Goal: Task Accomplishment & Management: Manage account settings

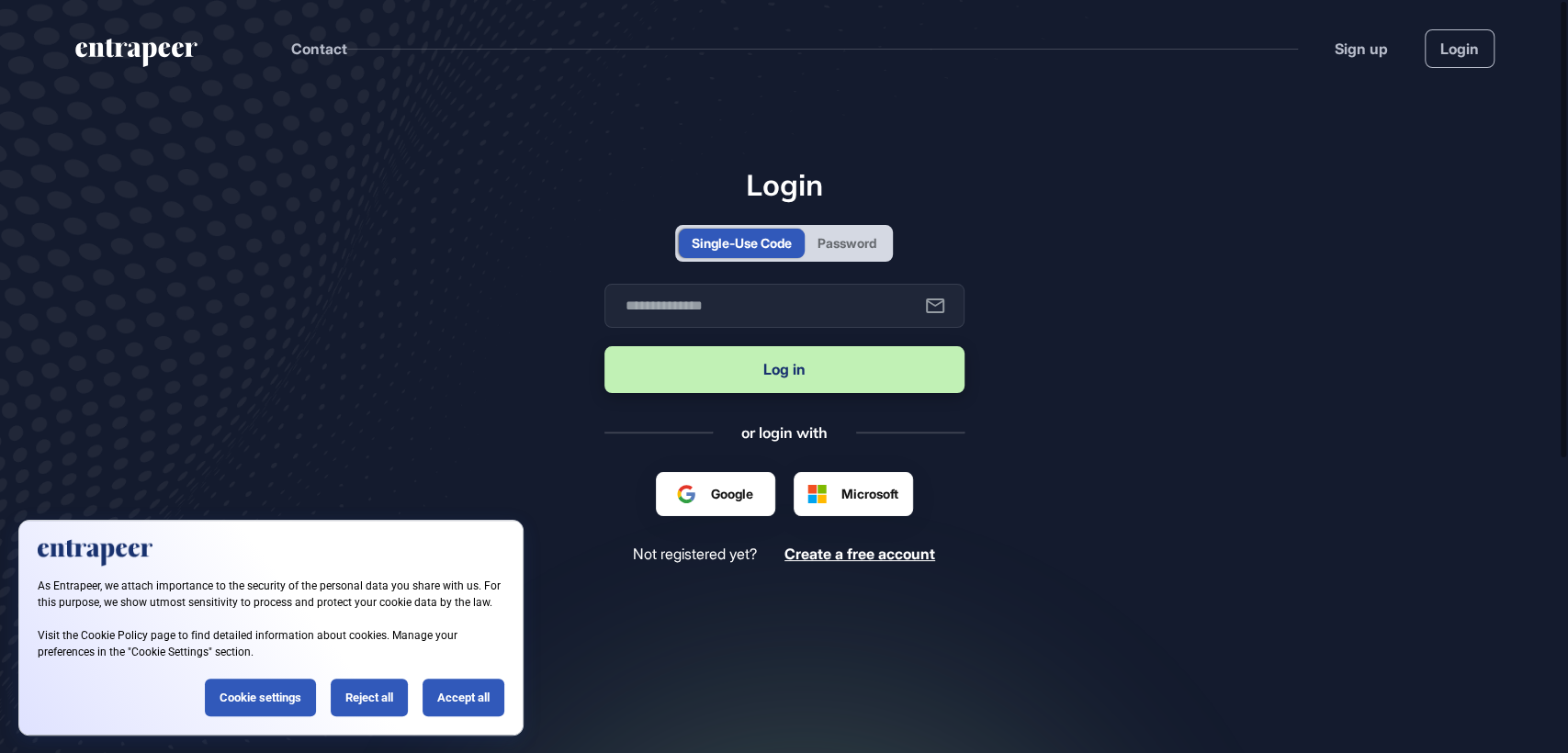
click at [845, 237] on div "Password" at bounding box center [847, 242] width 59 height 19
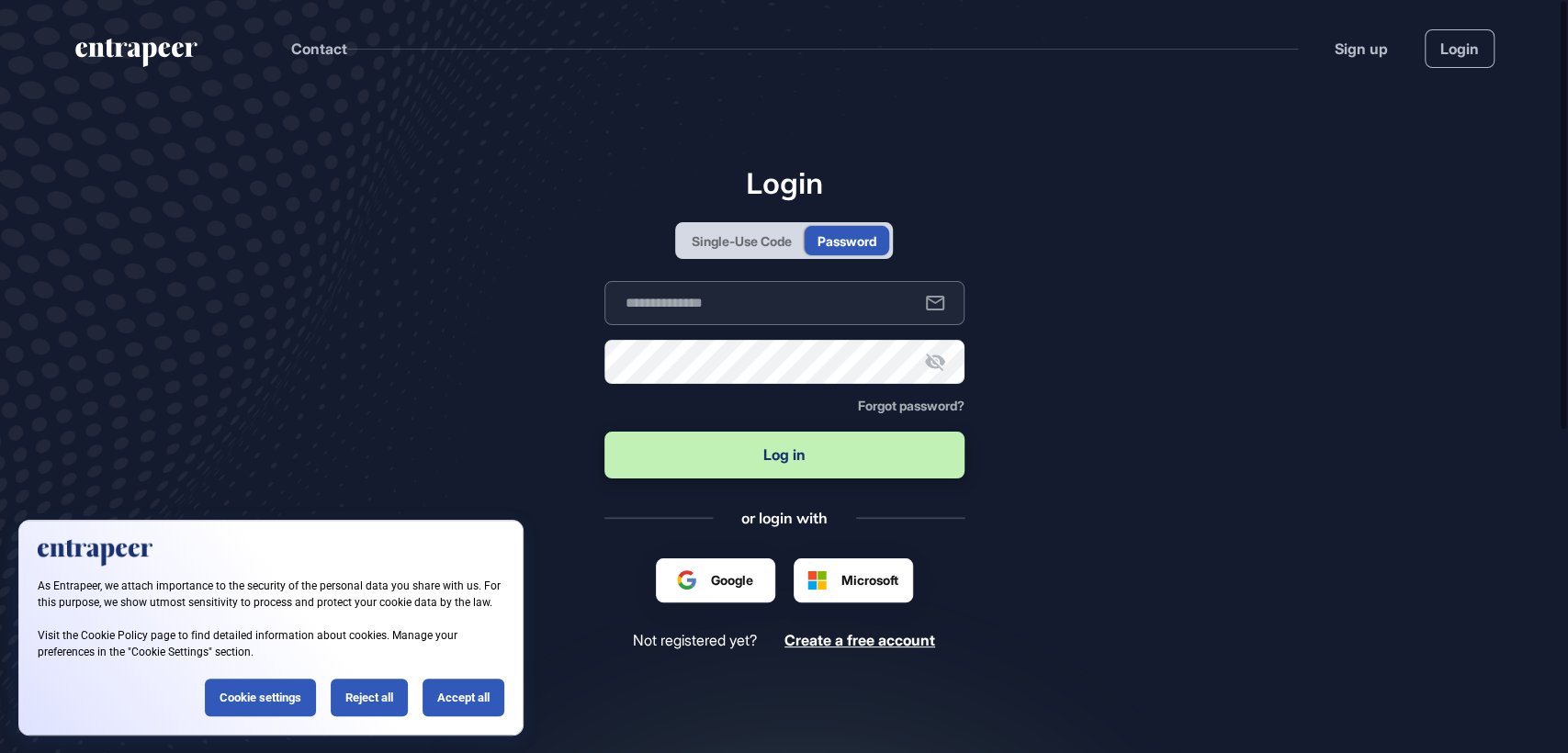
type input "**********"
click at [776, 456] on button "Log in" at bounding box center [784, 454] width 360 height 47
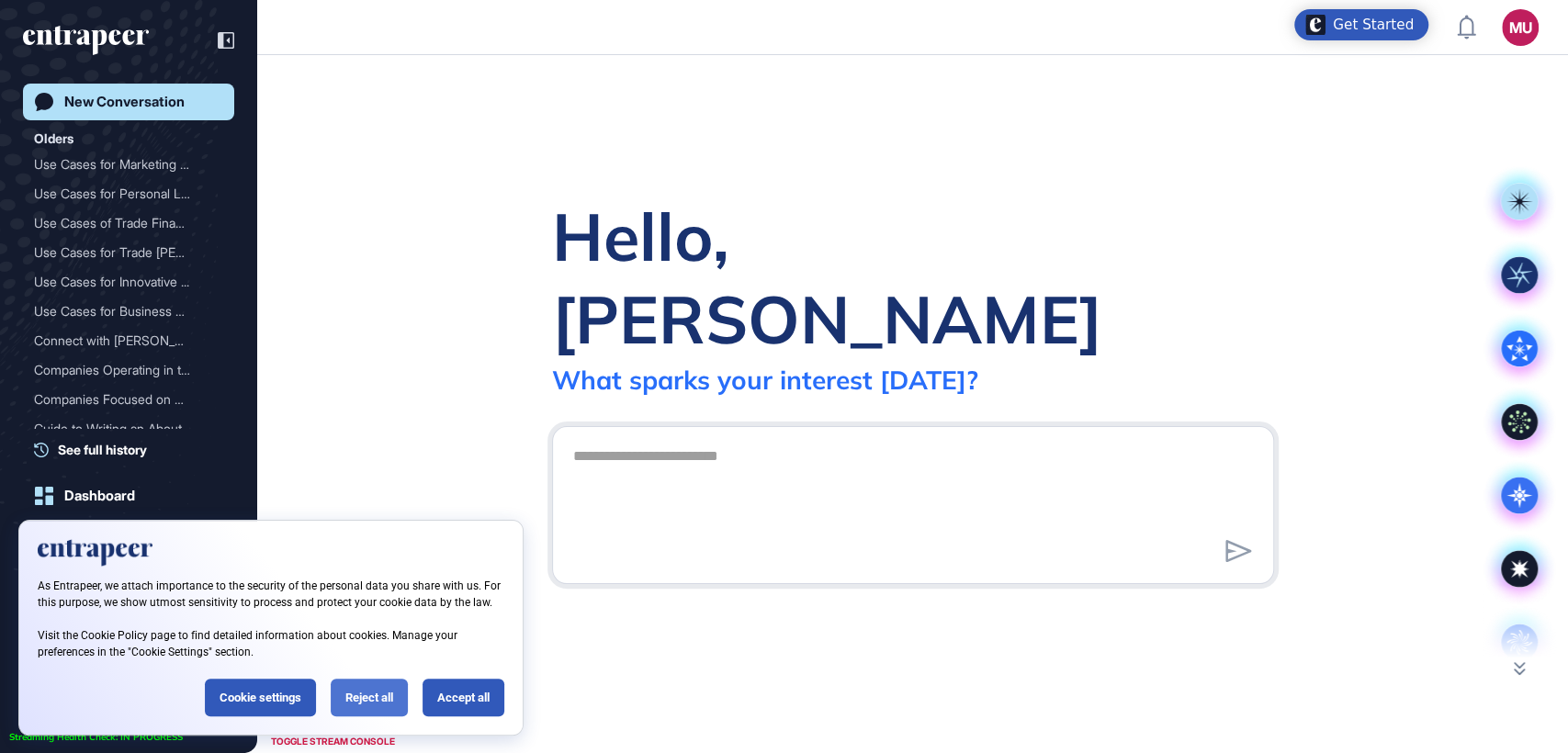
click at [361, 693] on div "Reject all" at bounding box center [369, 698] width 77 height 38
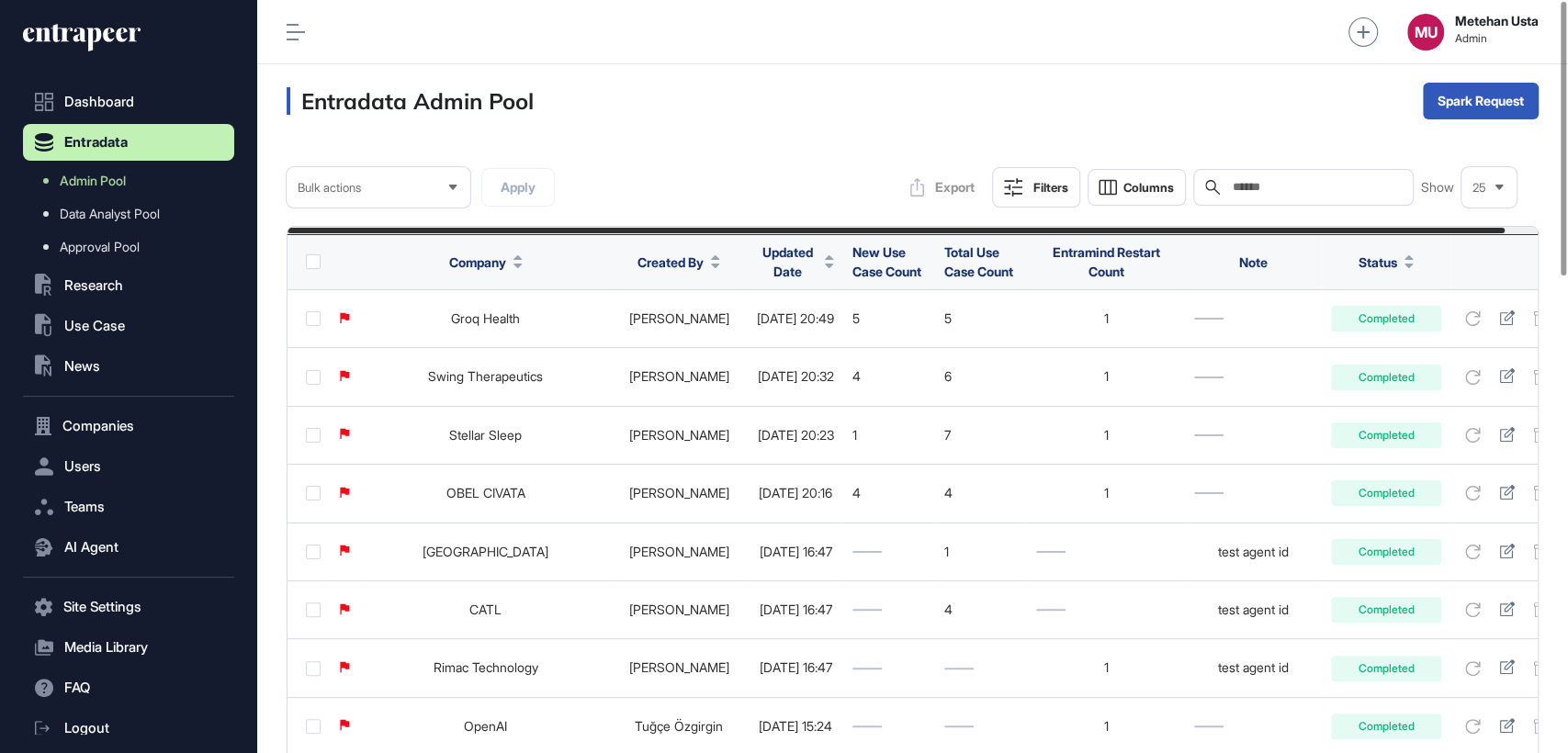
click at [1322, 178] on div "Search" at bounding box center [1304, 187] width 221 height 37
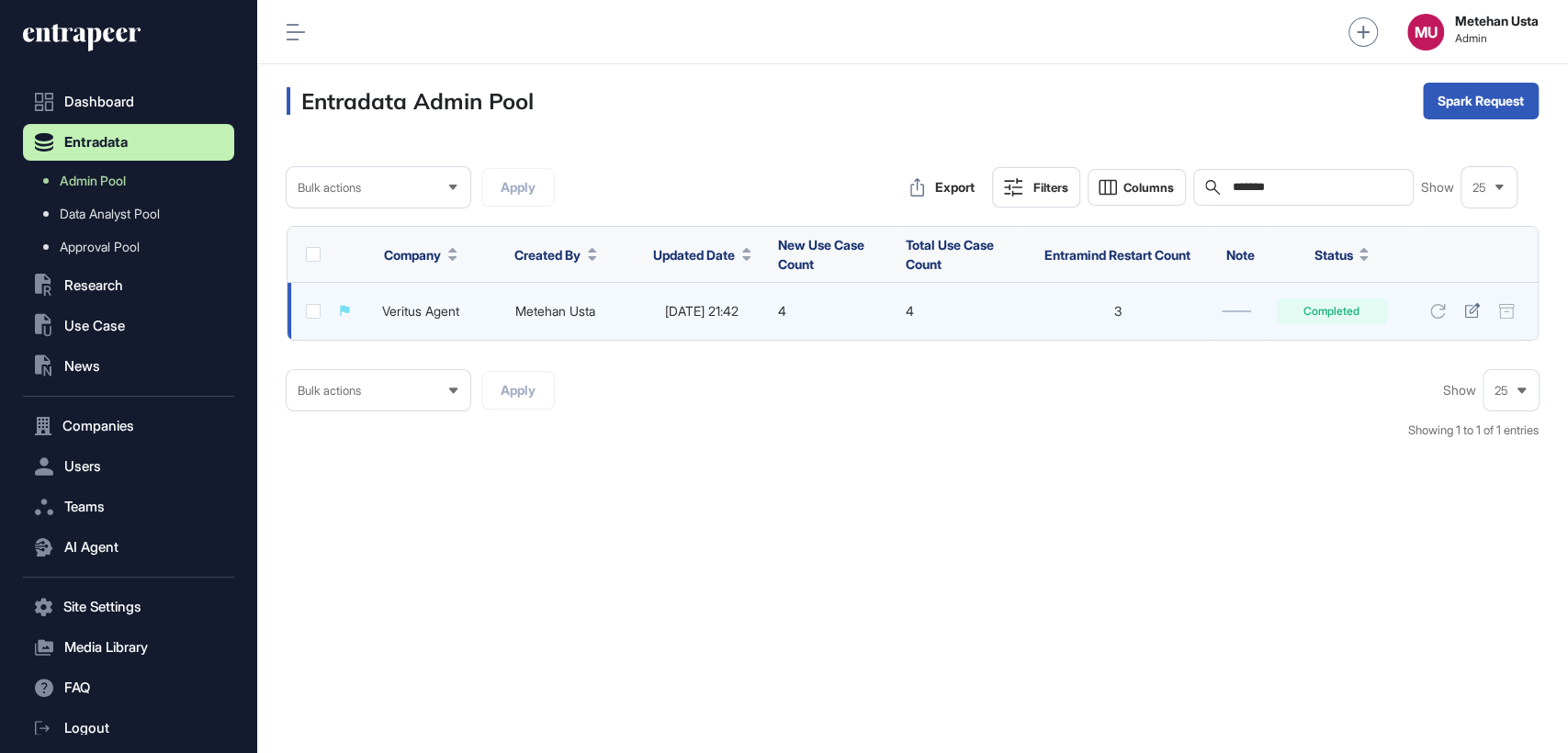
type input "*******"
click at [466, 308] on td "Veritus Agent" at bounding box center [420, 311] width 110 height 58
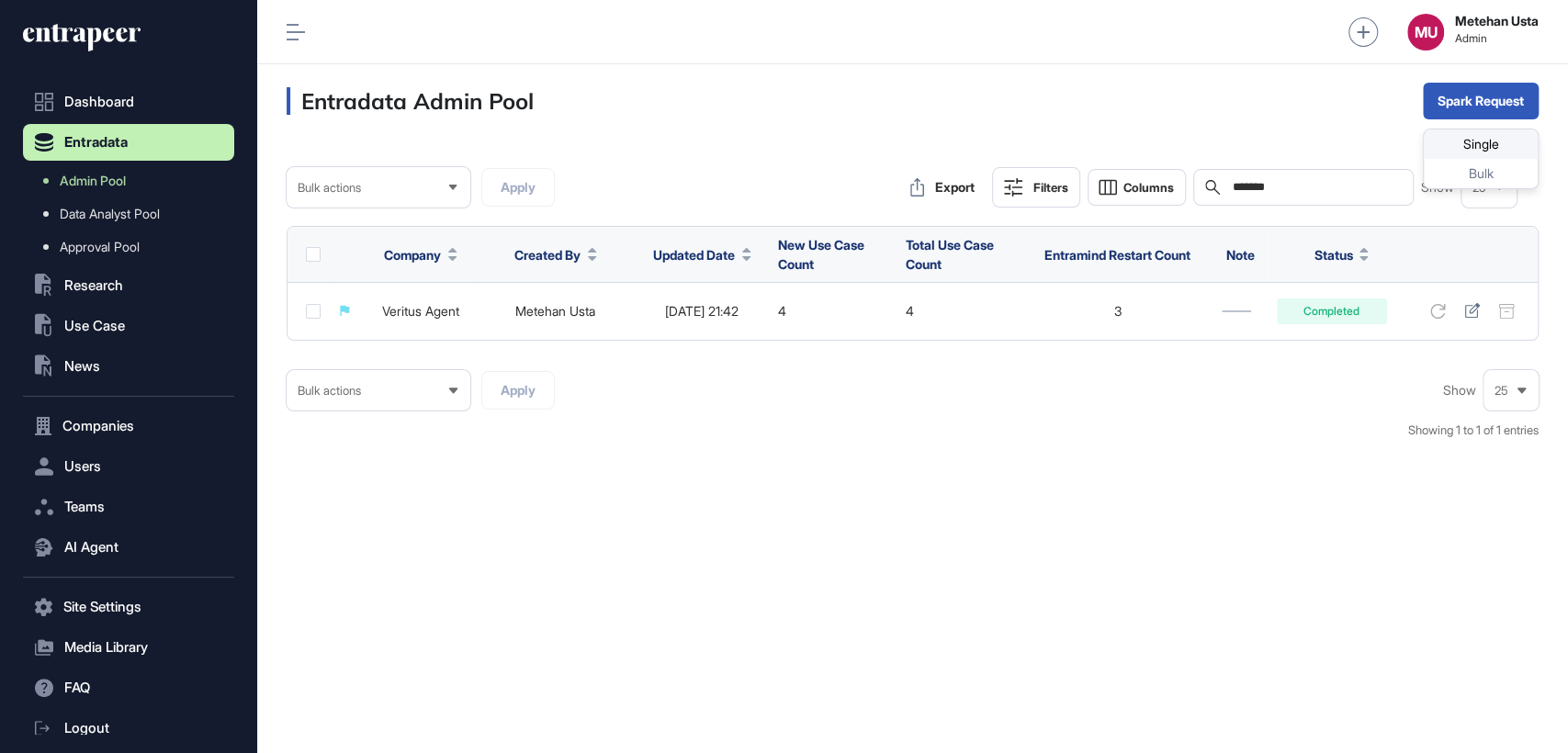
click at [1462, 145] on div "Single" at bounding box center [1481, 144] width 114 height 29
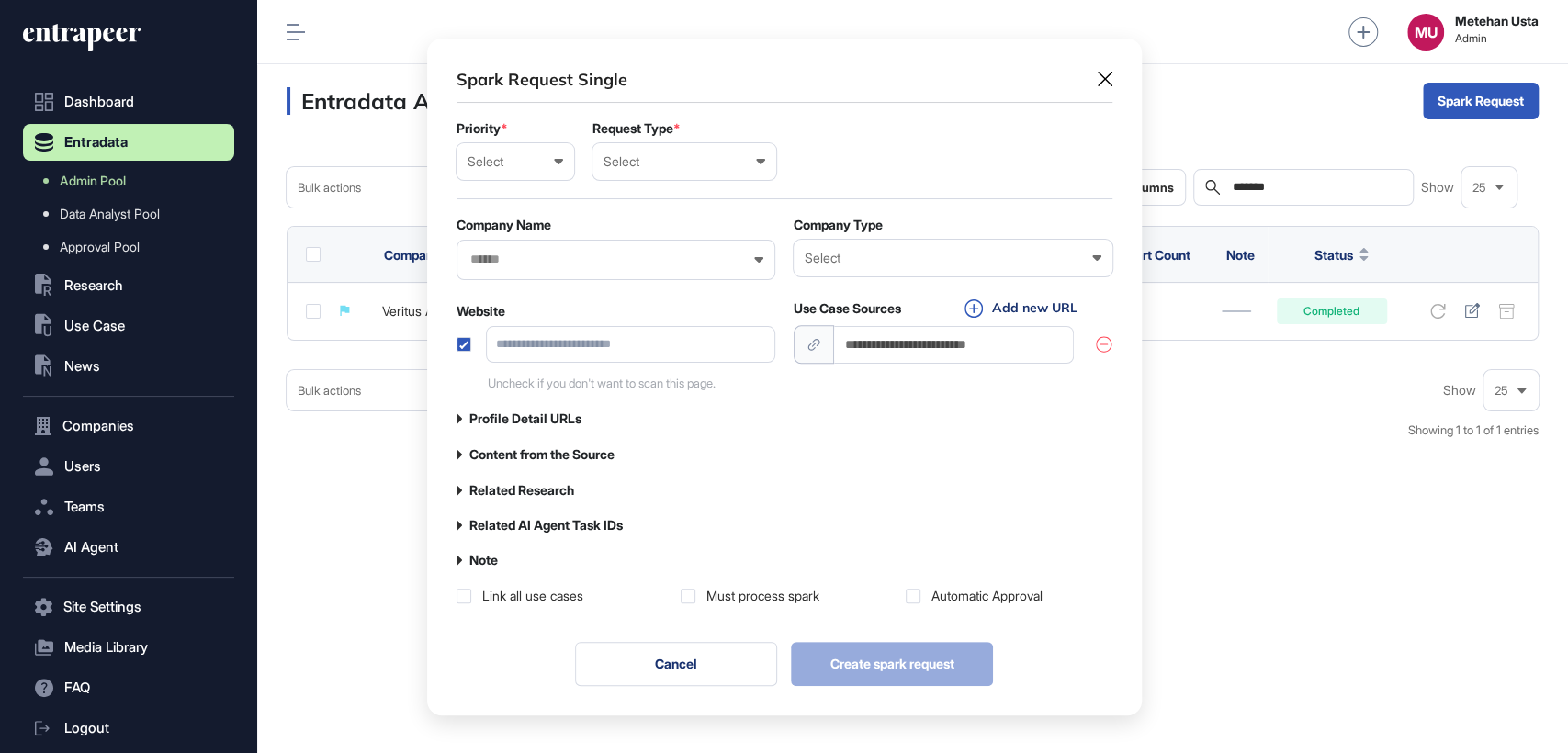
scroll to position [0, 8]
click at [518, 164] on div "Select" at bounding box center [515, 161] width 95 height 14
click at [0, 0] on div "Normal" at bounding box center [0, 0] width 0 height 0
click at [642, 171] on div "Select User Company Customer Request ID" at bounding box center [684, 162] width 184 height 37
click at [0, 0] on div "Company" at bounding box center [0, 0] width 0 height 0
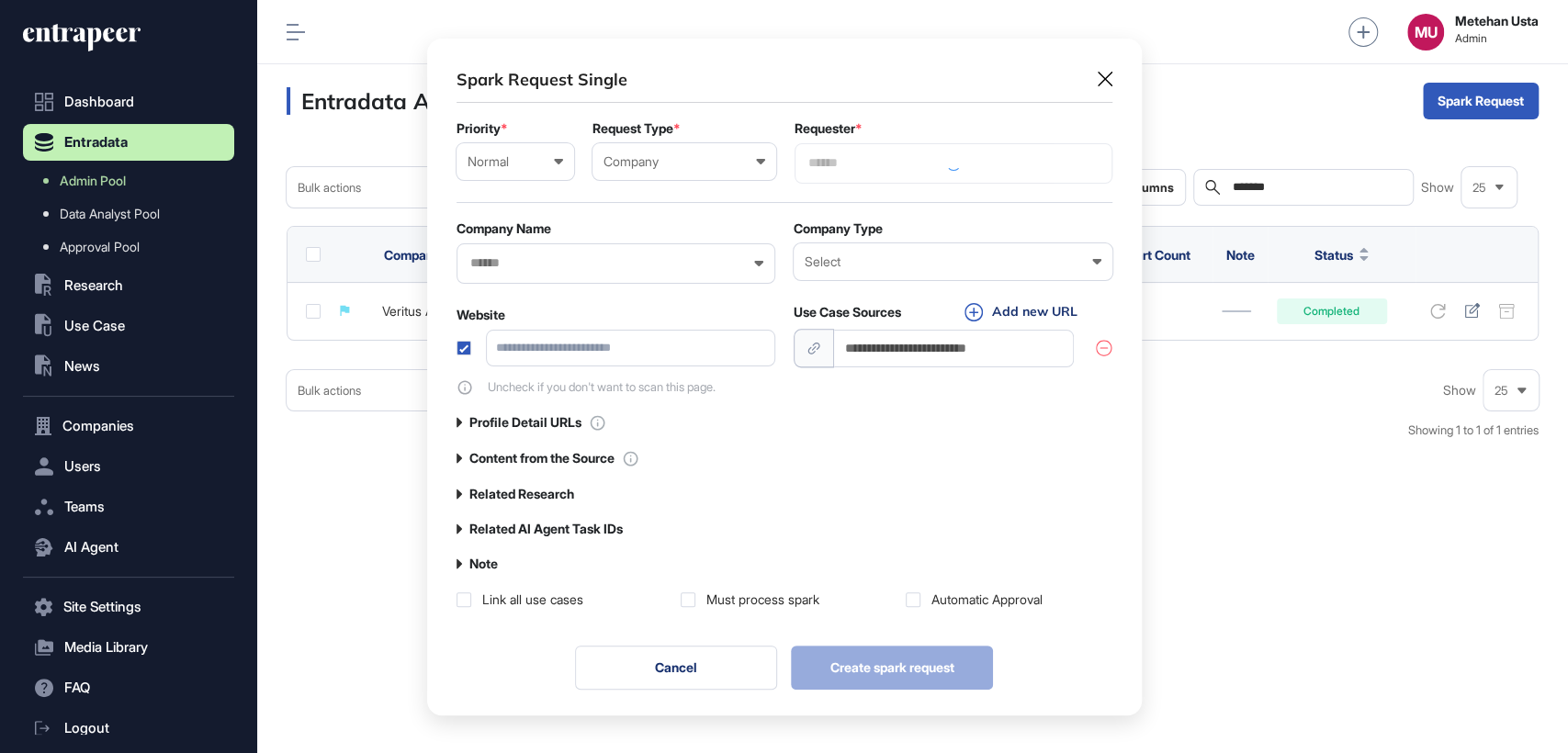
scroll to position [677, 714]
click at [873, 150] on div at bounding box center [953, 163] width 318 height 40
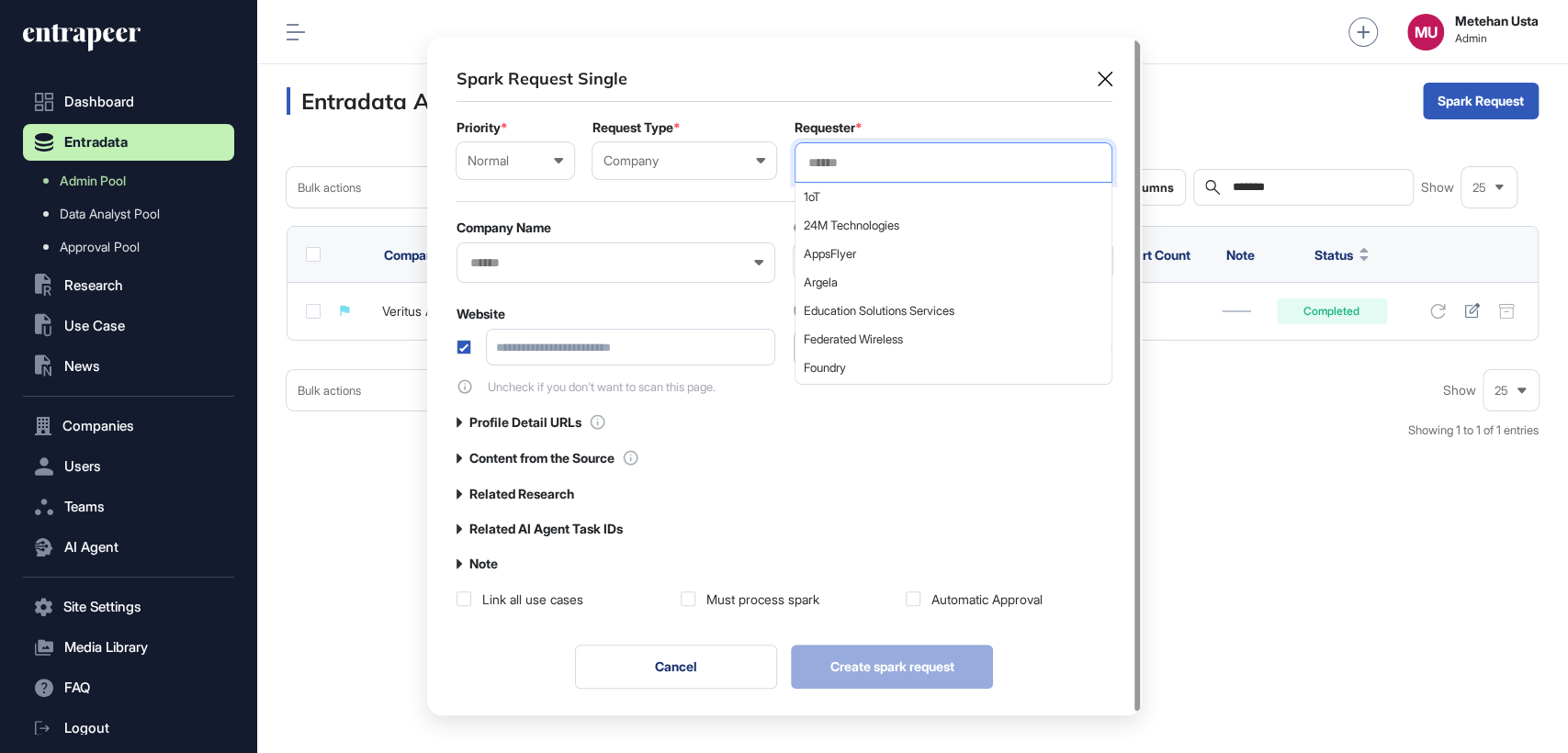
click at [867, 156] on input "text" at bounding box center [953, 163] width 294 height 15
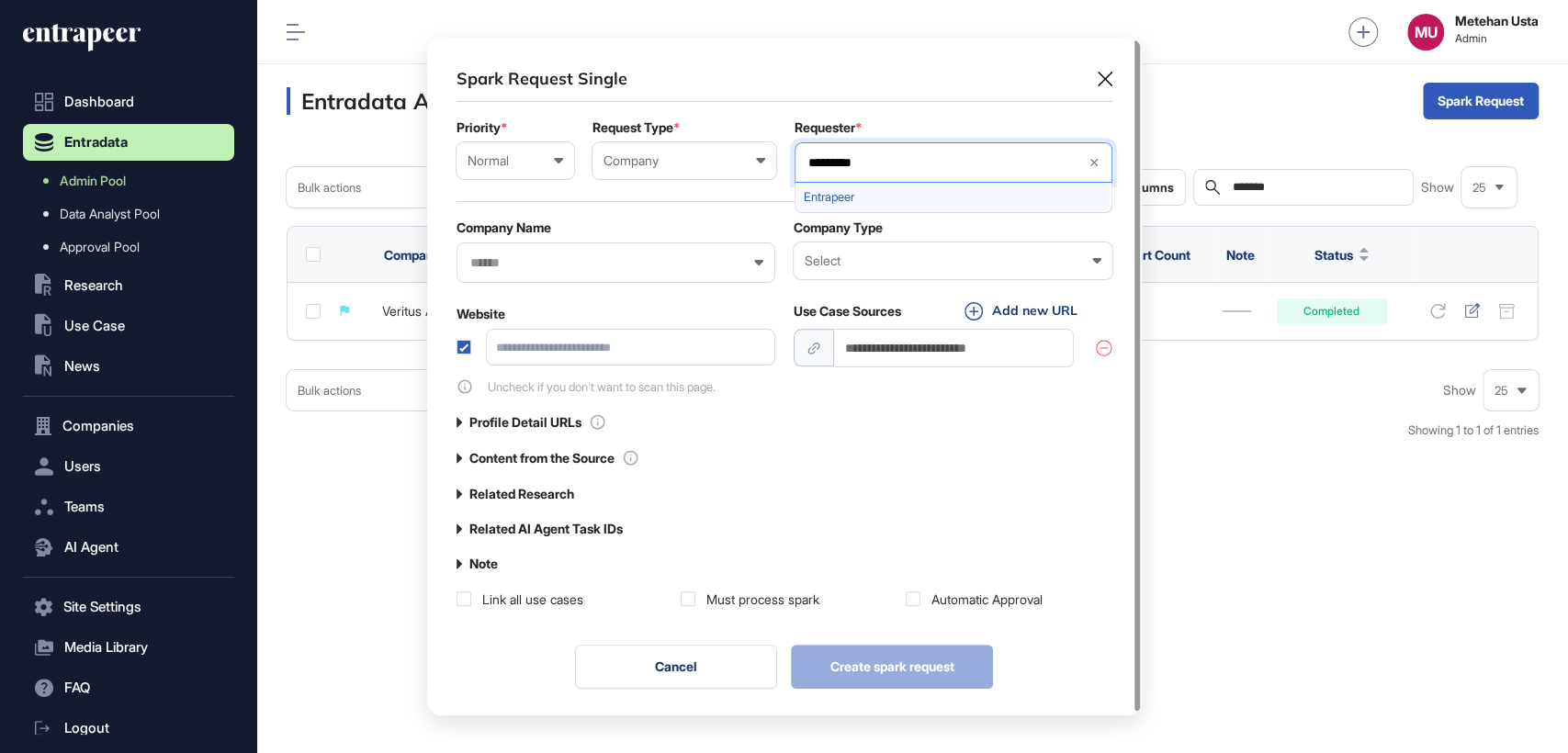
type input "*********"
click at [845, 204] on div "Entrapeer" at bounding box center [952, 197] width 314 height 29
click at [779, 115] on div "Spark Request Single Priority * Normal Low Normal High Urgent Request Type * Co…" at bounding box center [784, 338] width 656 height 541
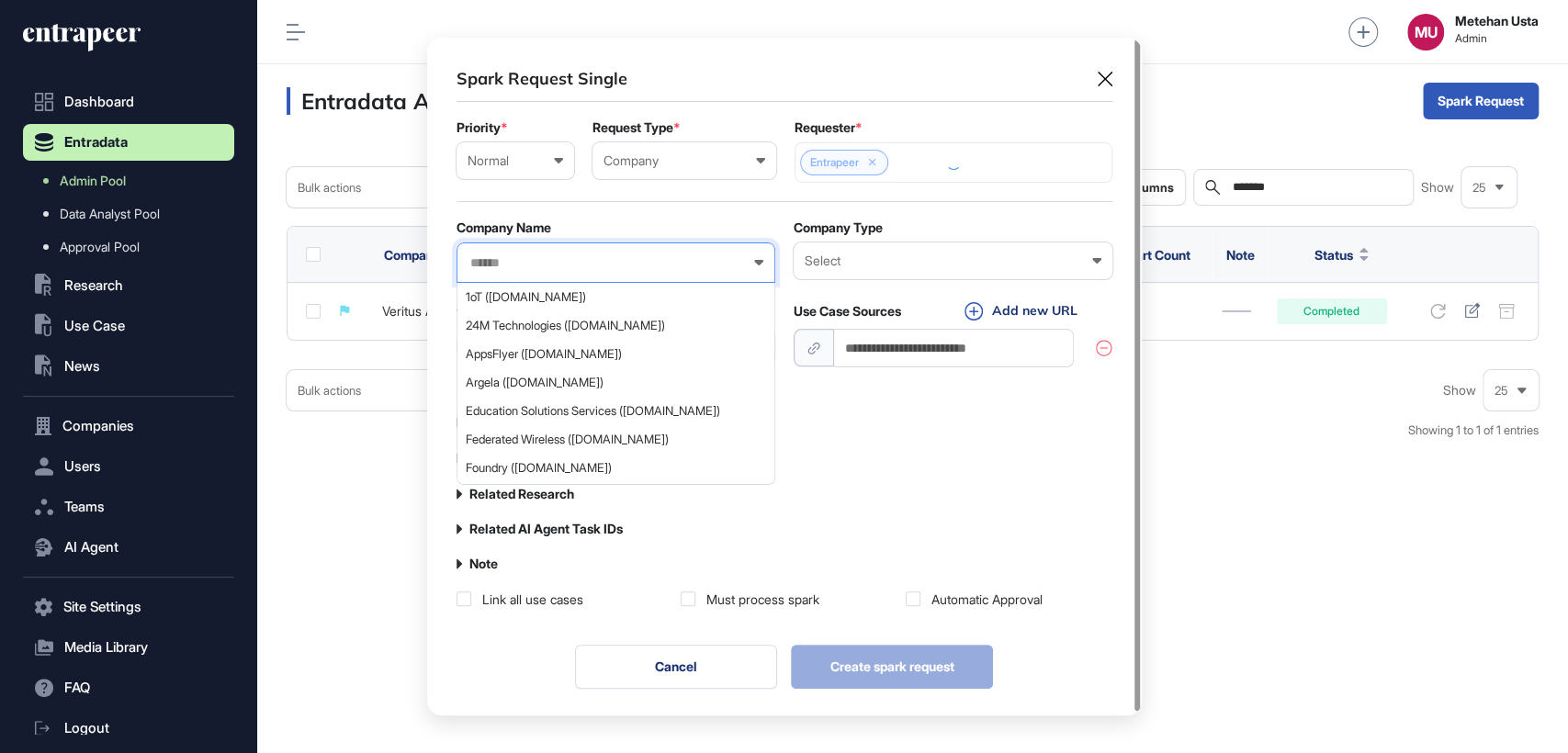
click at [547, 256] on input "text" at bounding box center [604, 263] width 271 height 15
paste input "**********"
type input "**********"
click at [569, 260] on div at bounding box center [615, 262] width 319 height 40
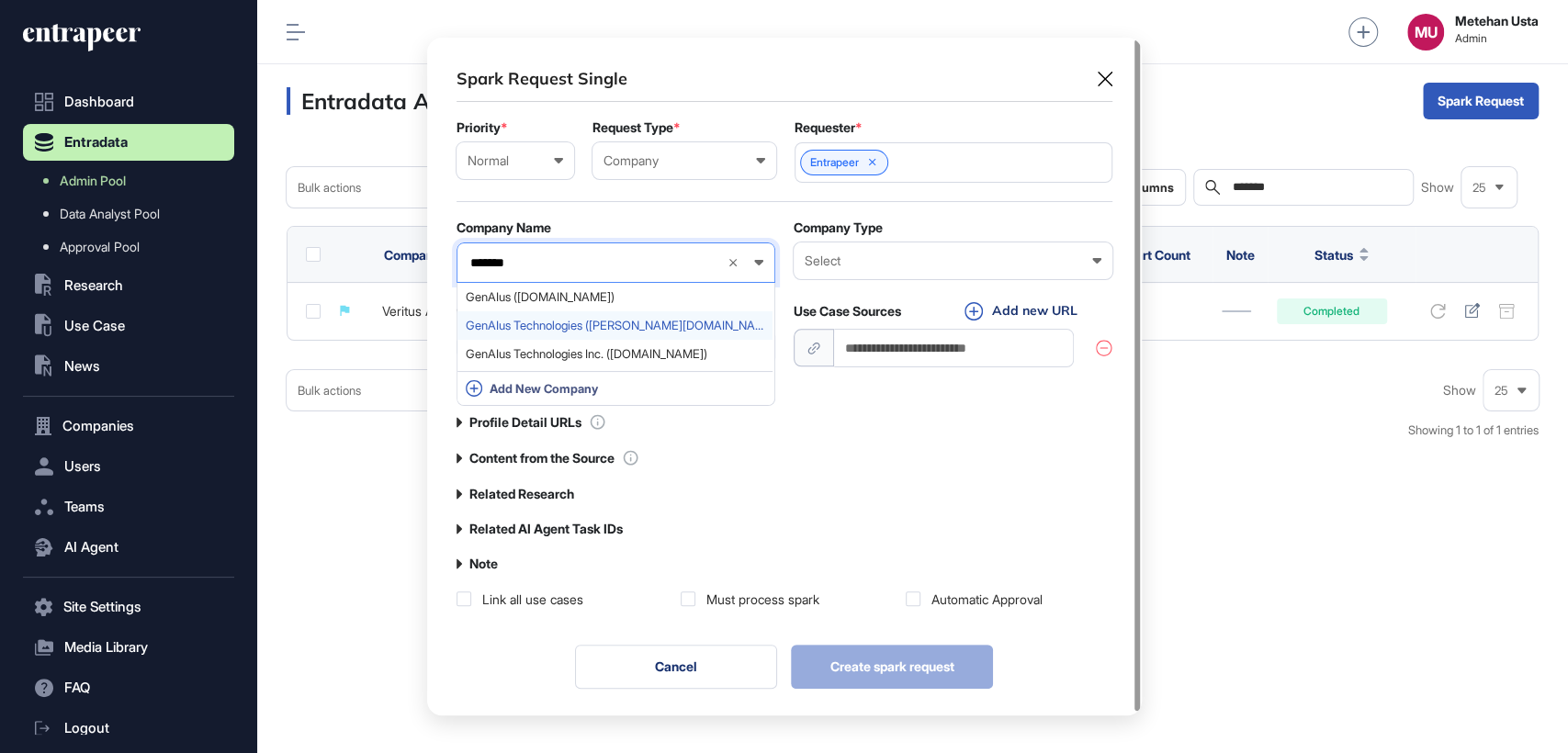
type input "*******"
click at [579, 331] on span "GenAIus Technologies (genaius.tech)" at bounding box center [615, 325] width 299 height 13
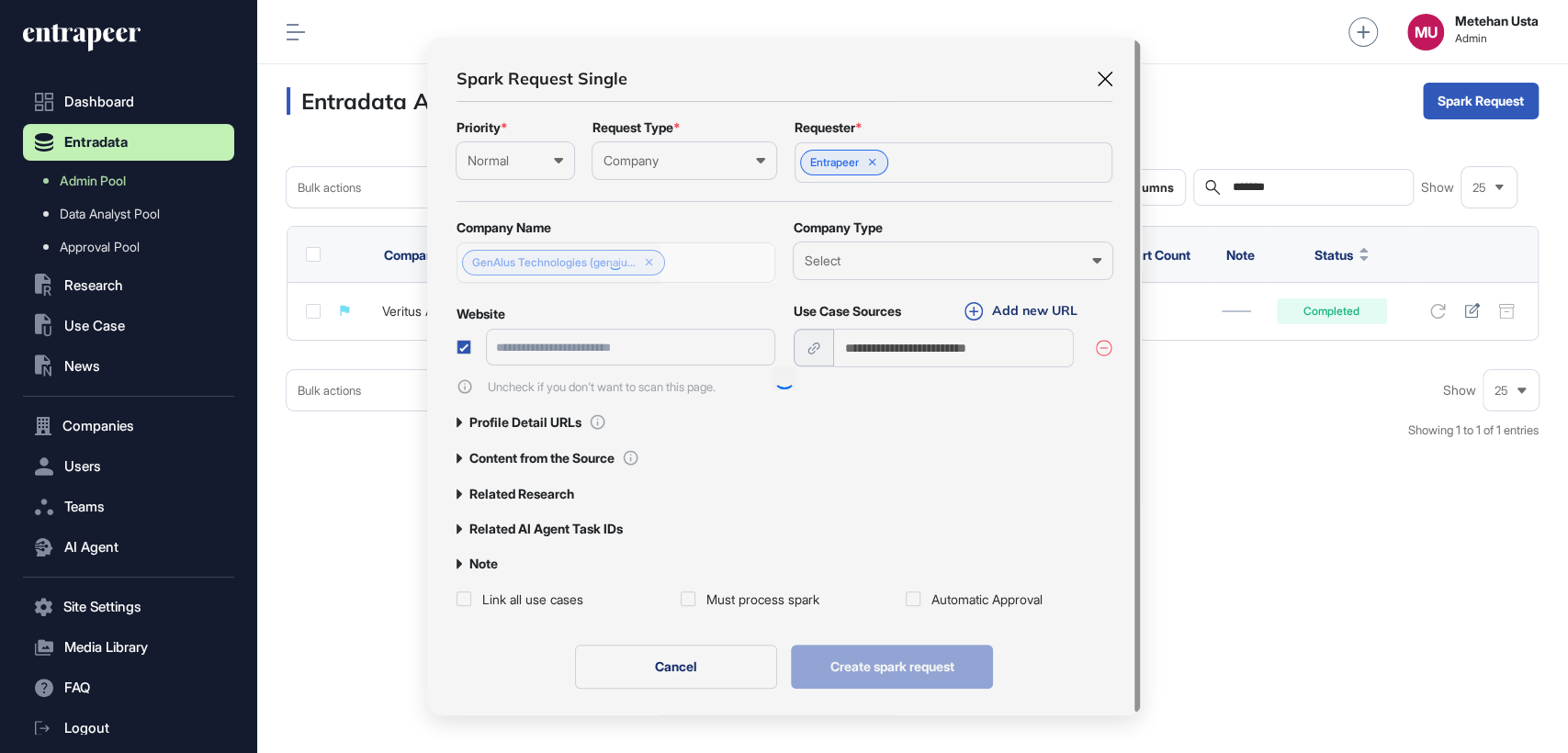
type input "**********"
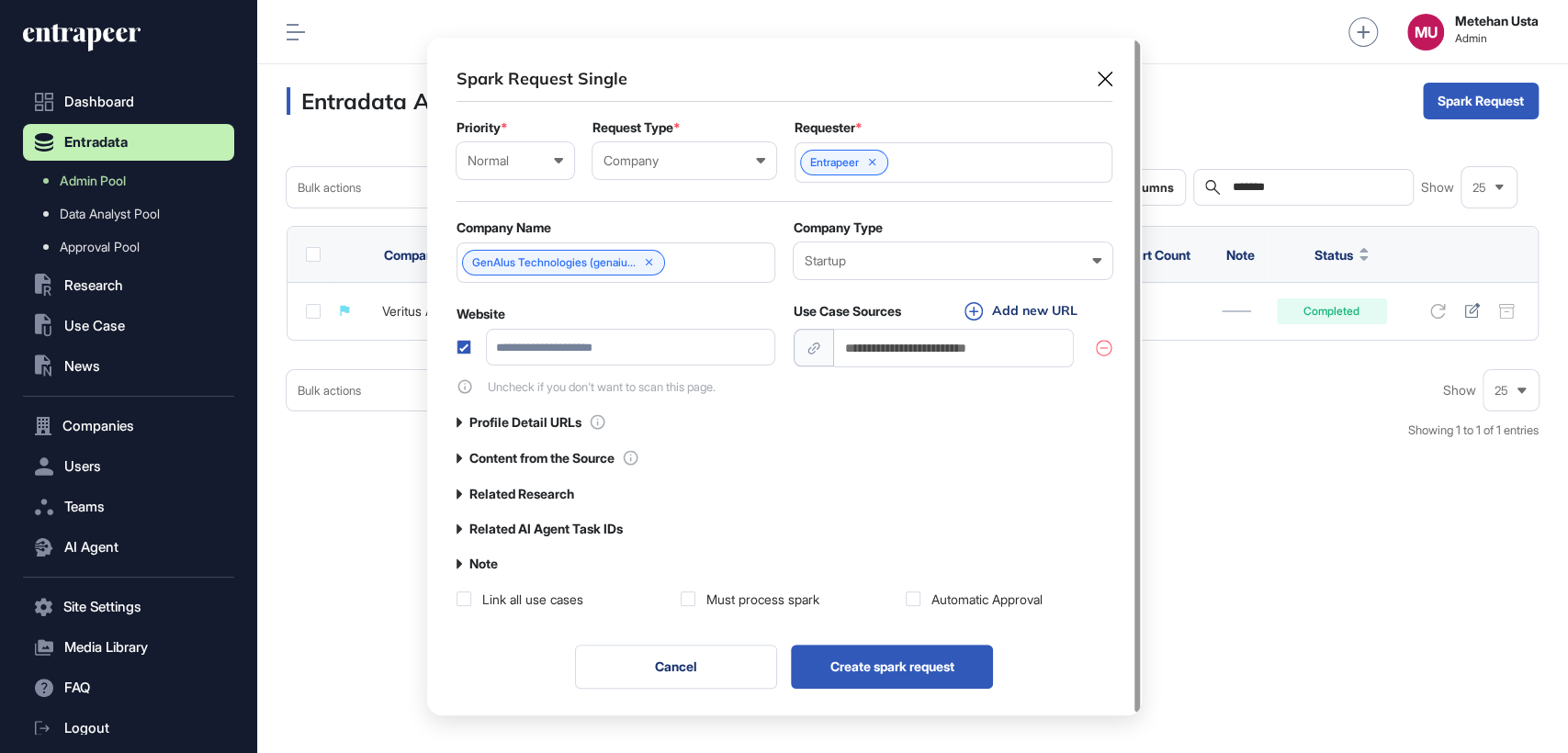
click at [513, 488] on label "Related Research" at bounding box center [522, 493] width 105 height 14
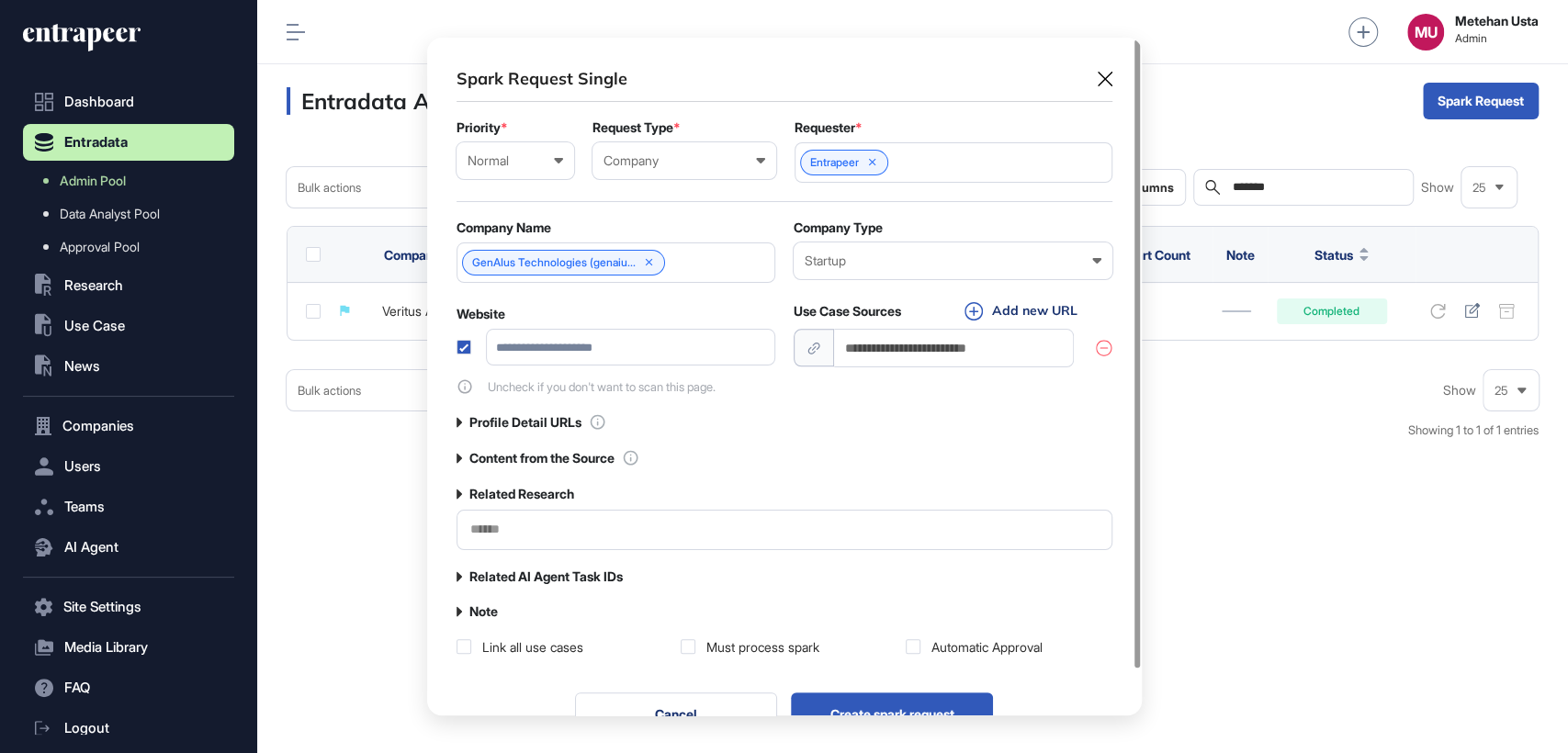
click at [635, 518] on div at bounding box center [784, 530] width 656 height 40
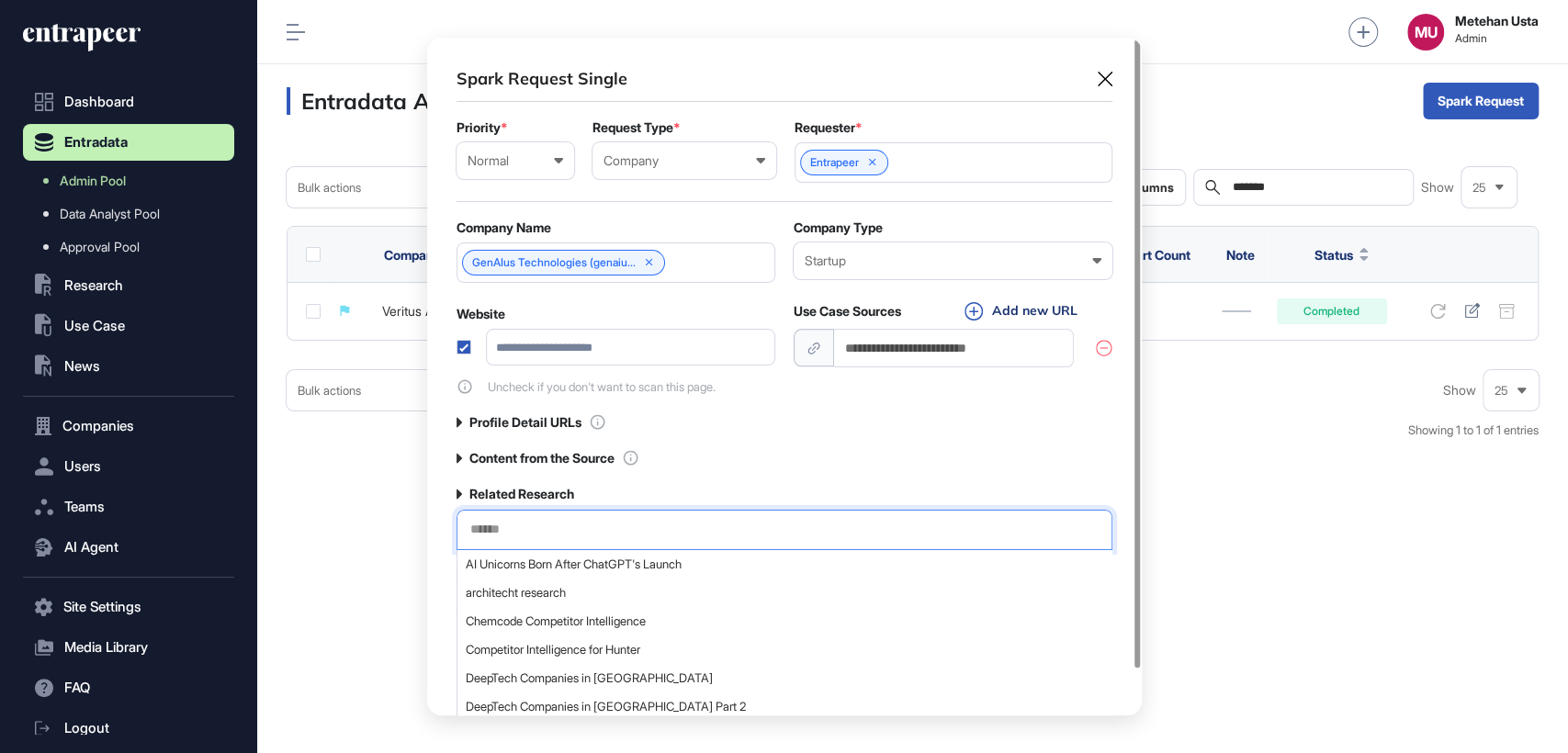
click at [637, 525] on input "text" at bounding box center [784, 530] width 632 height 15
click at [514, 476] on div "**********" at bounding box center [784, 361] width 656 height 589
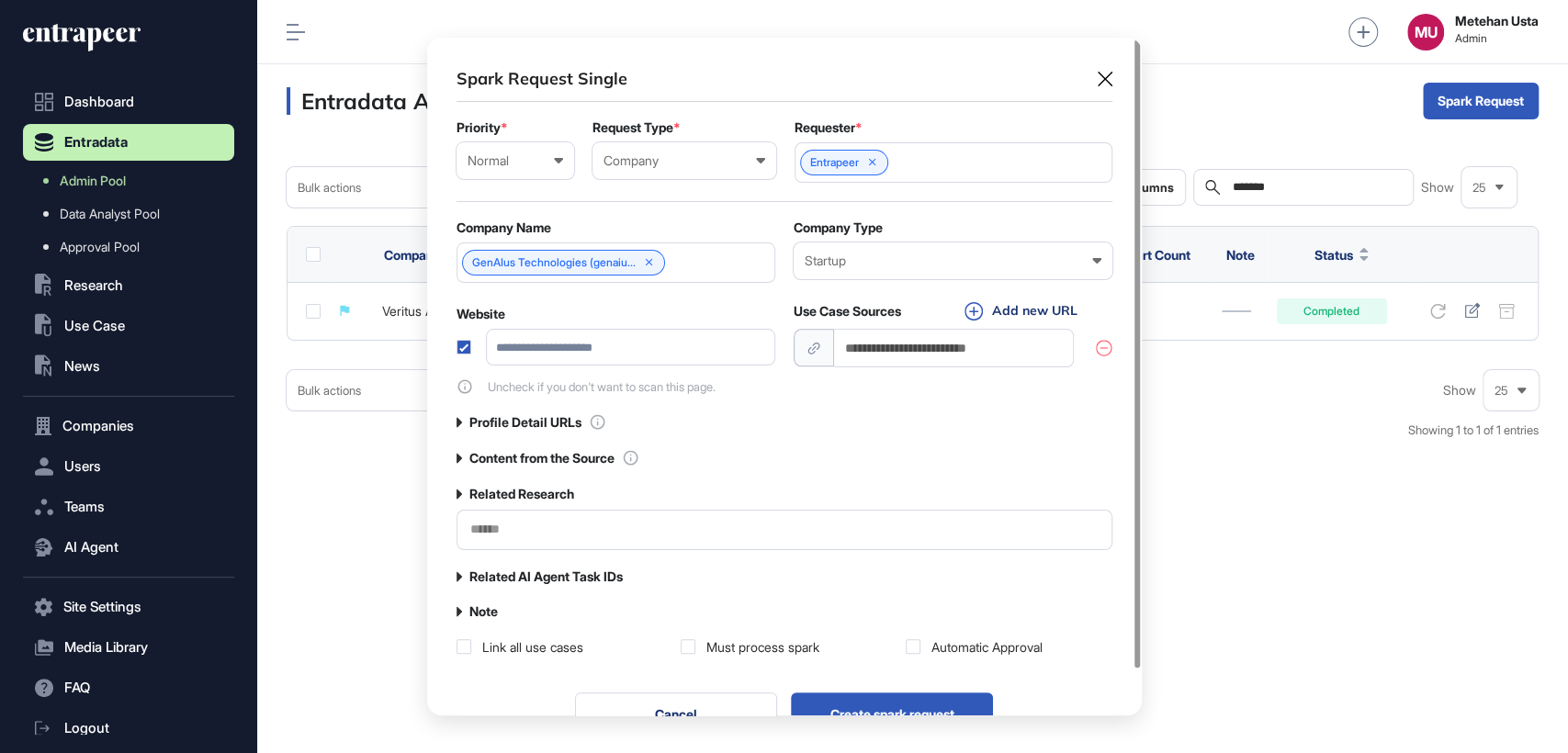
click at [551, 447] on div "**********" at bounding box center [784, 361] width 656 height 589
click at [577, 454] on label "Content from the Source" at bounding box center [542, 457] width 145 height 14
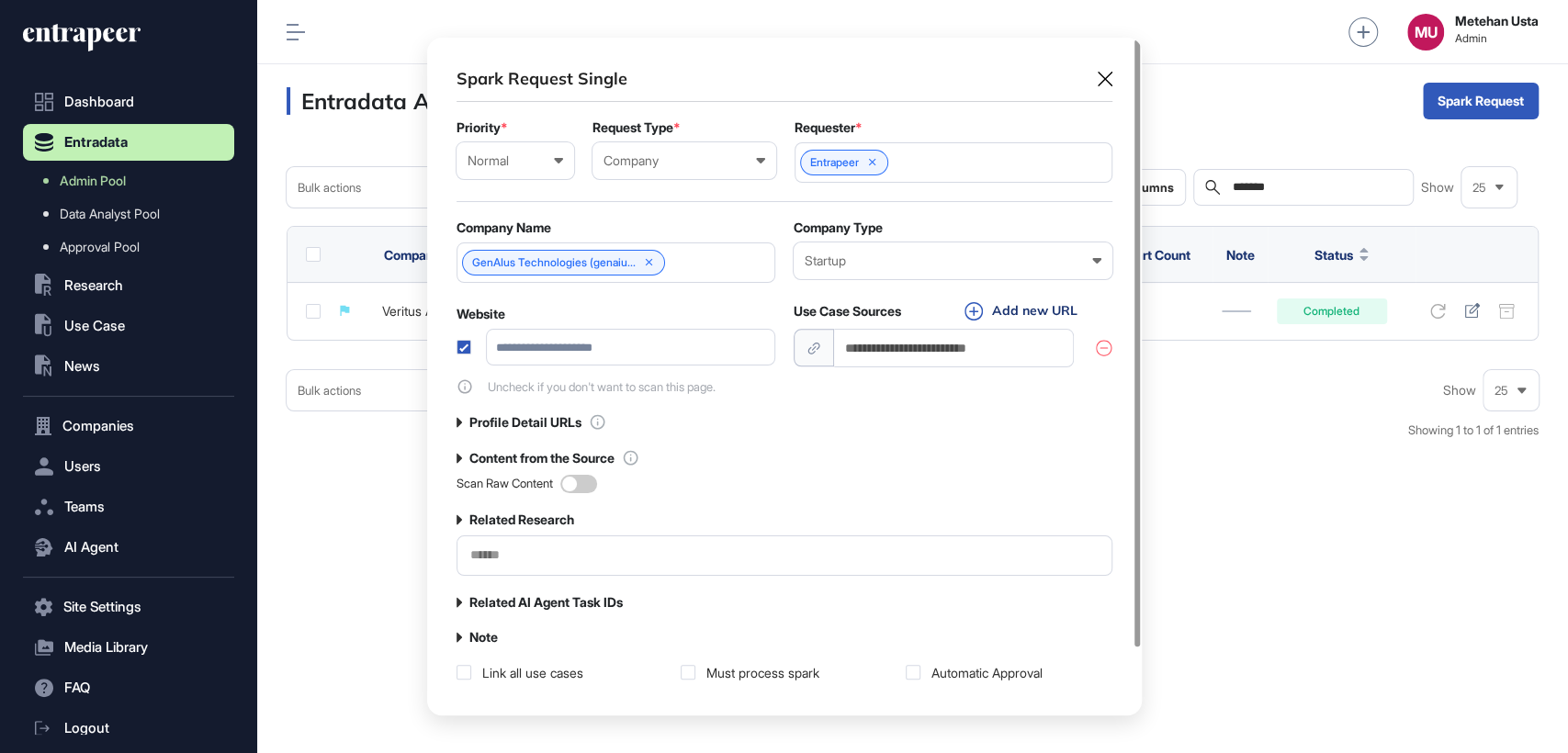
click at [581, 487] on span at bounding box center [578, 483] width 37 height 18
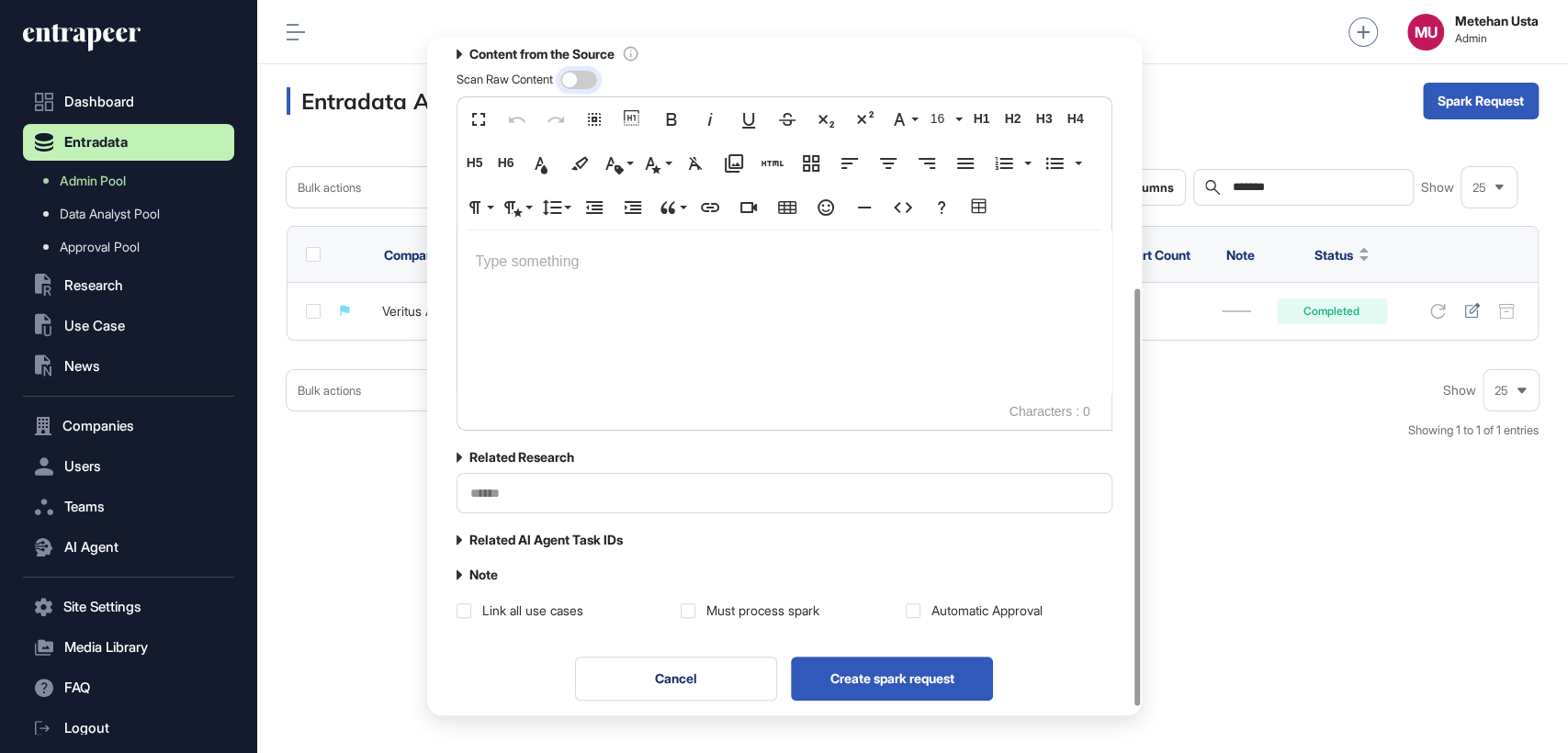
scroll to position [407, 0]
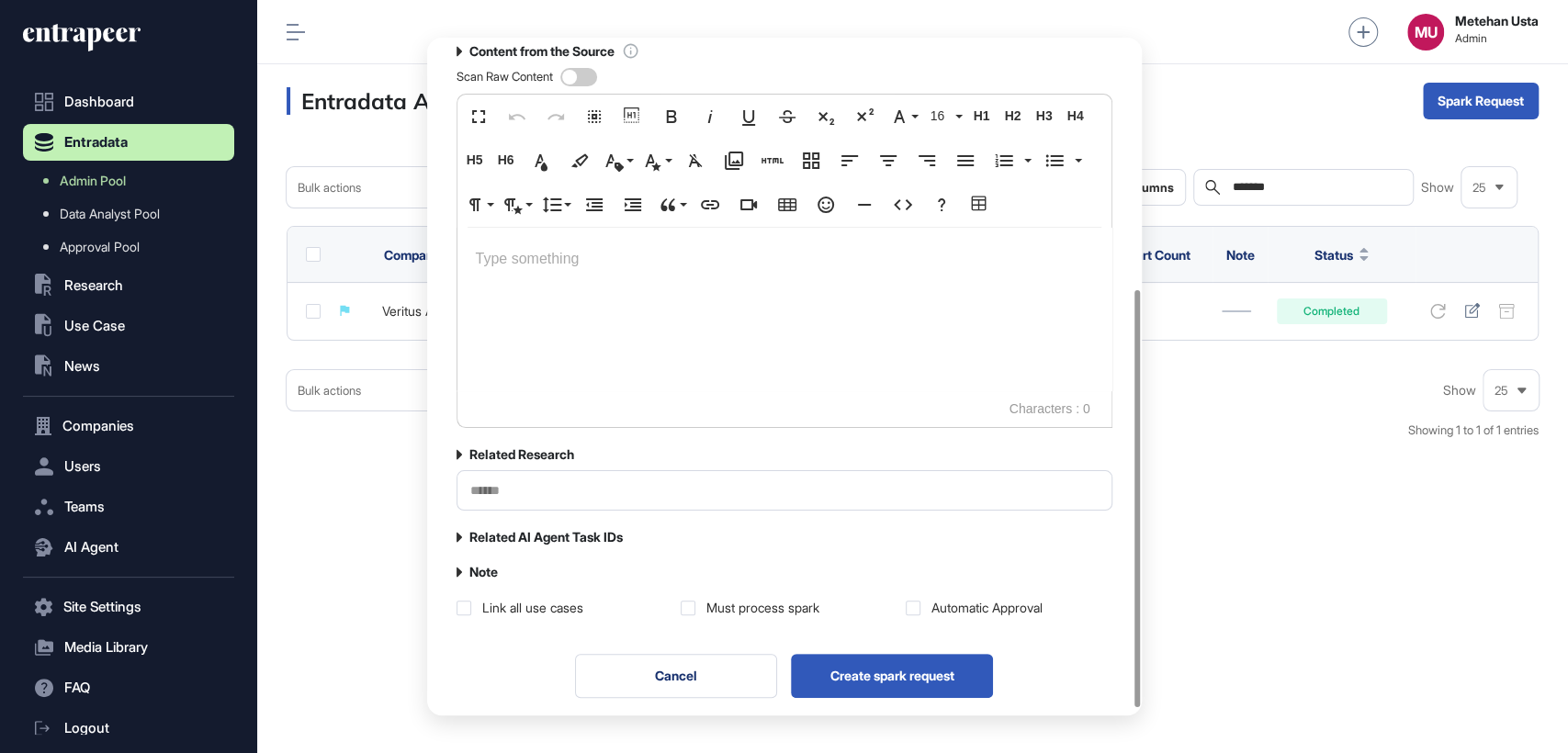
click at [550, 280] on div at bounding box center [784, 357] width 654 height 257
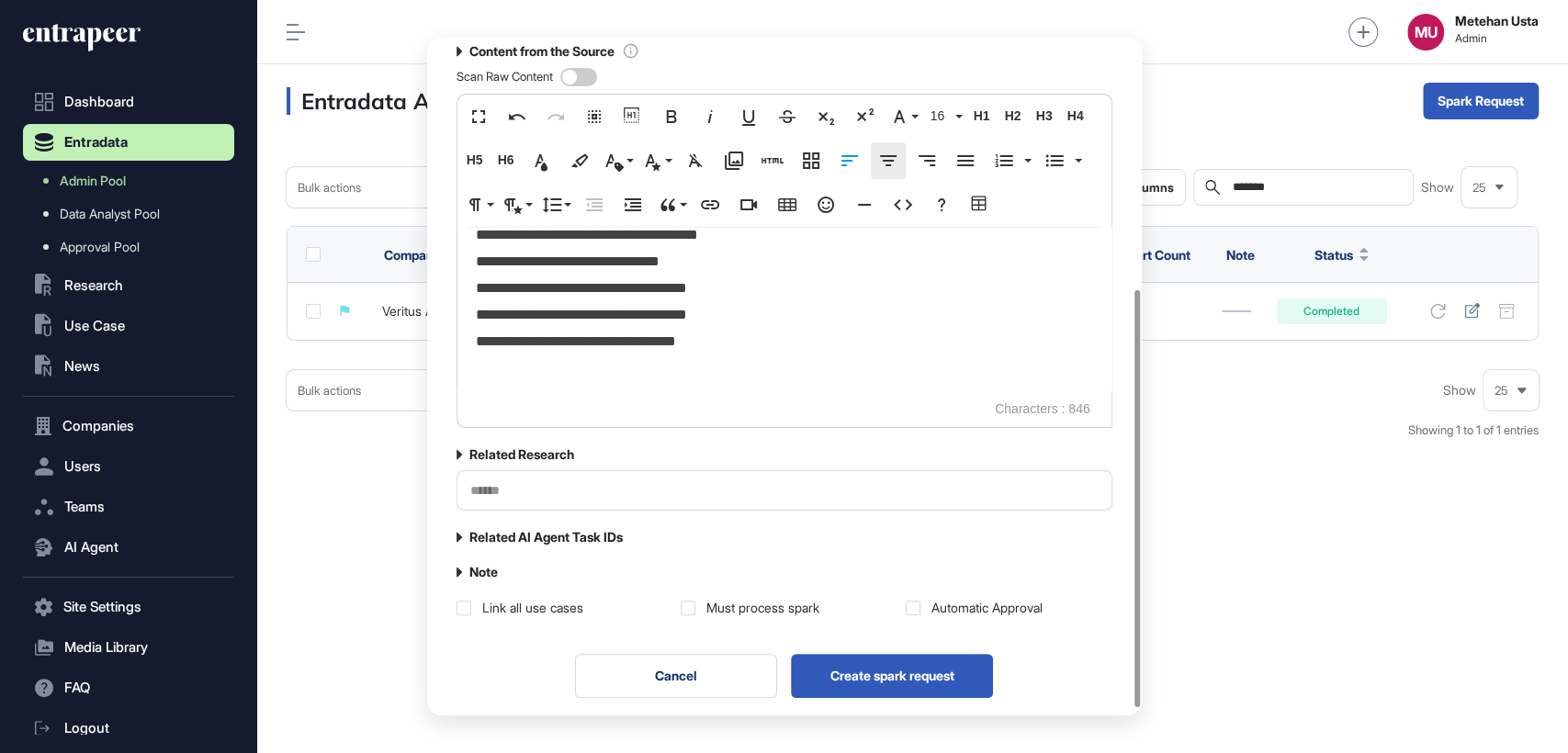
scroll to position [417, 0]
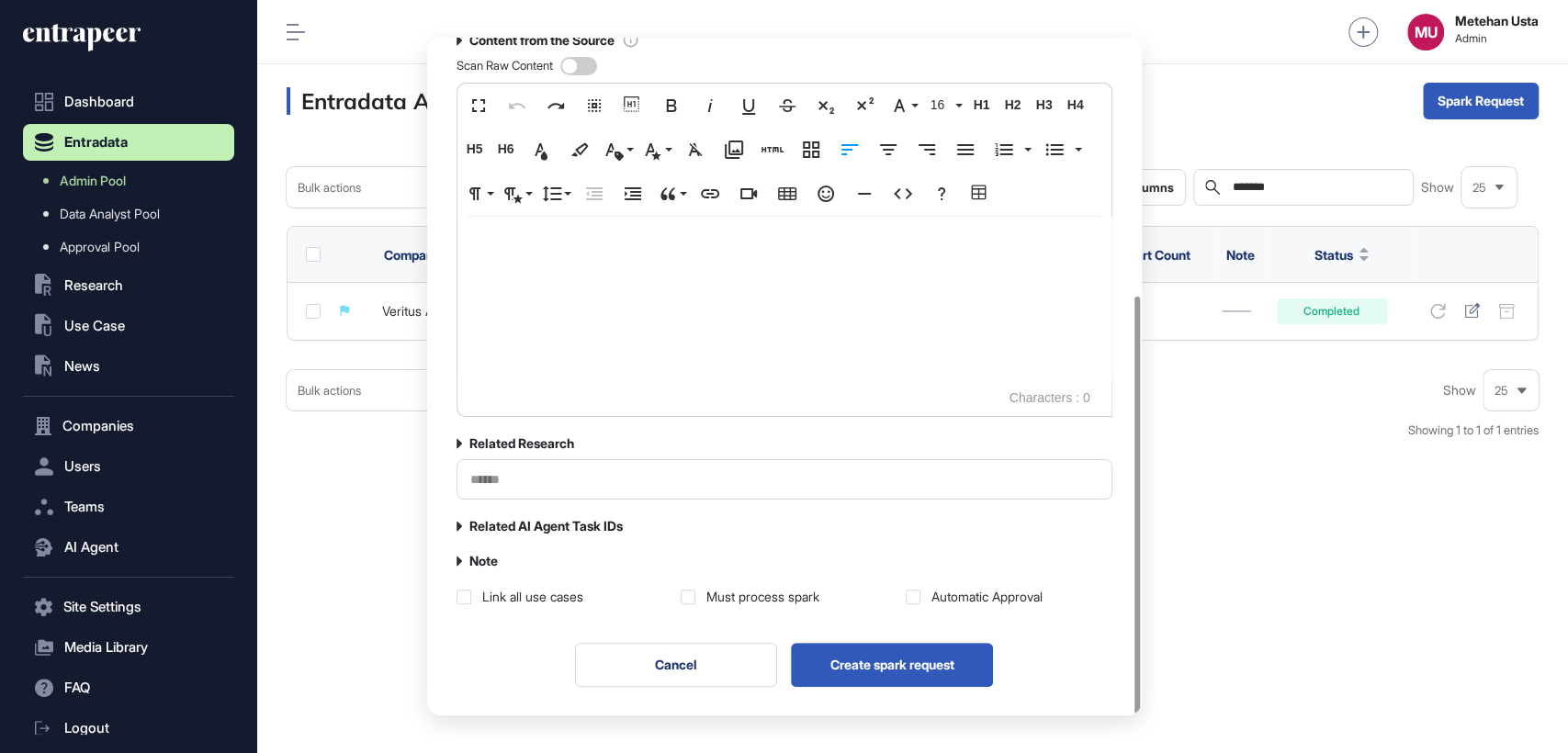
click at [579, 273] on div at bounding box center [784, 250] width 654 height 257
click at [534, 247] on p at bounding box center [784, 248] width 617 height 27
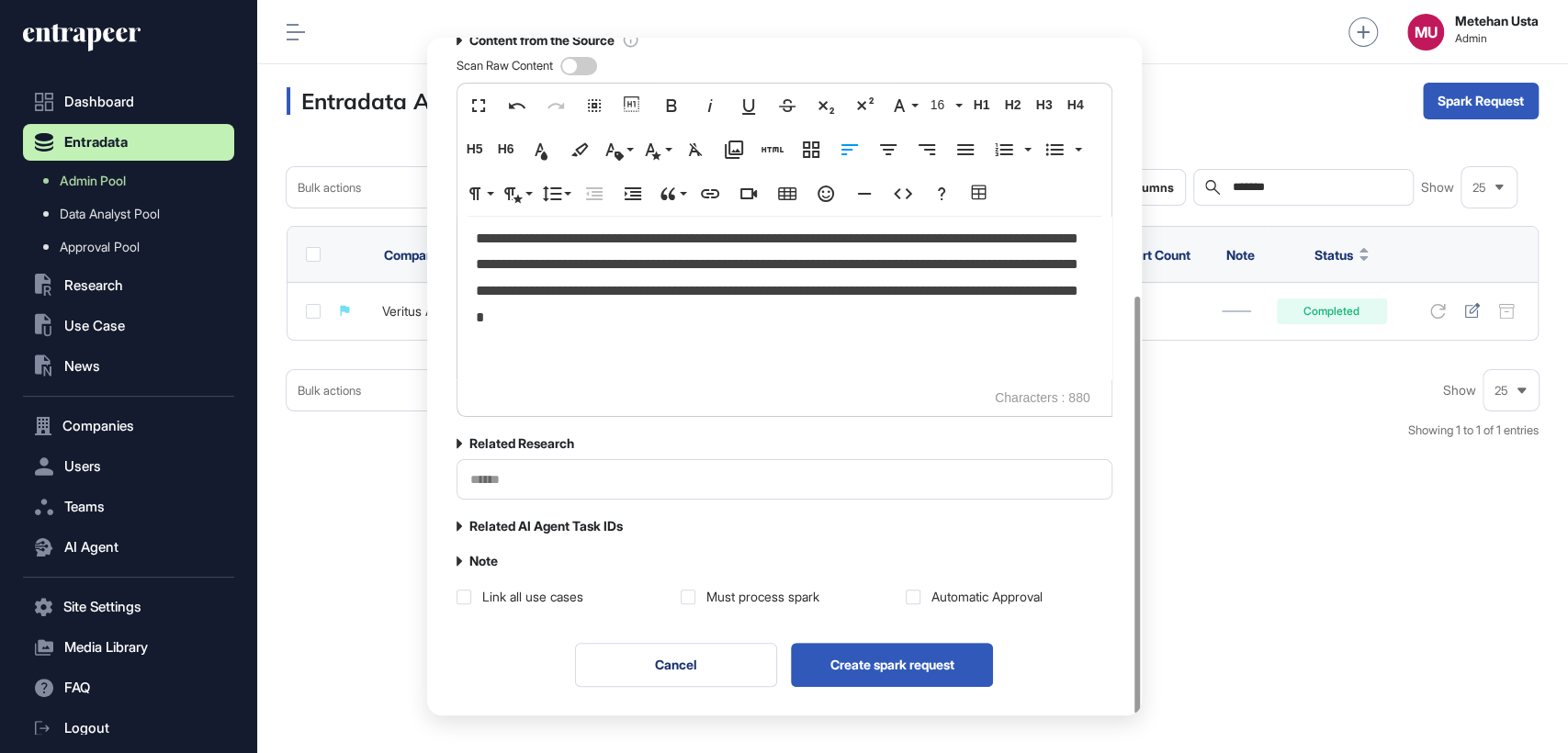
scroll to position [14738, 2]
click at [756, 598] on div "Must process spark" at bounding box center [763, 596] width 113 height 18
click at [909, 598] on label at bounding box center [912, 596] width 14 height 14
click at [898, 654] on button "Create spark request" at bounding box center [892, 665] width 202 height 44
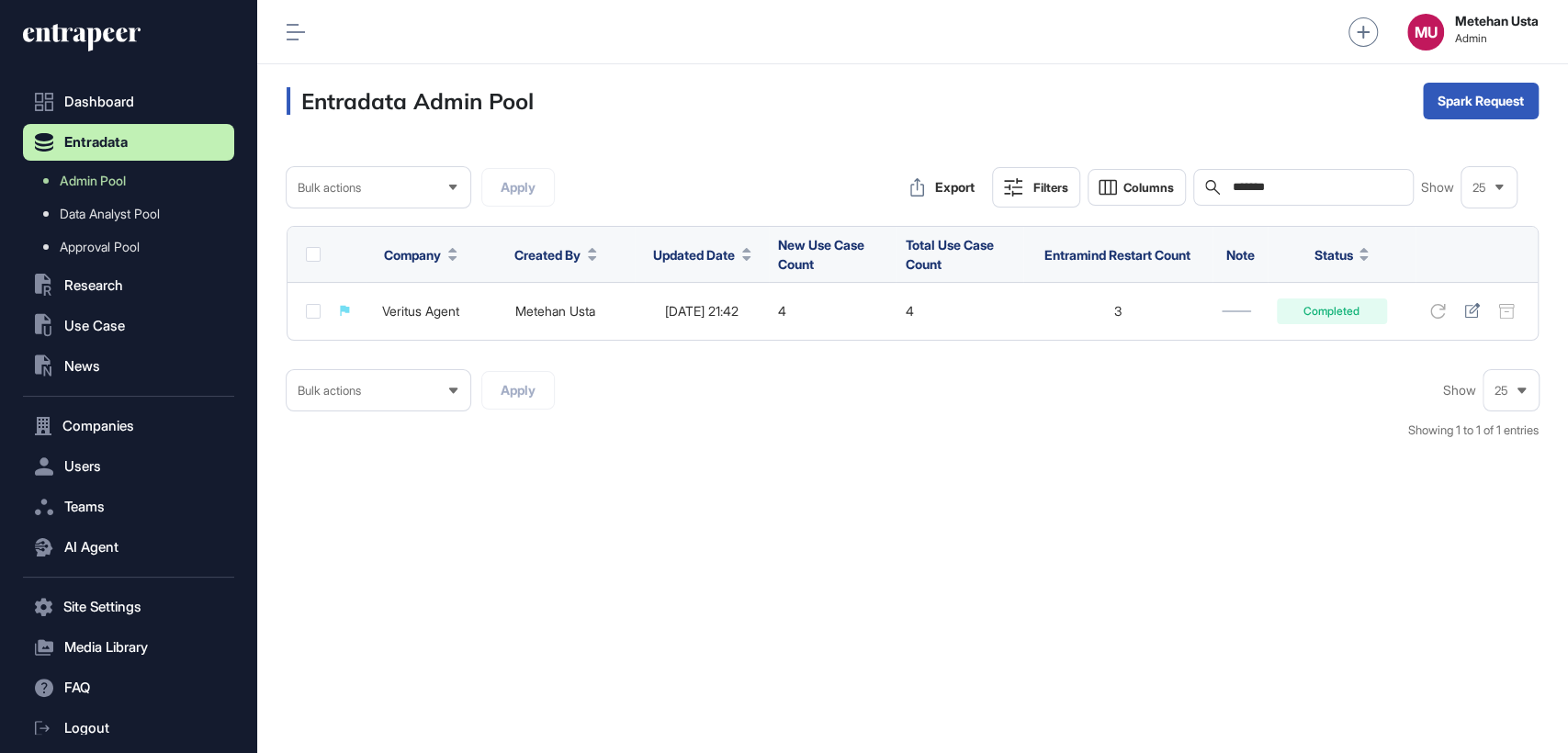
click at [1291, 185] on input "*******" at bounding box center [1316, 186] width 171 height 14
type input "******"
click at [1476, 148] on div "Single" at bounding box center [1481, 144] width 114 height 29
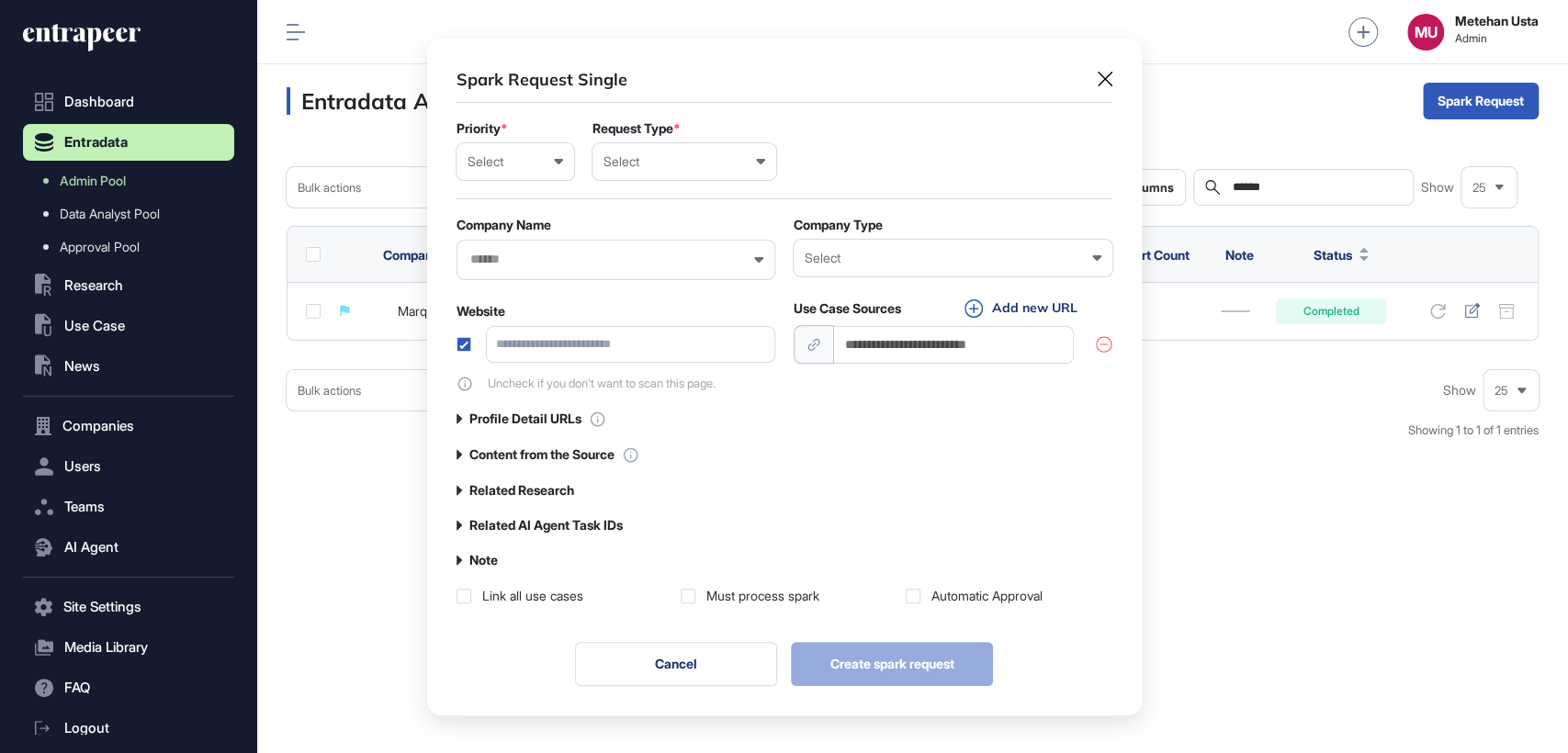
scroll to position [0, 8]
click at [506, 170] on div "Select Low Normal High Urgent" at bounding box center [515, 162] width 118 height 37
click at [0, 0] on div "Normal" at bounding box center [0, 0] width 0 height 0
click at [683, 169] on div "Select User Company Customer Request ID" at bounding box center [684, 162] width 184 height 37
click at [0, 0] on div "Company" at bounding box center [0, 0] width 0 height 0
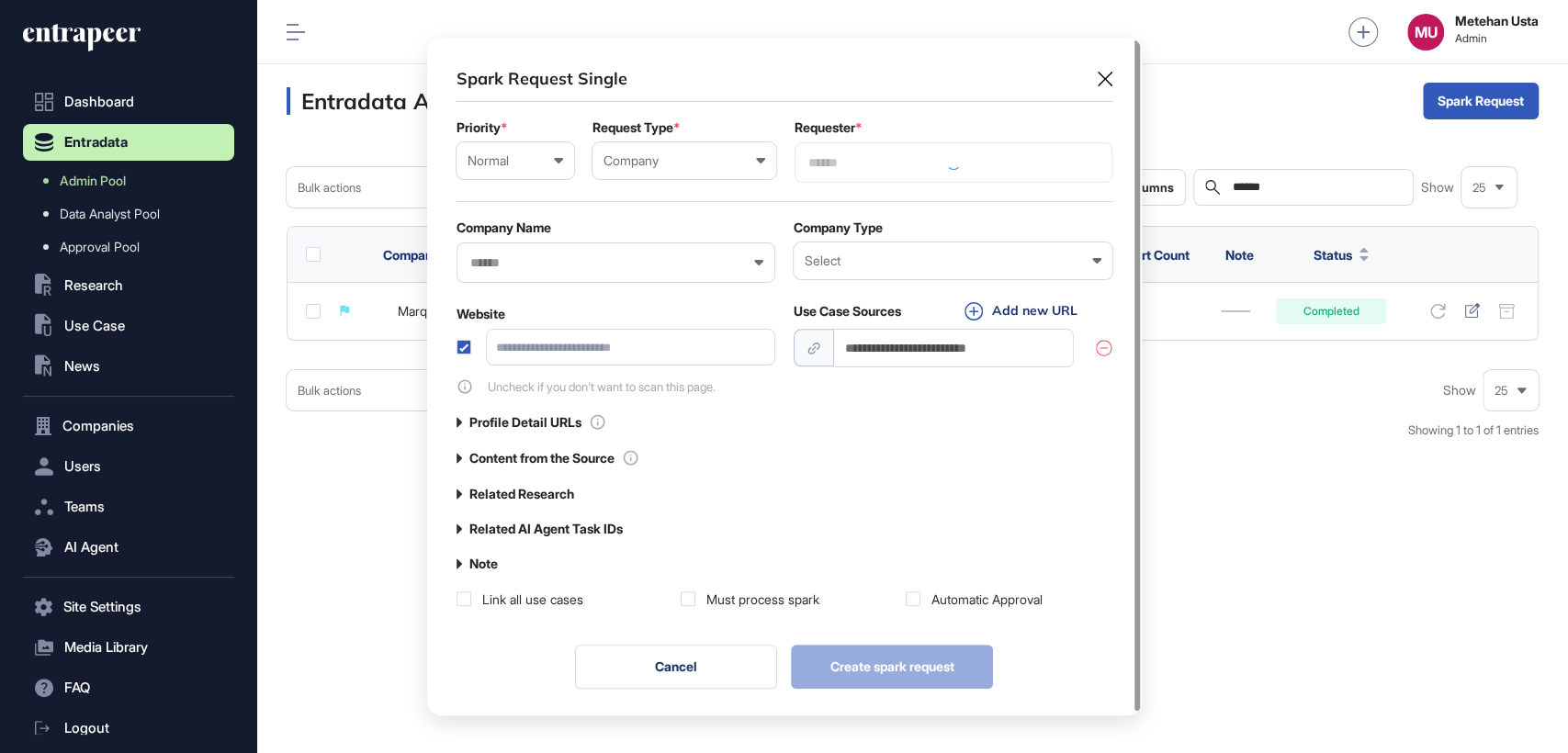
scroll to position [677, 714]
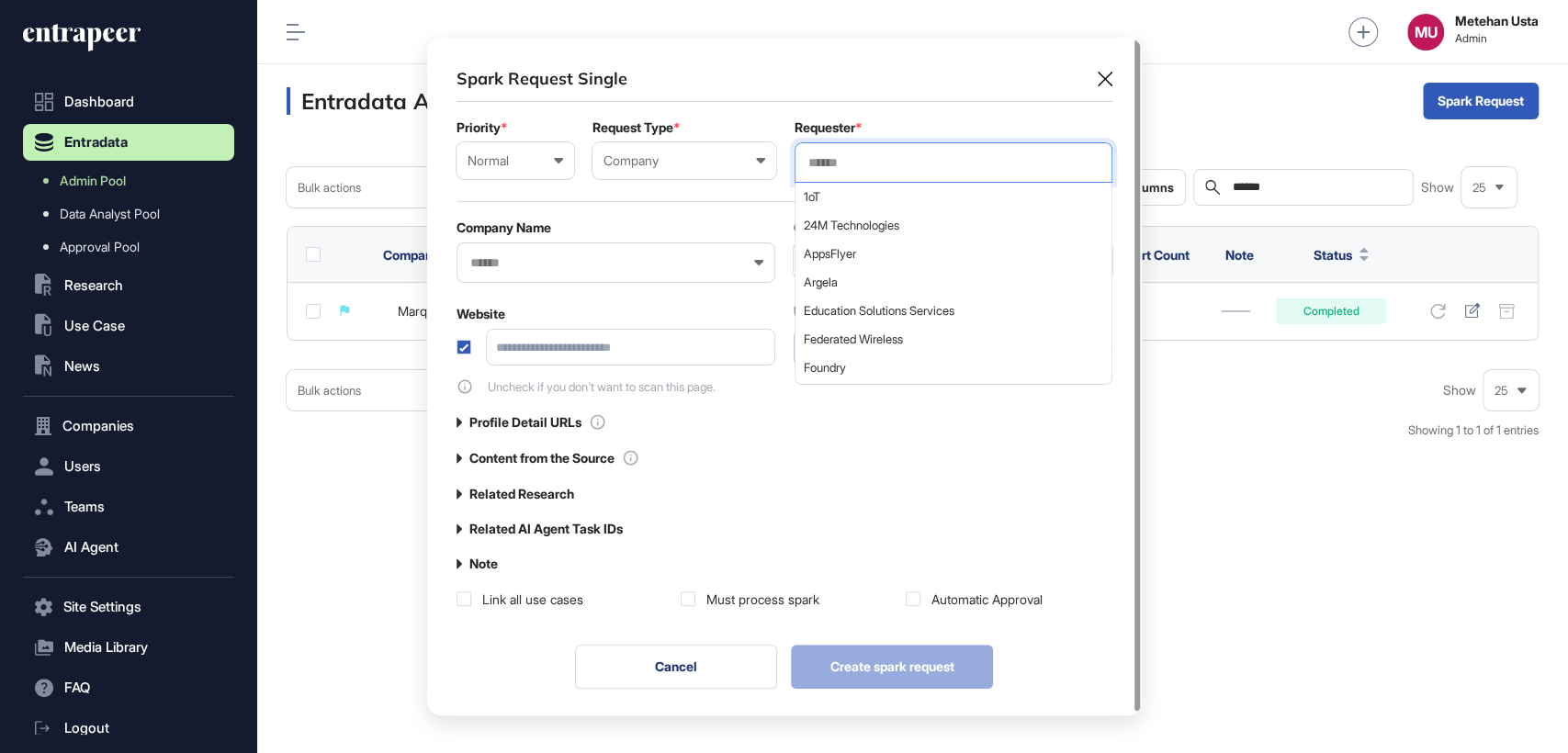
click at [908, 159] on input "text" at bounding box center [953, 163] width 294 height 15
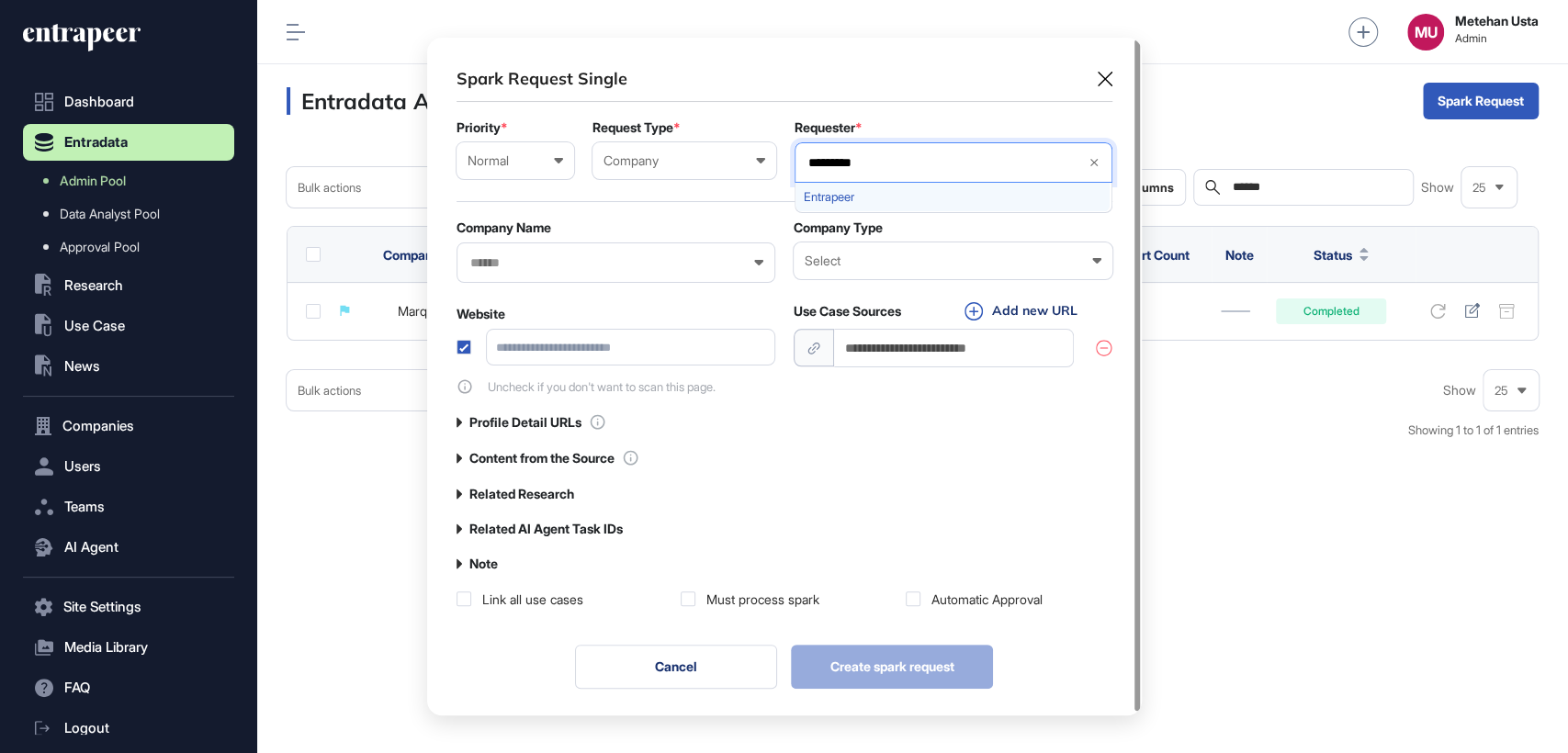
type input "*********"
click at [830, 204] on div "Entrapeer" at bounding box center [952, 197] width 314 height 29
click at [788, 102] on div "Spark Request Single Priority * Normal Low Normal High Urgent Request Type * Co…" at bounding box center [784, 338] width 656 height 541
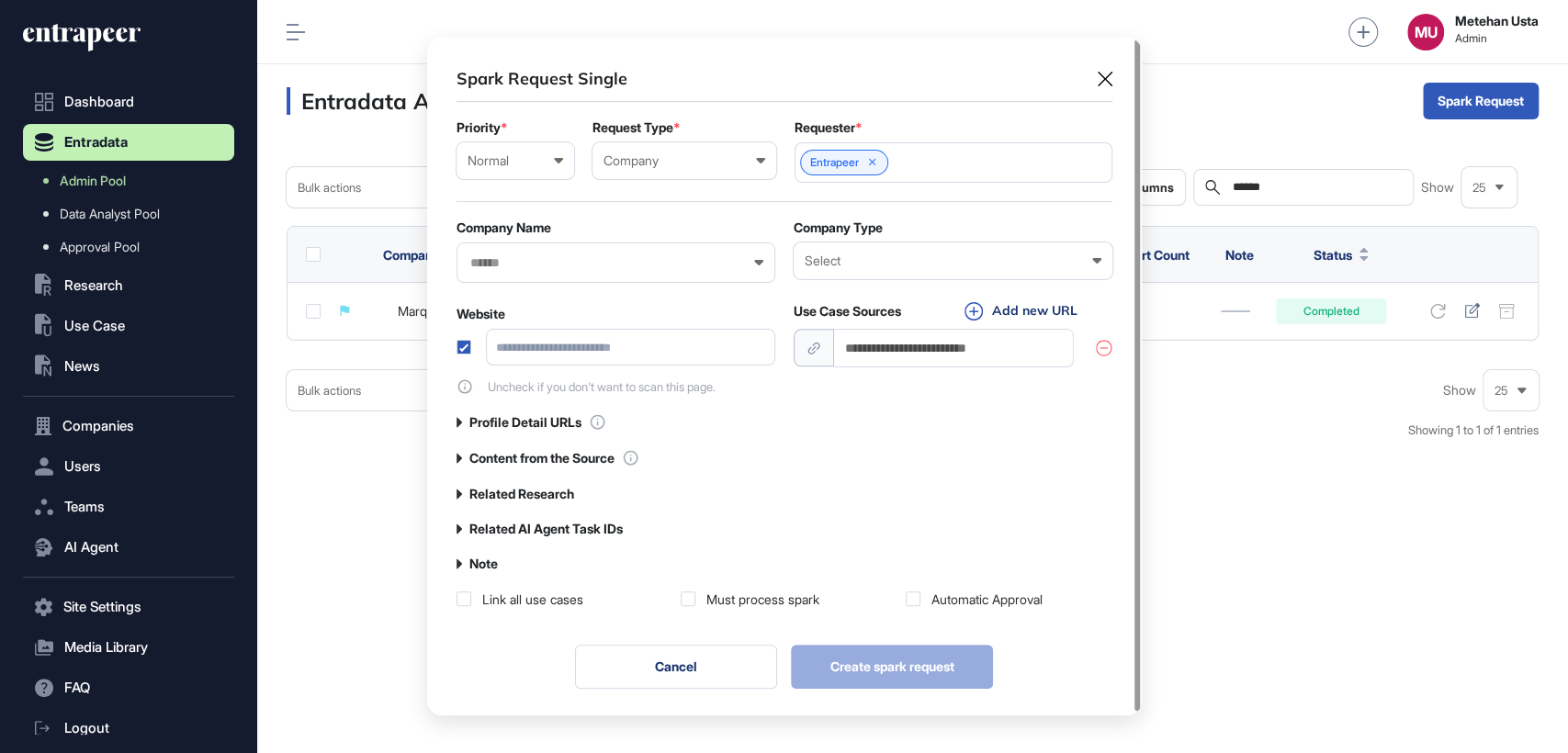
click at [530, 261] on input "text" at bounding box center [604, 263] width 271 height 15
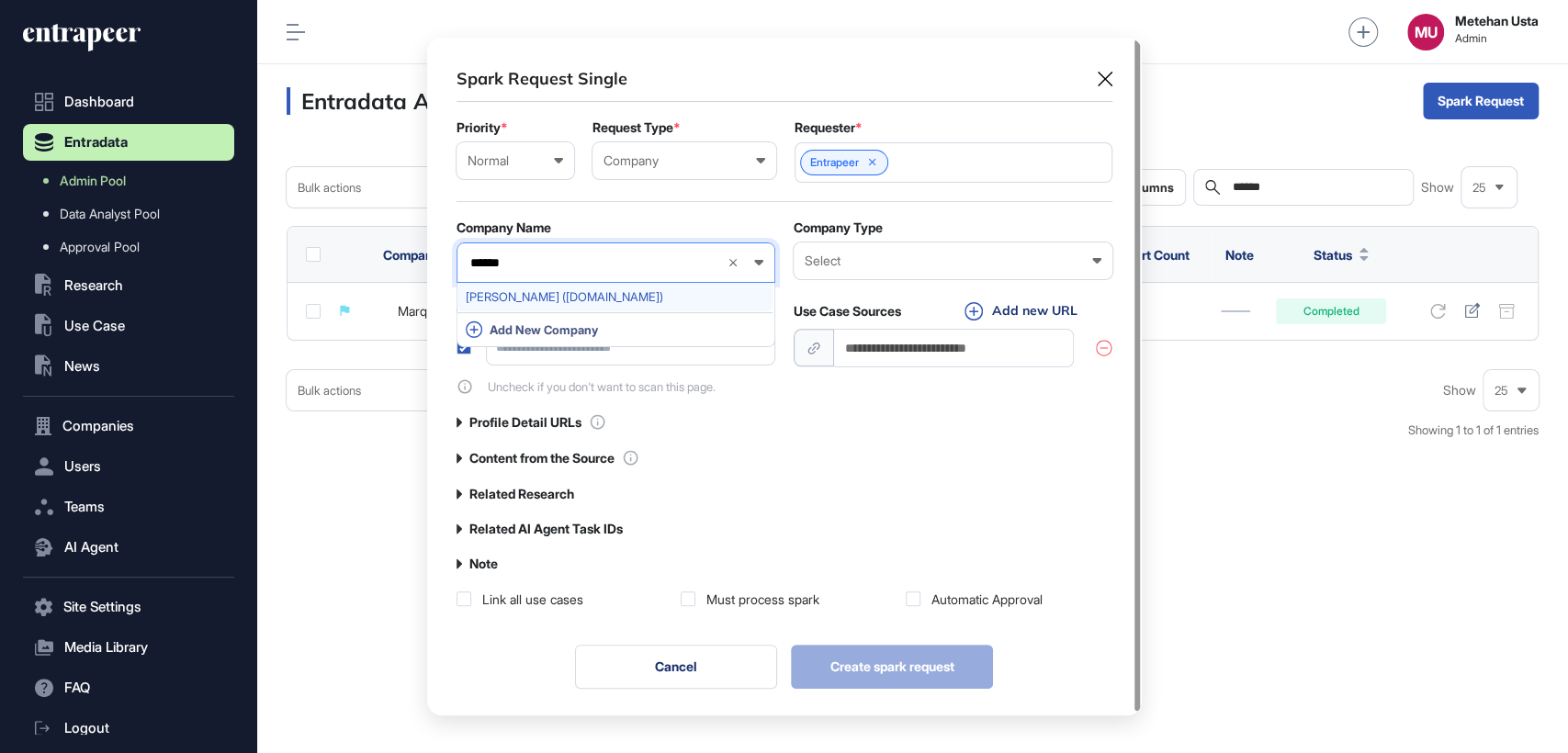
type input "******"
click at [517, 288] on div "Holtzi (holtzi.com)" at bounding box center [614, 297] width 315 height 29
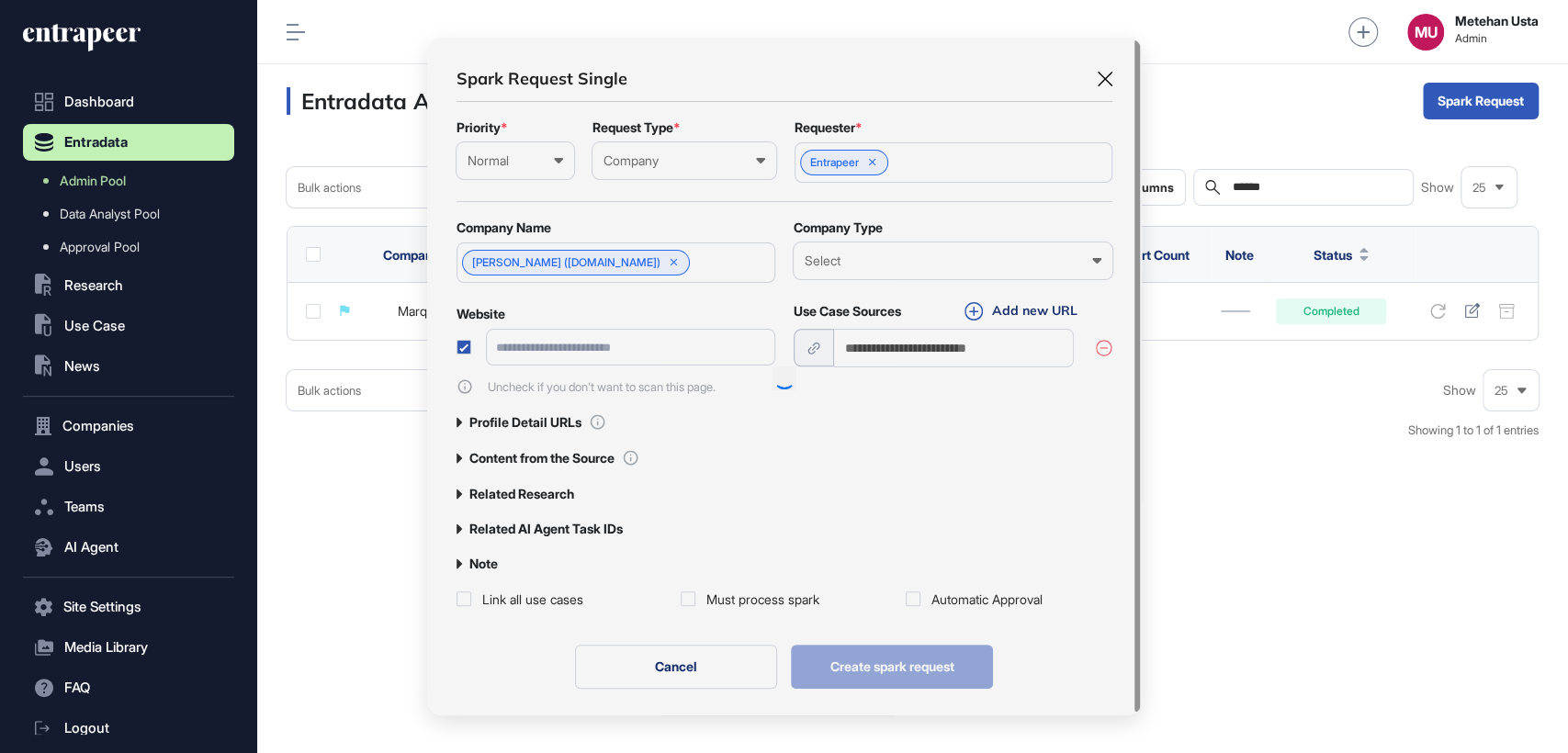
type input "**********"
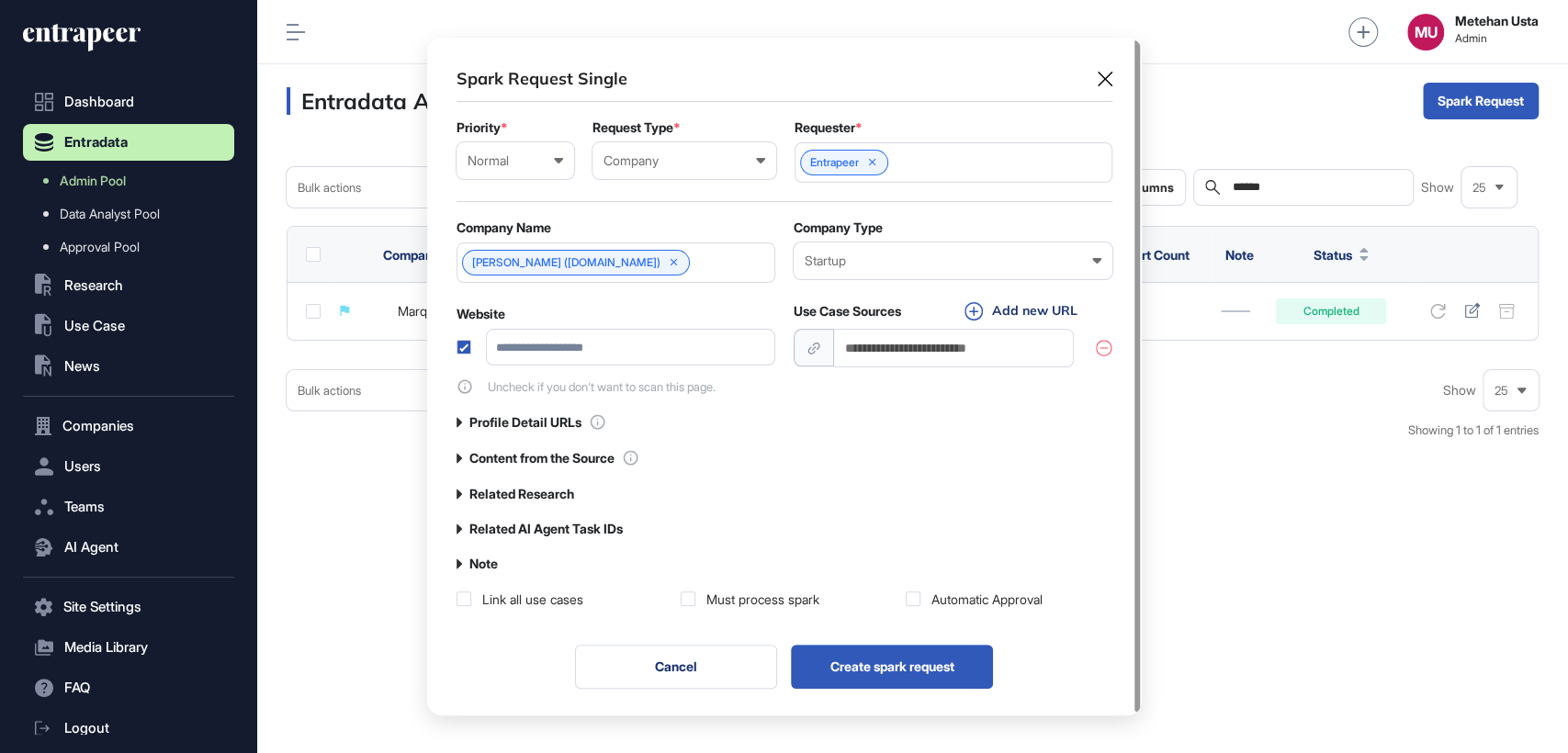
click at [503, 492] on label "Related Research" at bounding box center [522, 493] width 105 height 14
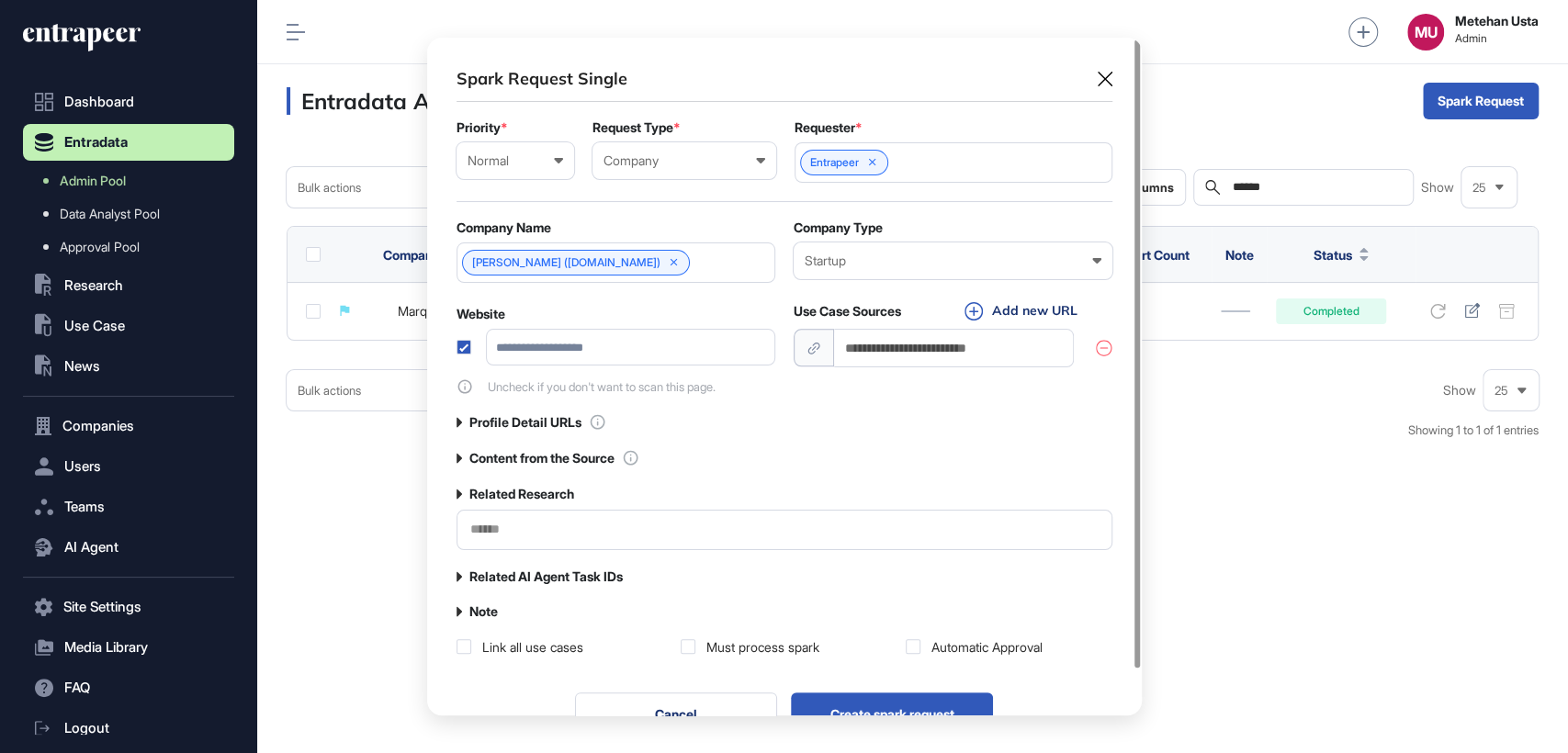
click at [527, 491] on label "Related Research" at bounding box center [522, 493] width 105 height 14
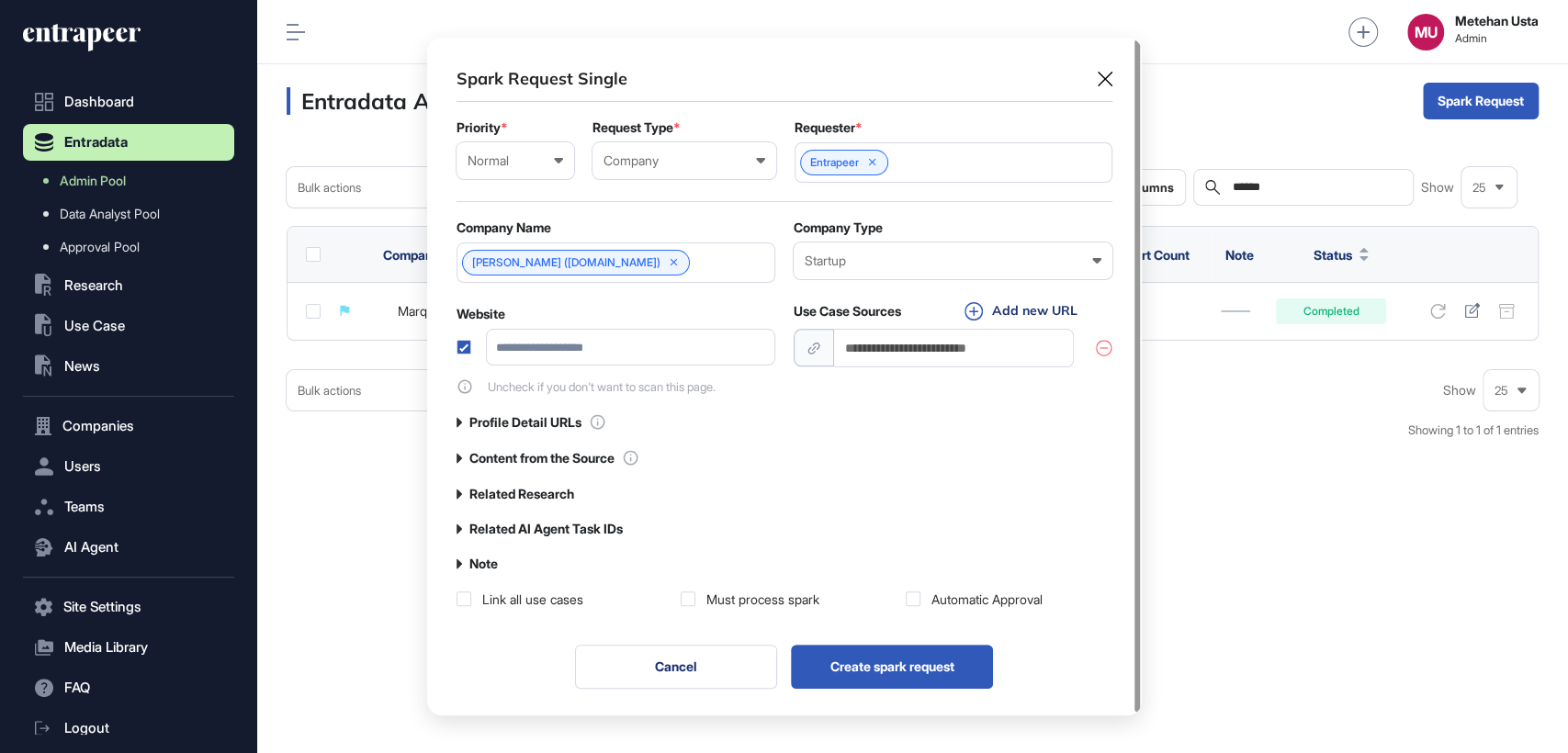
click at [533, 461] on label "Content from the Source" at bounding box center [542, 457] width 145 height 14
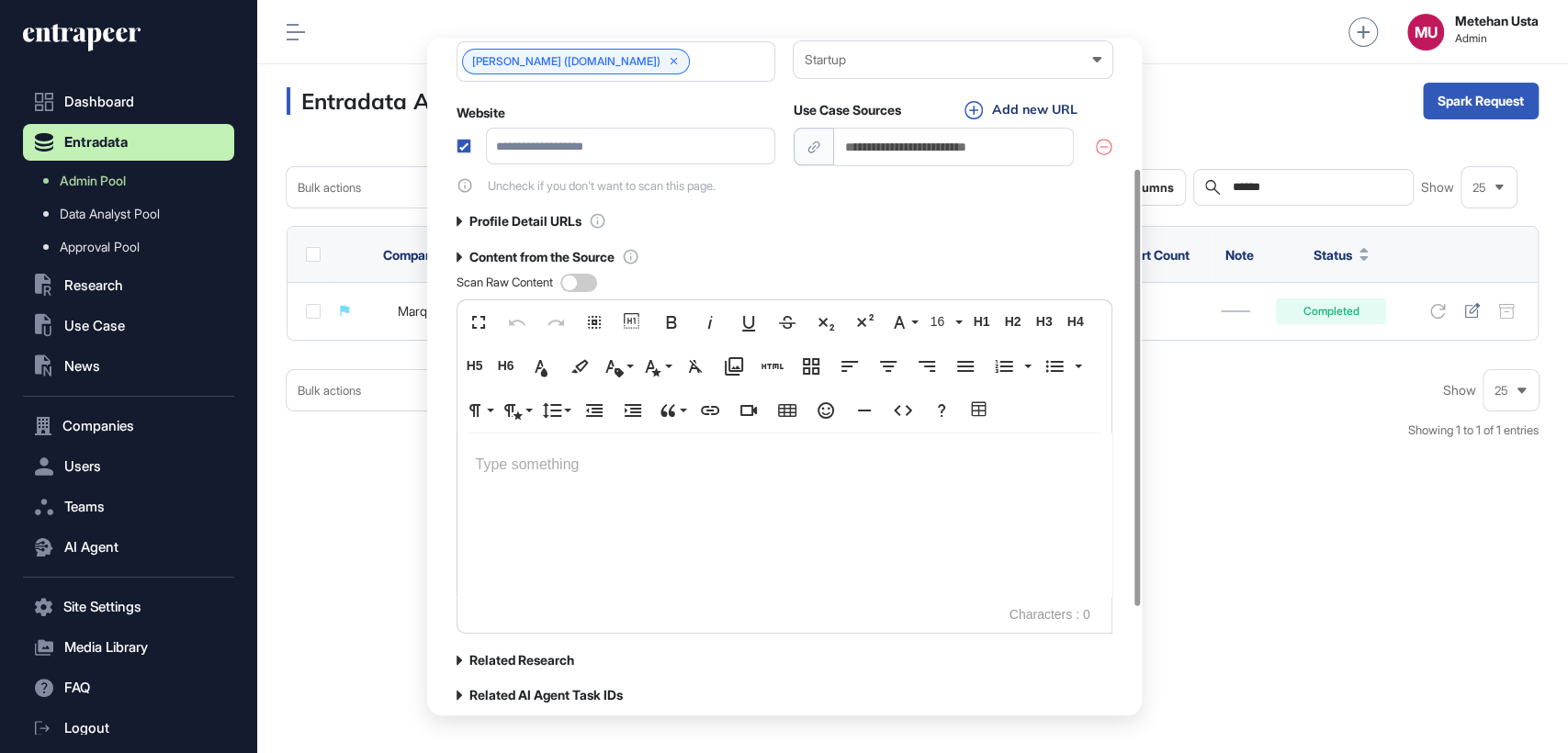
click at [518, 467] on p at bounding box center [784, 465] width 617 height 27
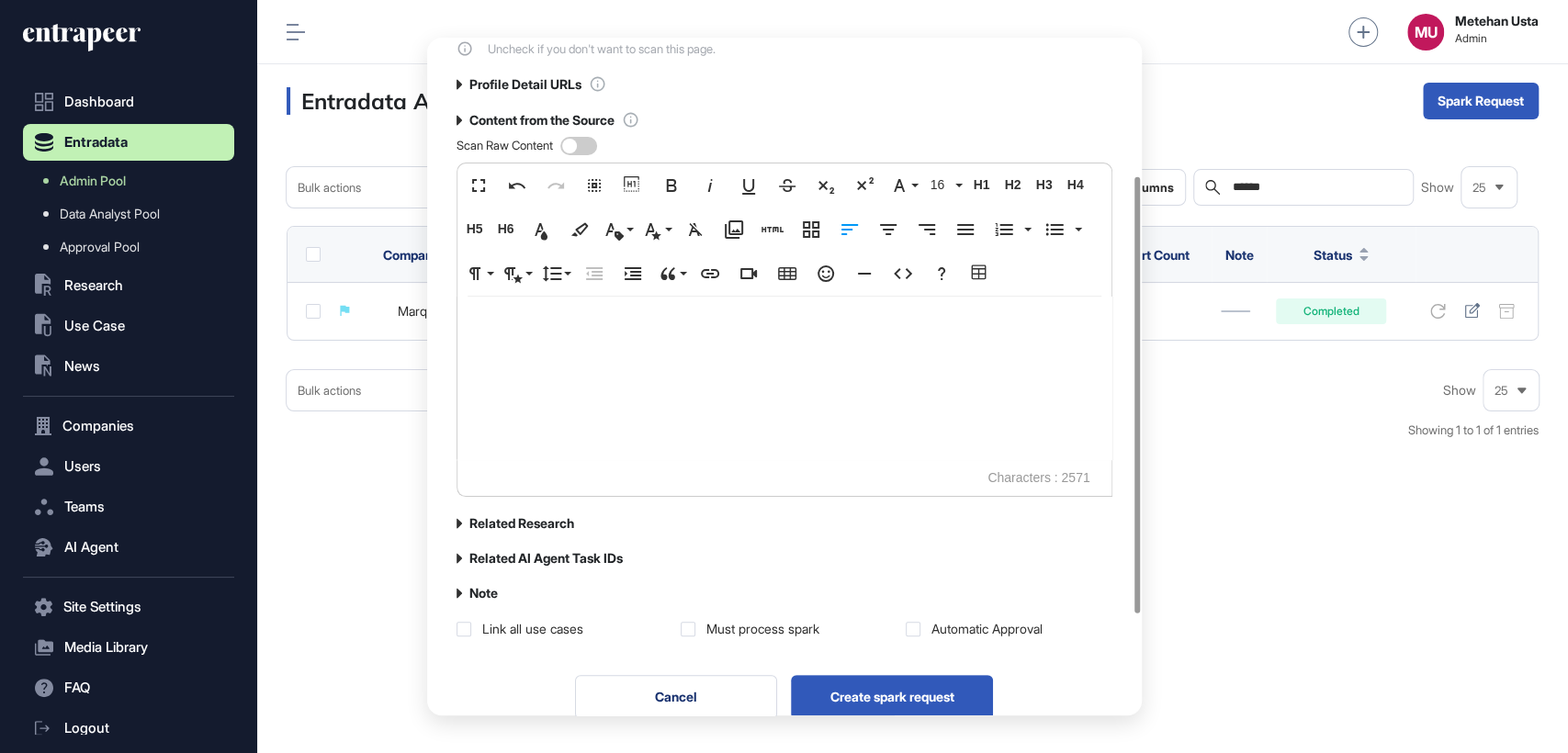
scroll to position [369, 0]
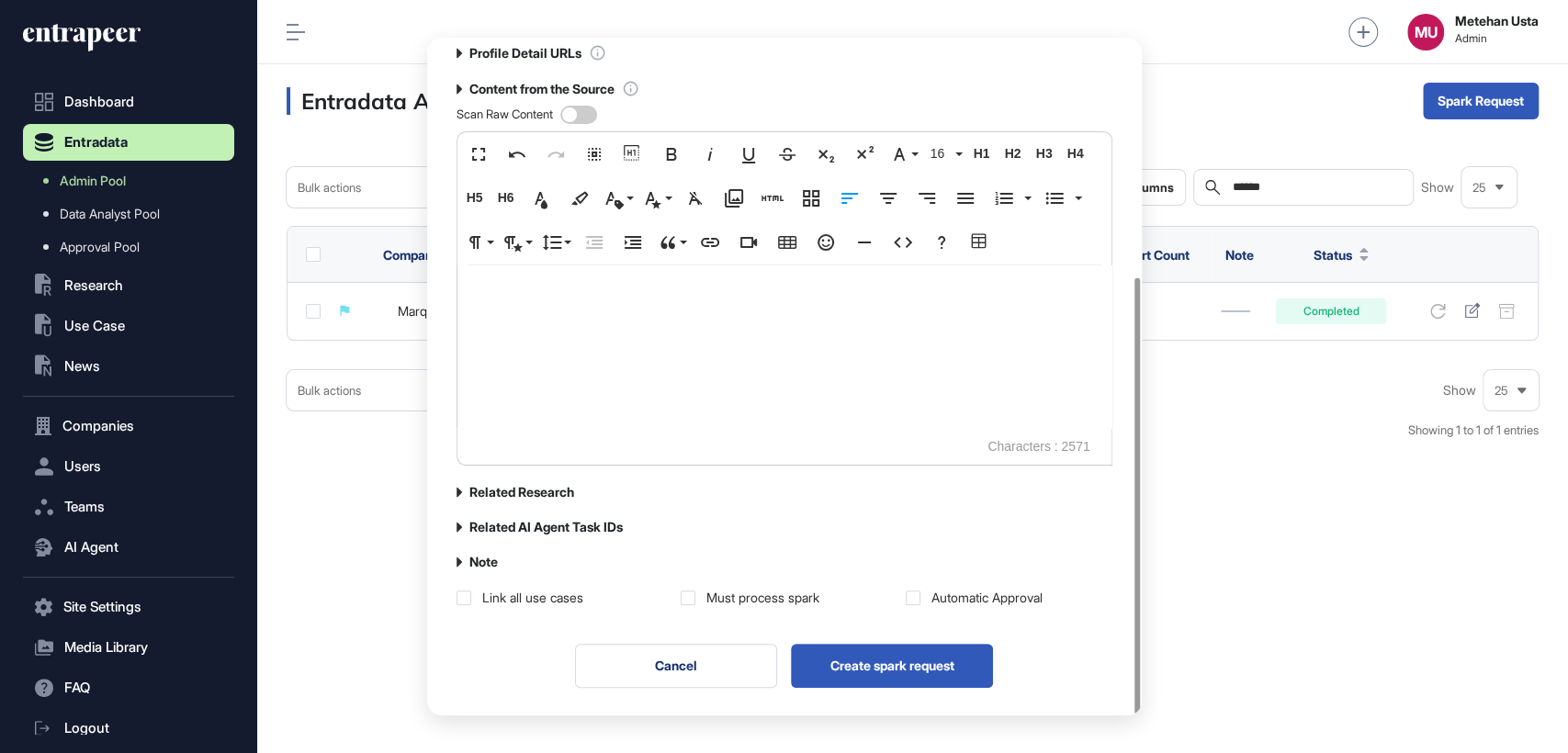
drag, startPoint x: 911, startPoint y: 376, endPoint x: 782, endPoint y: 348, distance: 132.0
click at [745, 582] on div "**********" at bounding box center [784, 152] width 656 height 909
click at [742, 589] on div "Must process spark" at bounding box center [763, 597] width 113 height 18
click at [908, 596] on label at bounding box center [912, 597] width 14 height 14
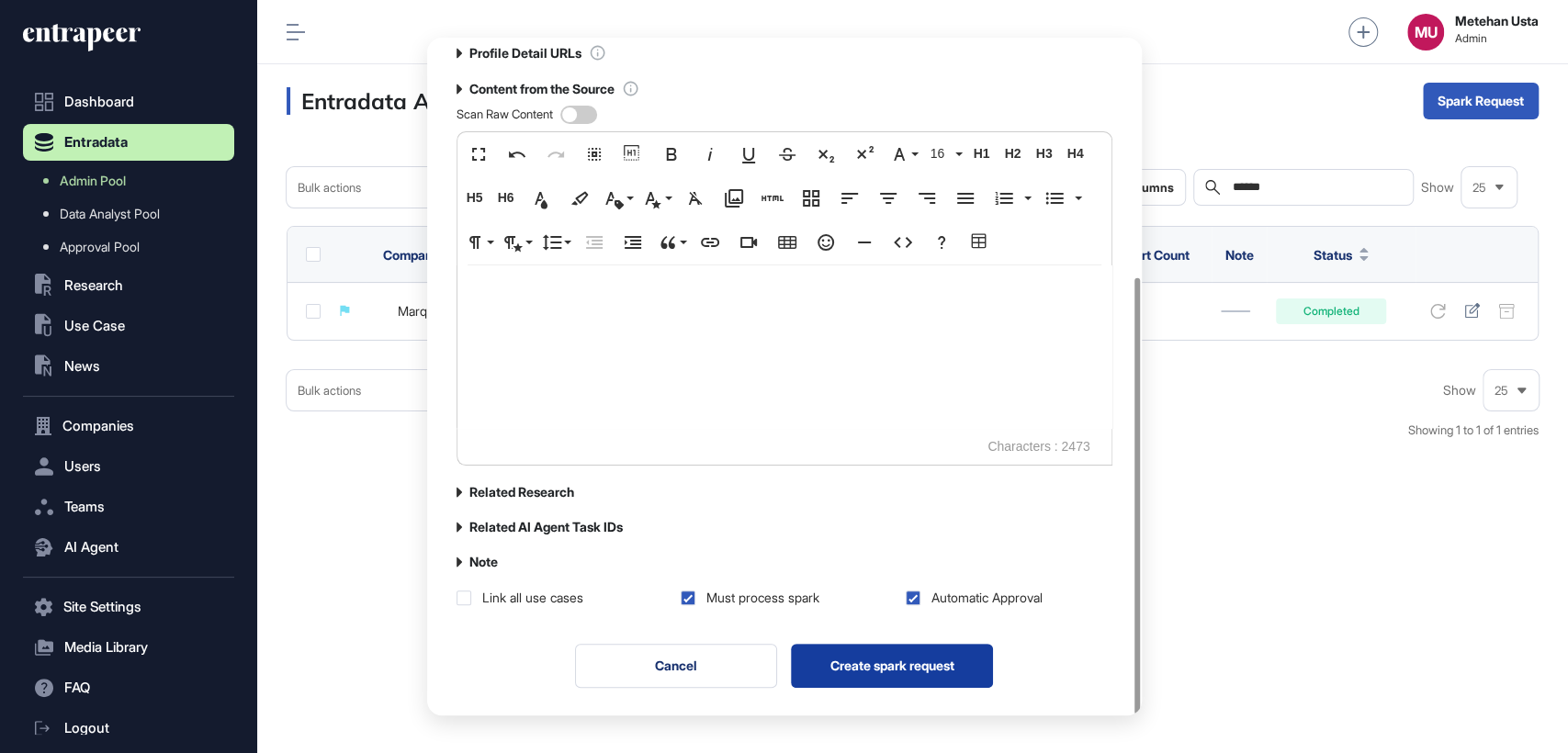
click at [881, 666] on button "Create spark request" at bounding box center [892, 666] width 202 height 44
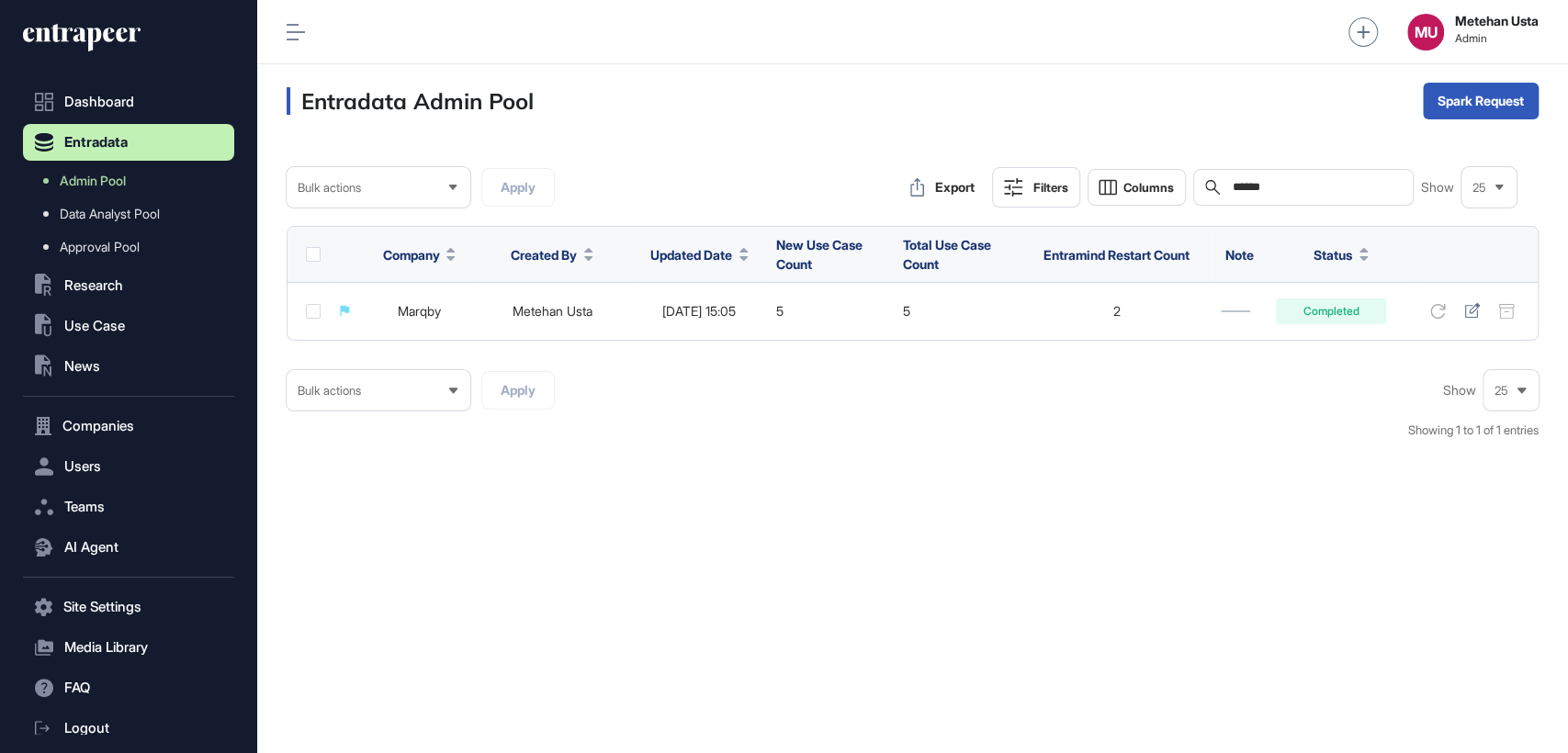
click at [1306, 181] on input "******" at bounding box center [1316, 186] width 171 height 14
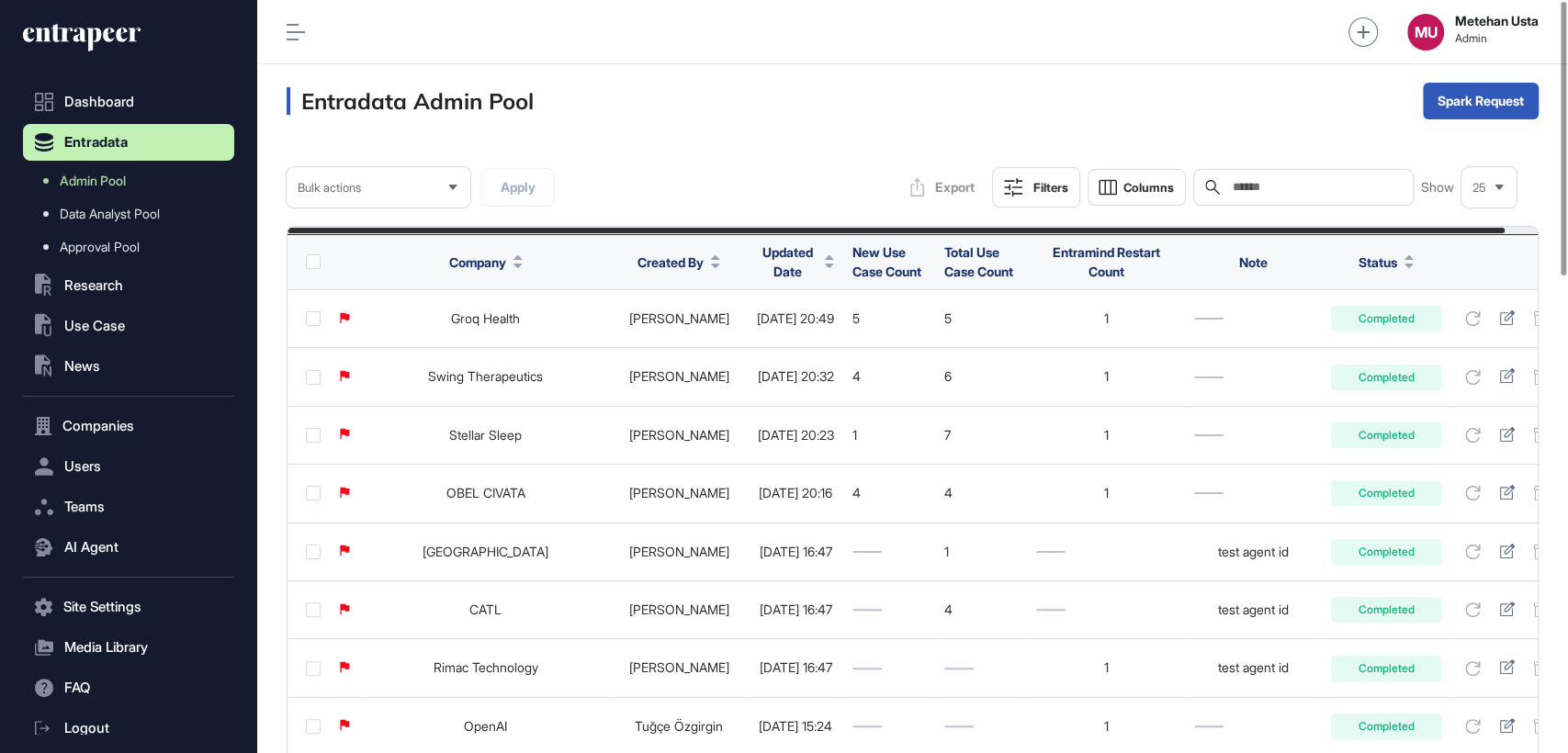
click at [765, 252] on span "Updated Date" at bounding box center [787, 261] width 61 height 39
click at [786, 336] on span "Sort Descending" at bounding box center [796, 338] width 73 height 15
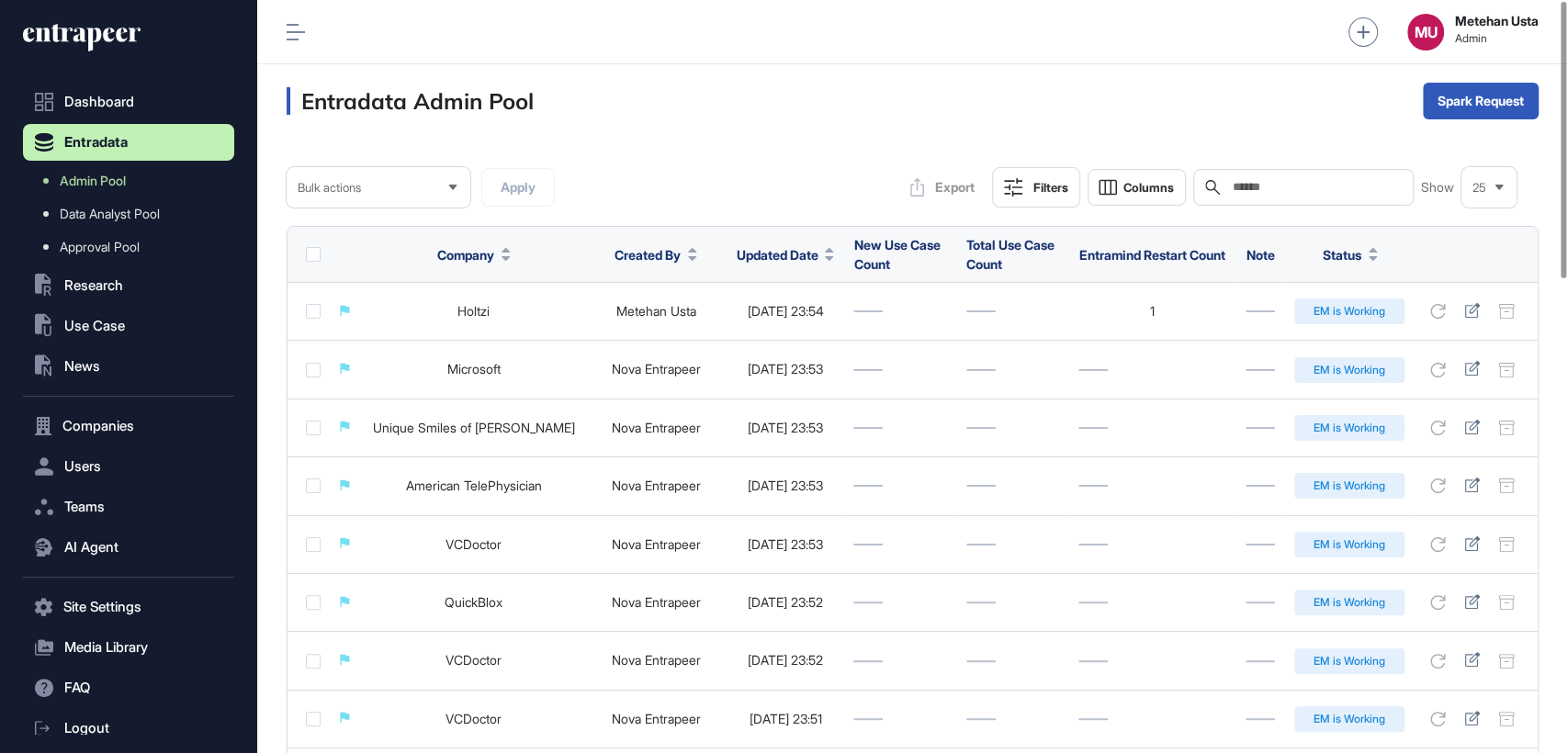
click at [302, 45] on div "MU Metehan Usta Admin" at bounding box center [912, 32] width 1310 height 65
click at [291, 28] on icon at bounding box center [295, 31] width 18 height 16
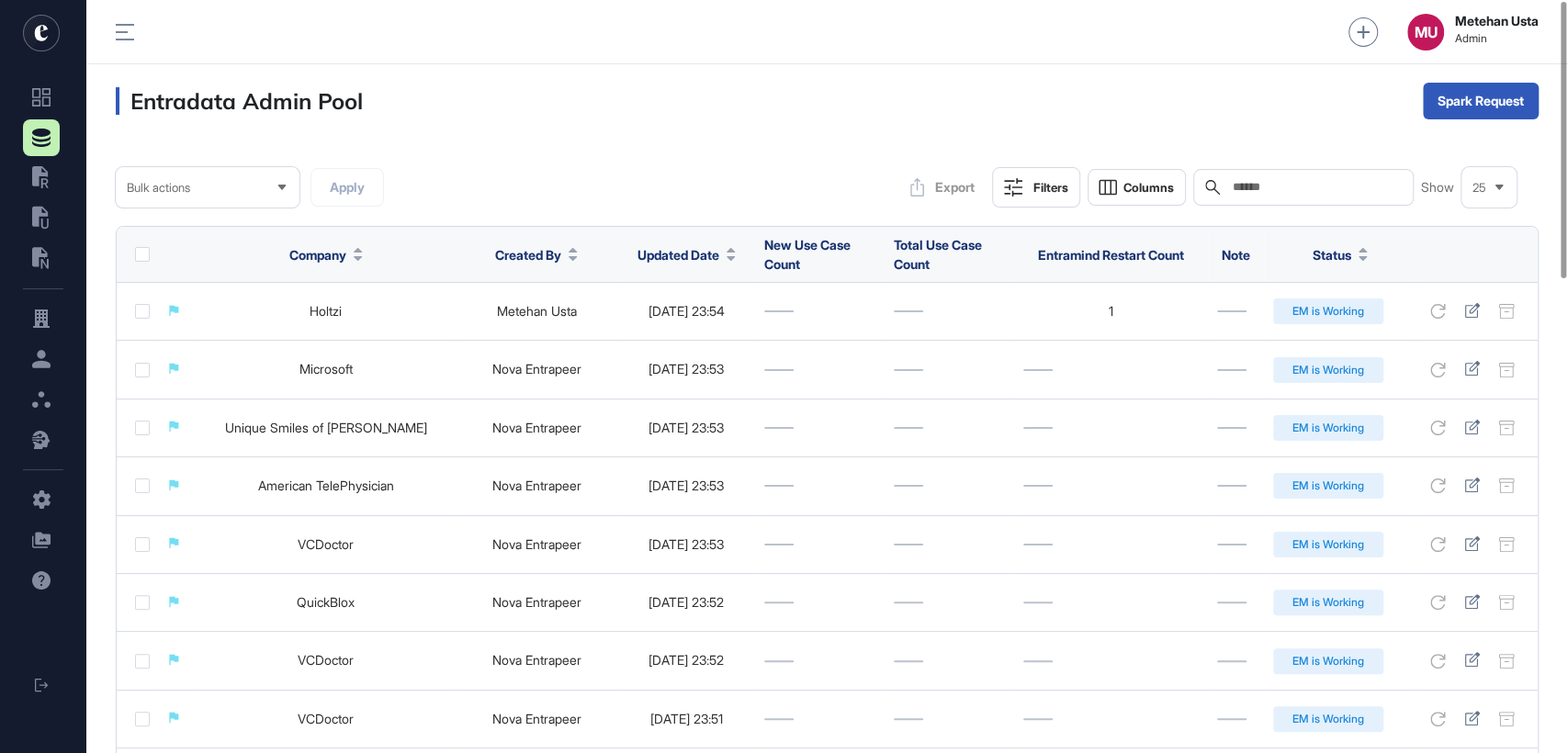
click at [1039, 186] on div "Filters" at bounding box center [1051, 186] width 35 height 14
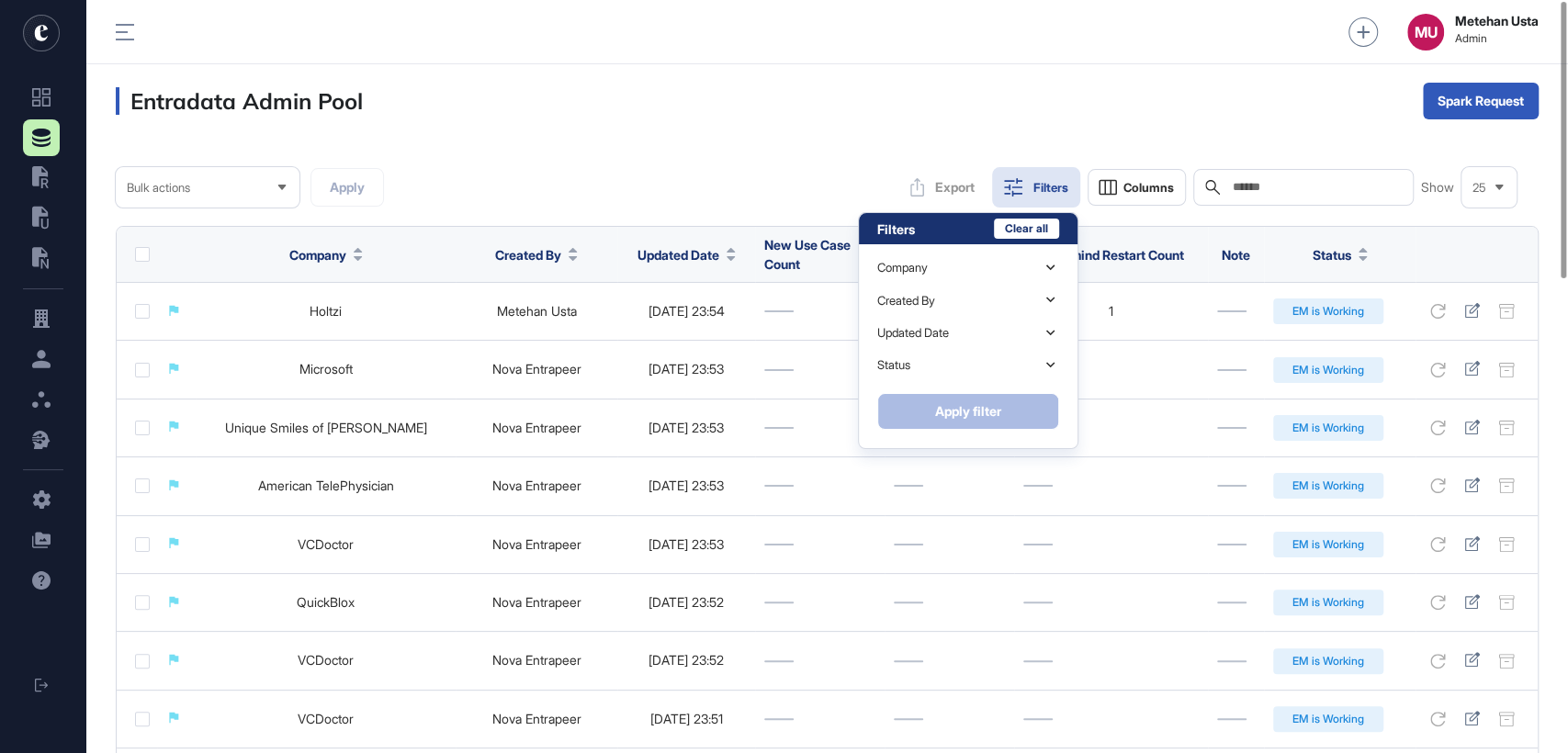
click at [901, 93] on div "Entradata Admin Pool Spark Request" at bounding box center [827, 101] width 1481 height 73
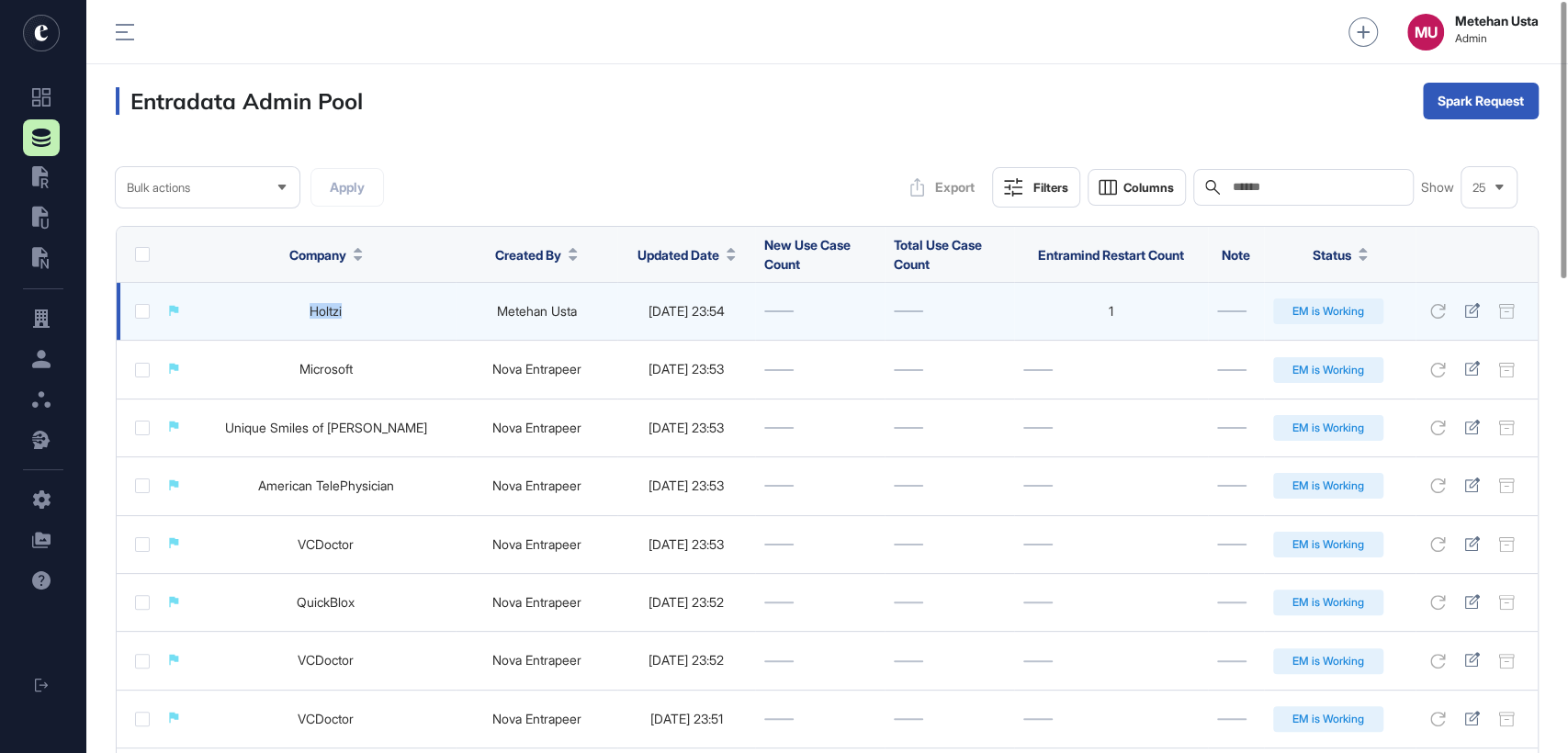
drag, startPoint x: 372, startPoint y: 301, endPoint x: 260, endPoint y: 308, distance: 112.2
click at [260, 308] on td "Holtzi" at bounding box center [325, 311] width 259 height 58
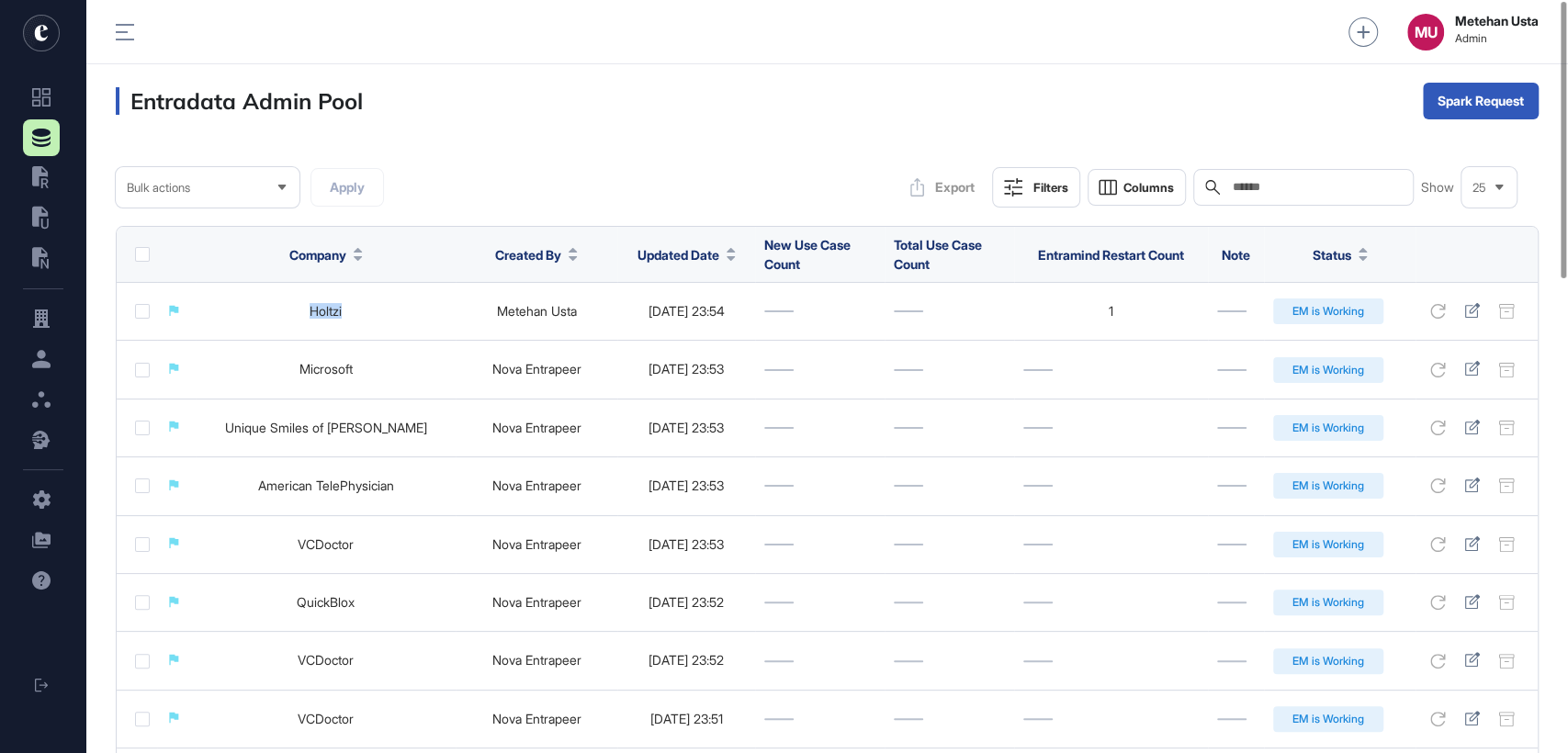
copy link "Holtzi"
click at [1266, 192] on input "text" at bounding box center [1316, 186] width 171 height 14
paste input "******"
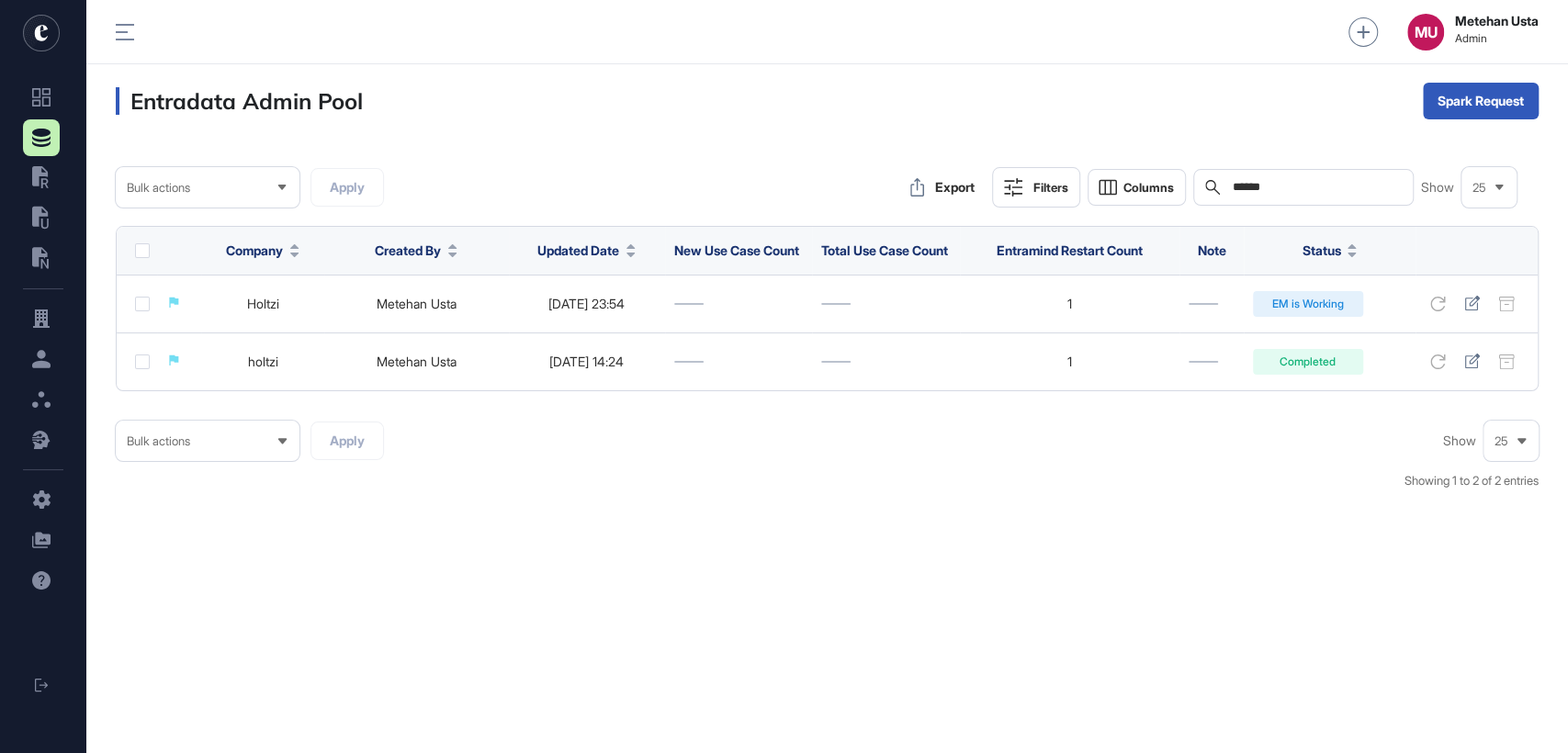
click at [1360, 183] on input "******" at bounding box center [1316, 186] width 171 height 14
click at [1359, 183] on input "******" at bounding box center [1316, 186] width 171 height 14
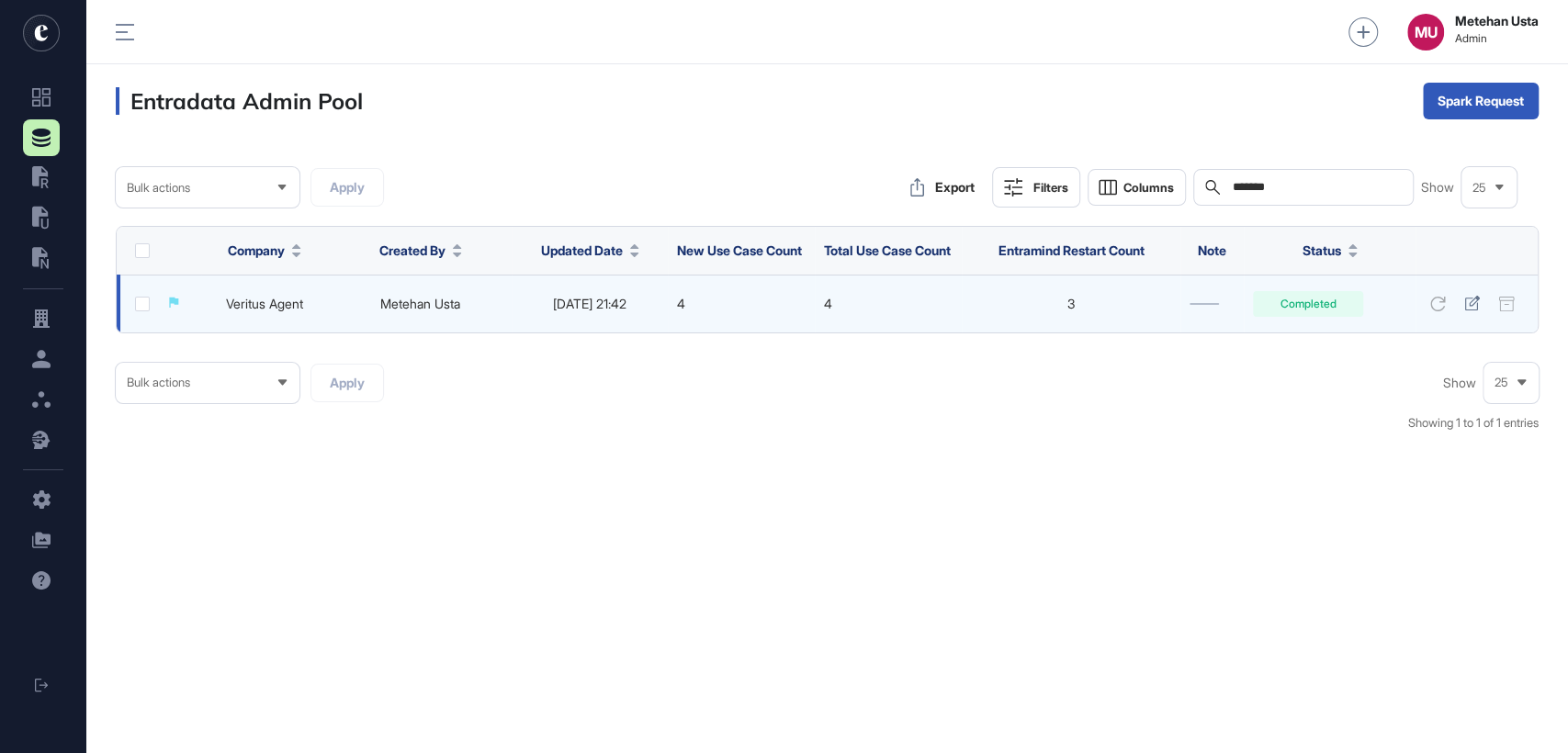
type input "*******"
click at [310, 311] on td "Veritus Agent" at bounding box center [265, 303] width 127 height 58
click at [276, 319] on td "Veritus Agent" at bounding box center [265, 303] width 127 height 58
click at [271, 311] on link "Veritus Agent" at bounding box center [264, 303] width 77 height 15
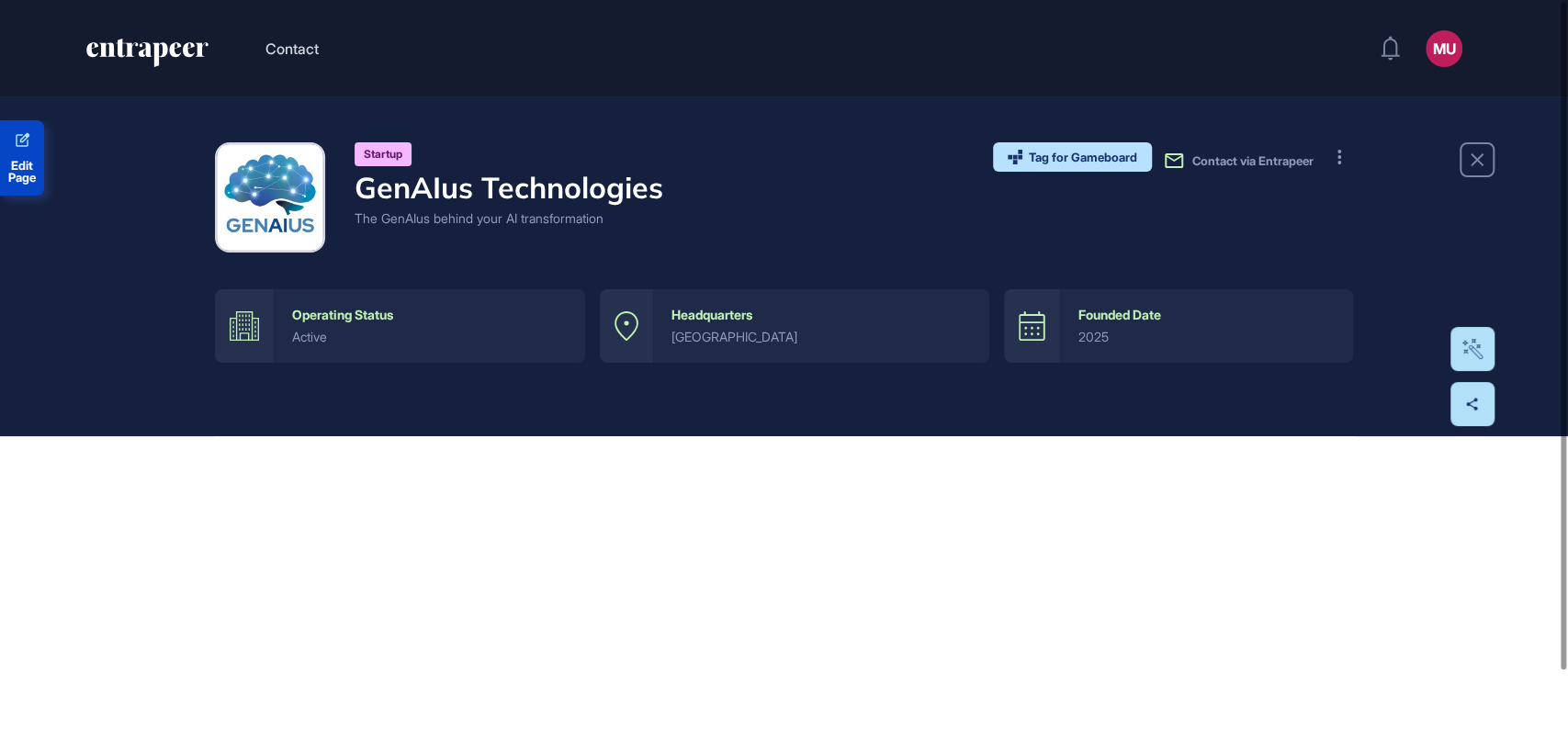
click at [32, 171] on span "Edit Page" at bounding box center [22, 171] width 44 height 24
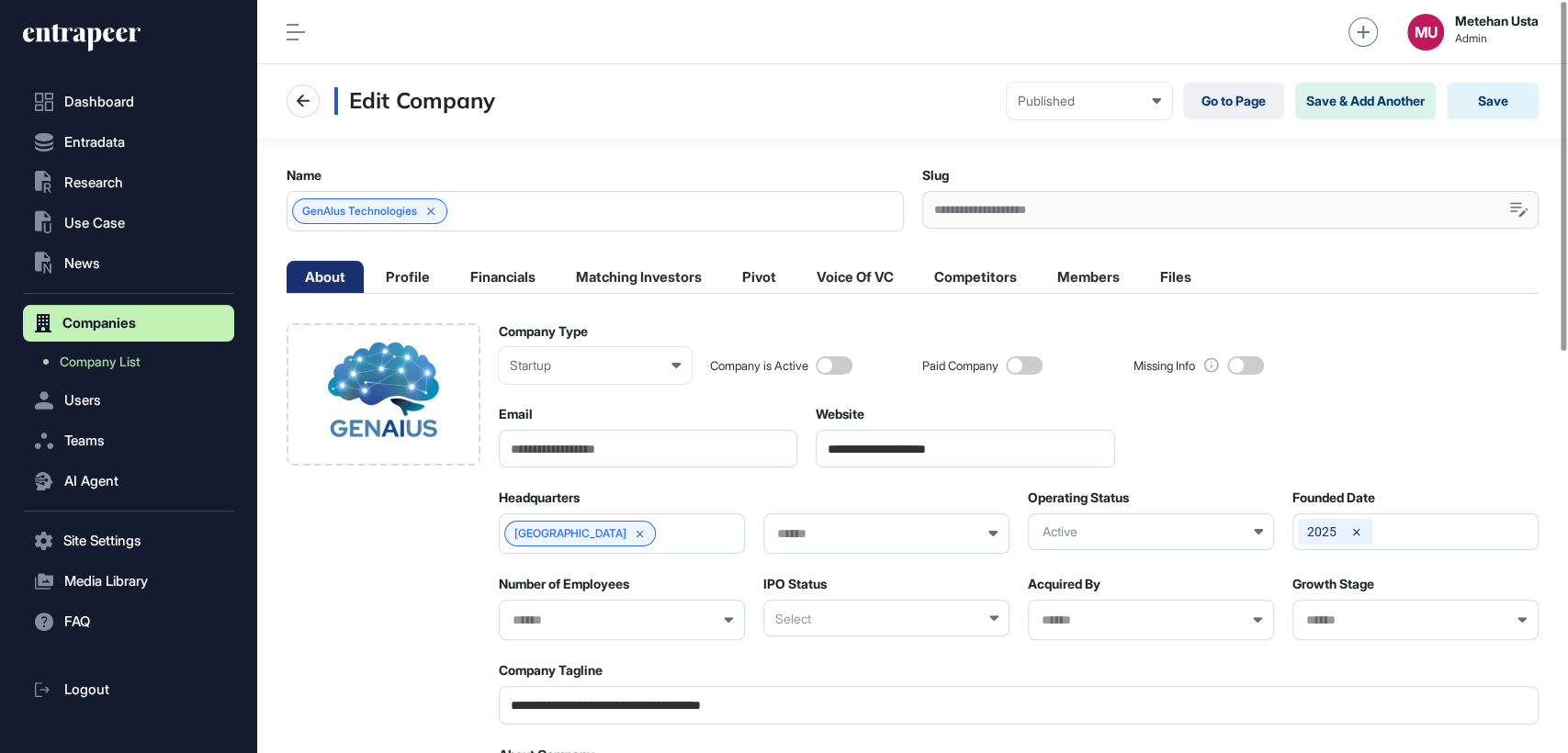
click at [906, 454] on input "**********" at bounding box center [965, 449] width 300 height 38
click at [902, 456] on input "**********" at bounding box center [965, 449] width 300 height 38
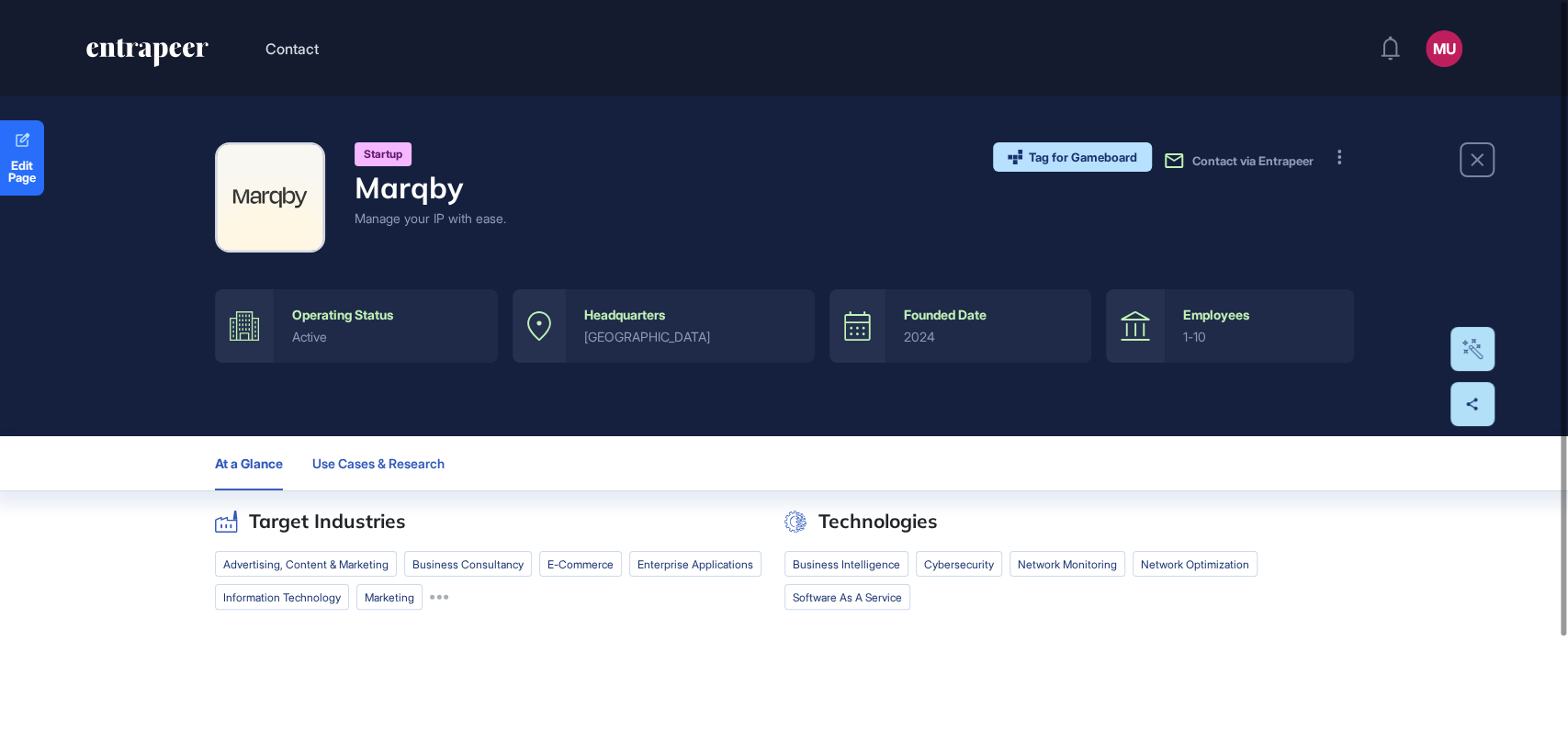
click at [358, 462] on span "Use Cases & Research" at bounding box center [377, 463] width 132 height 14
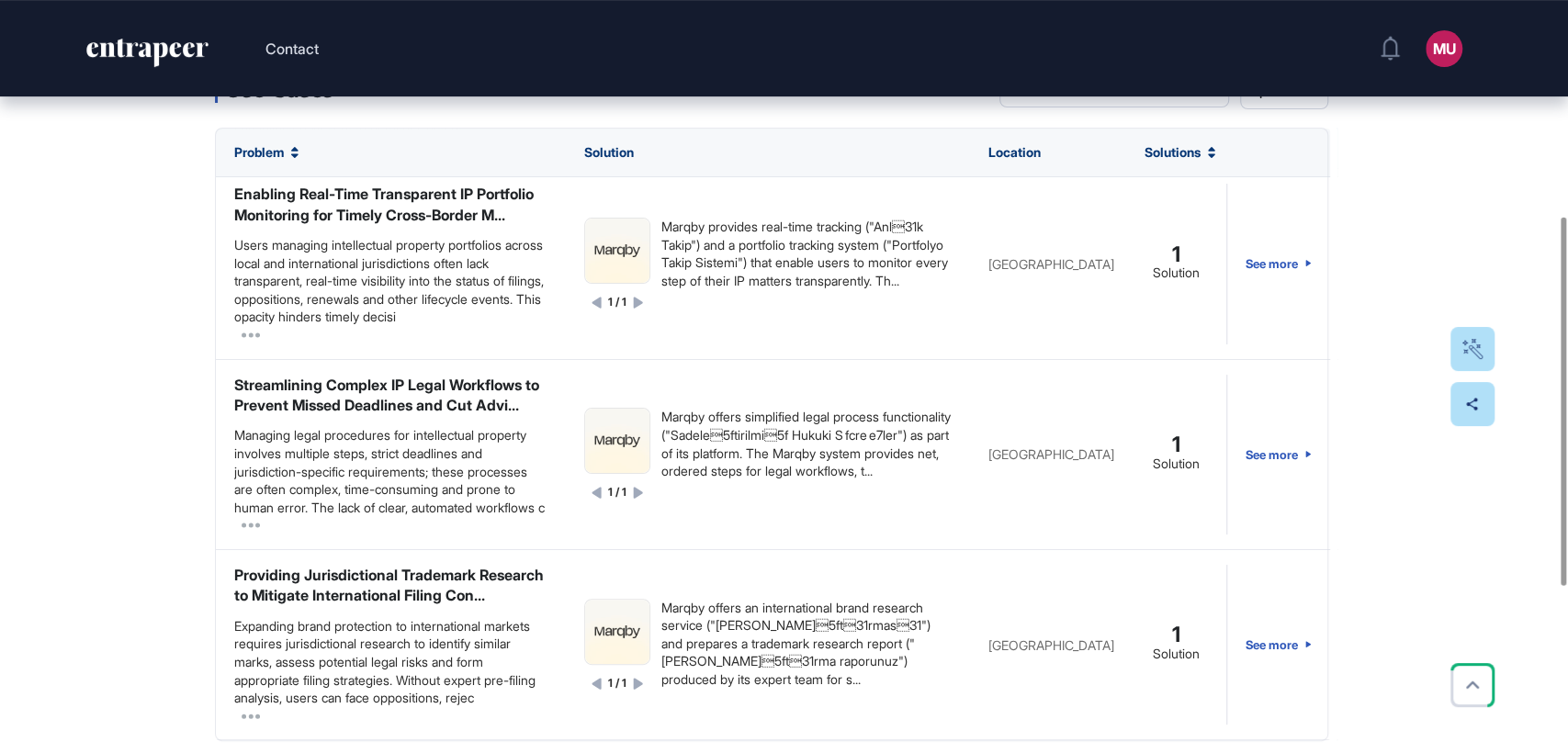
scroll to position [560, 0]
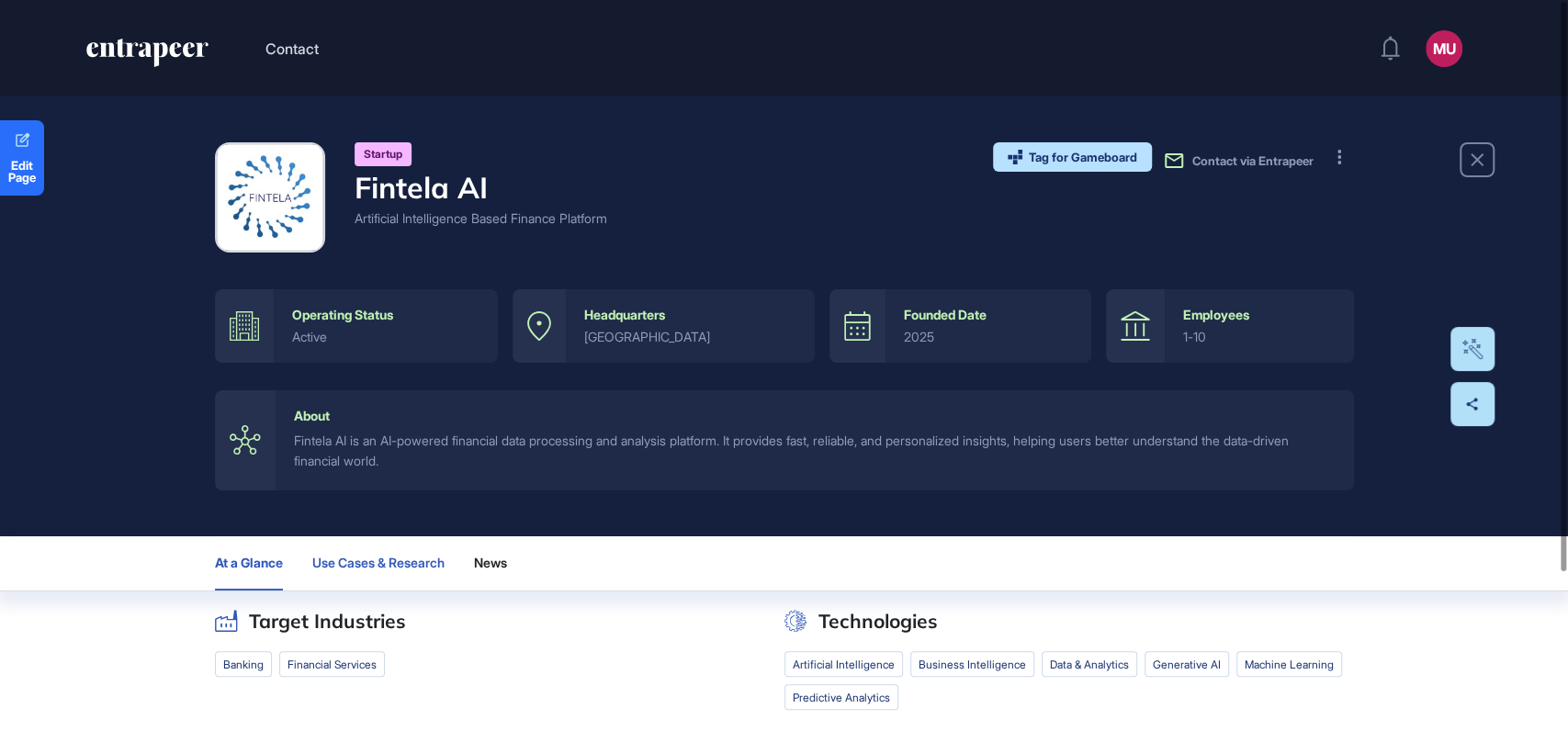
click at [373, 556] on span "Use Cases & Research" at bounding box center [377, 562] width 132 height 14
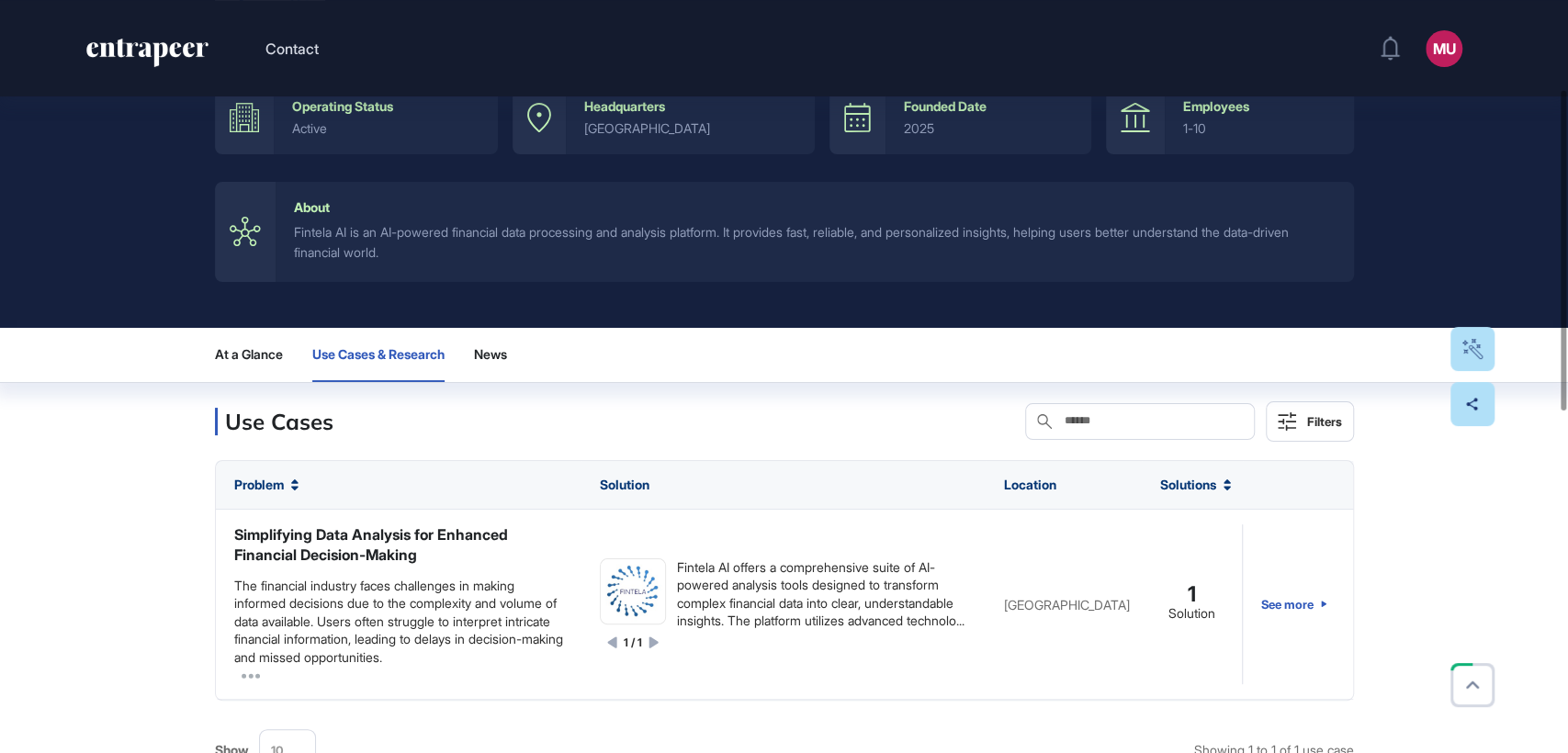
scroll to position [207, 0]
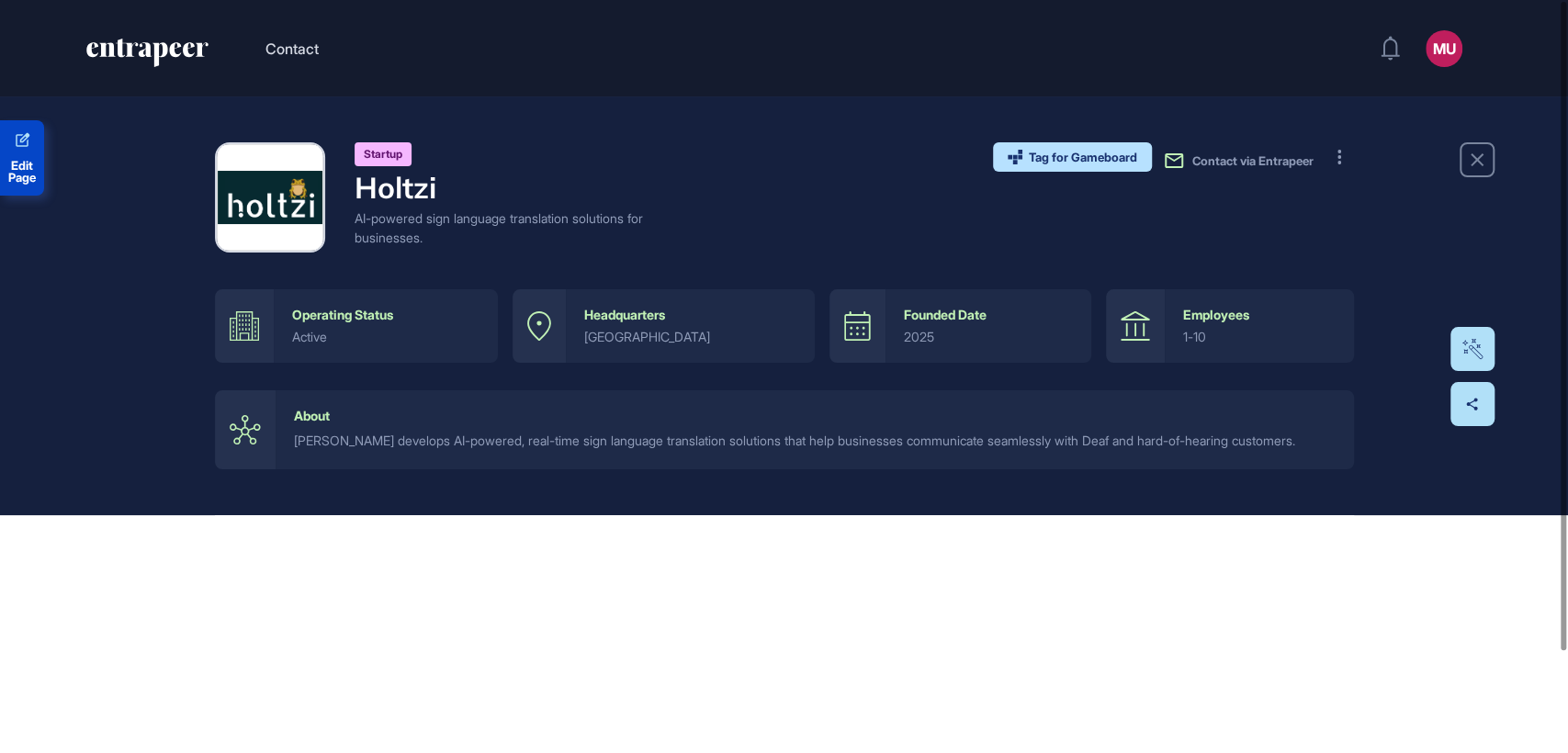
click at [12, 152] on link "Edit Page" at bounding box center [22, 158] width 44 height 75
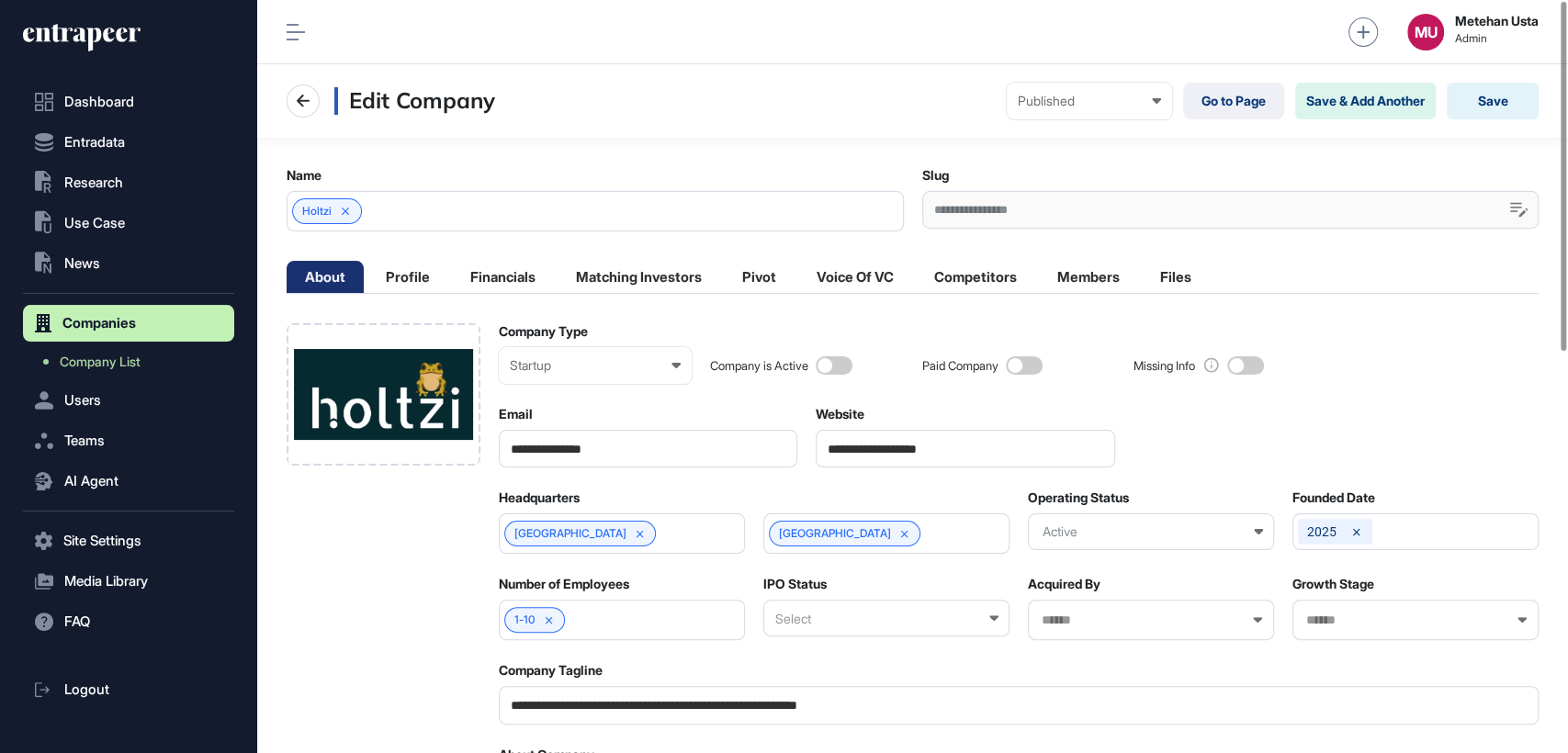
click at [900, 456] on input "**********" at bounding box center [965, 449] width 300 height 38
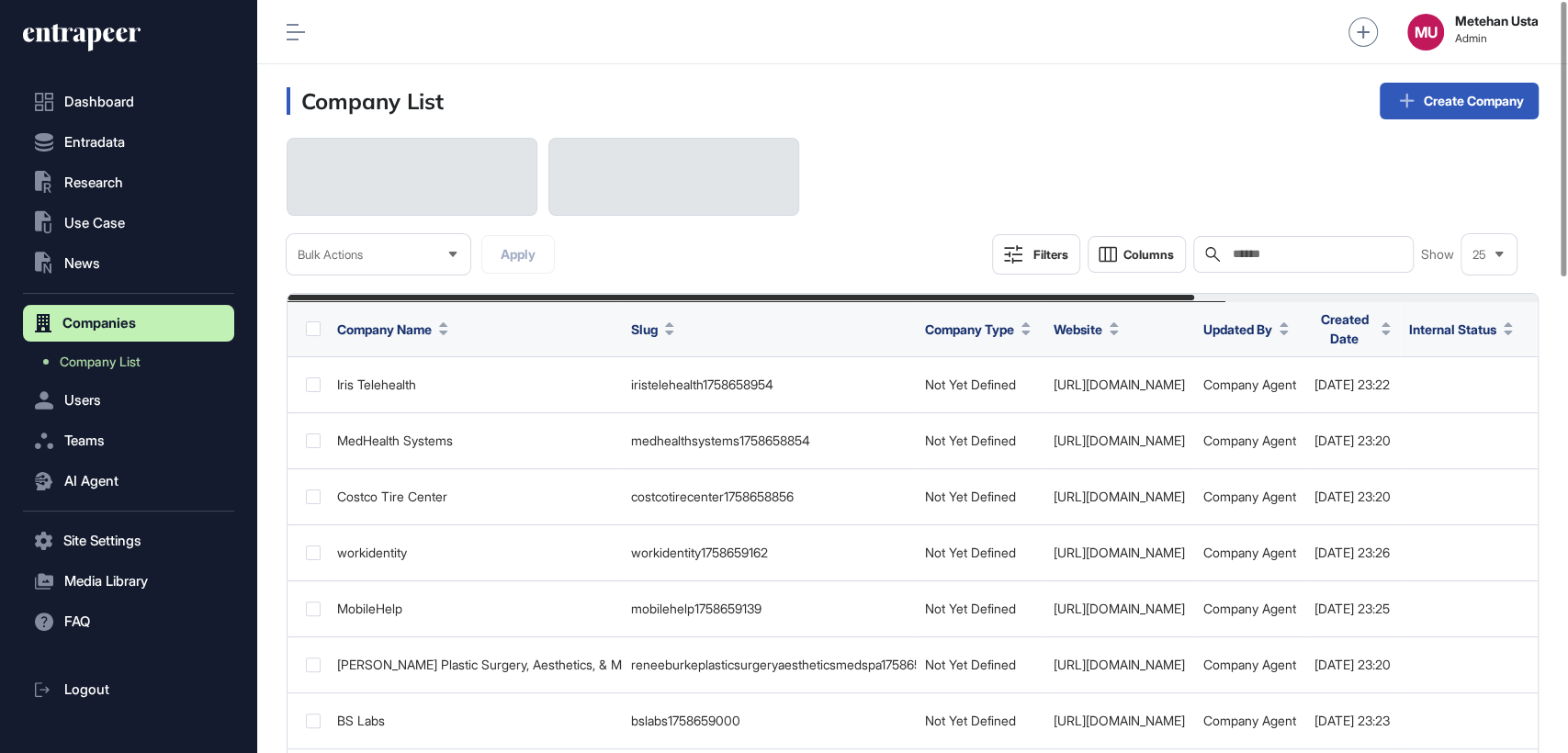
click at [1268, 258] on input "text" at bounding box center [1316, 254] width 171 height 14
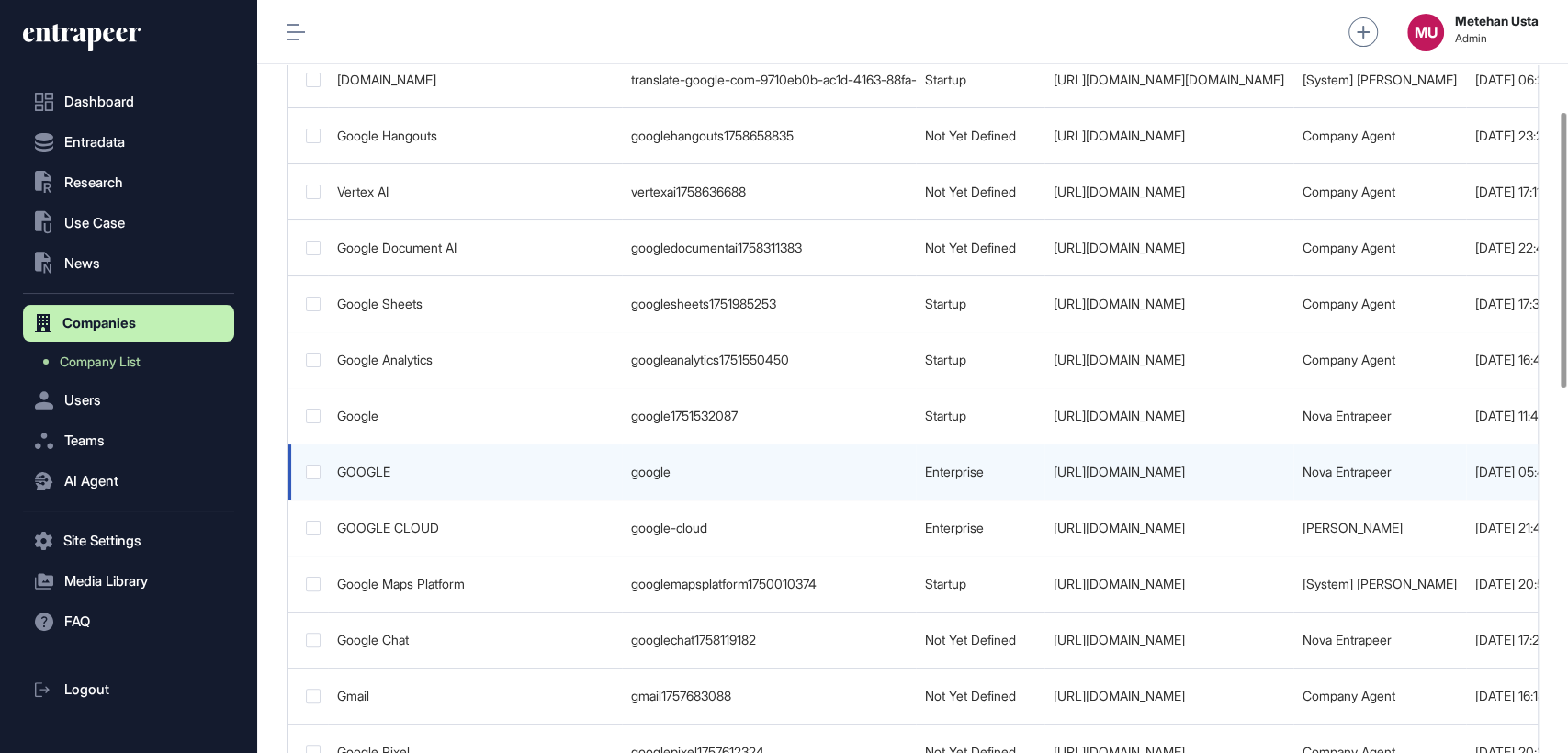
scroll to position [0, 618]
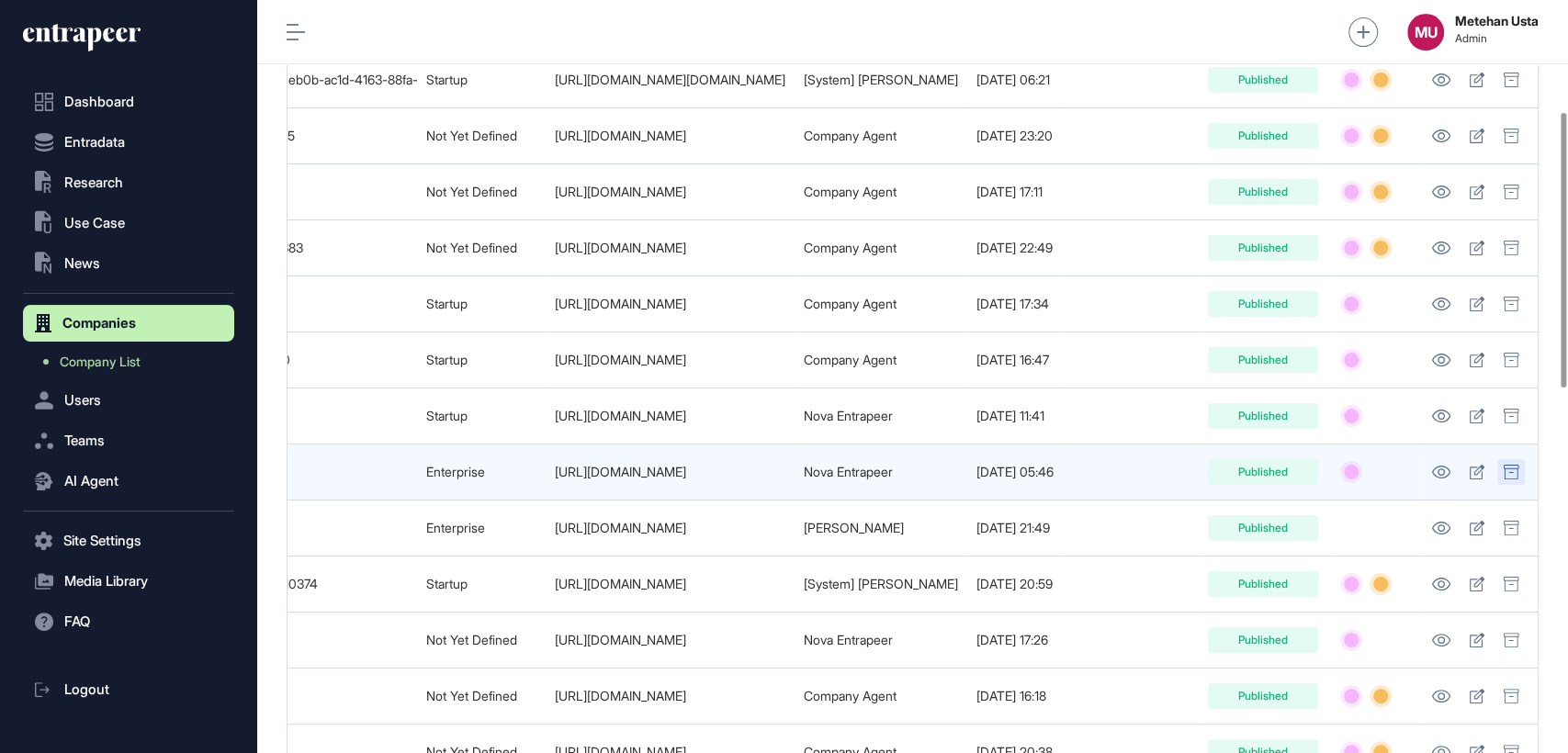
click at [1516, 473] on icon at bounding box center [1509, 472] width 14 height 14
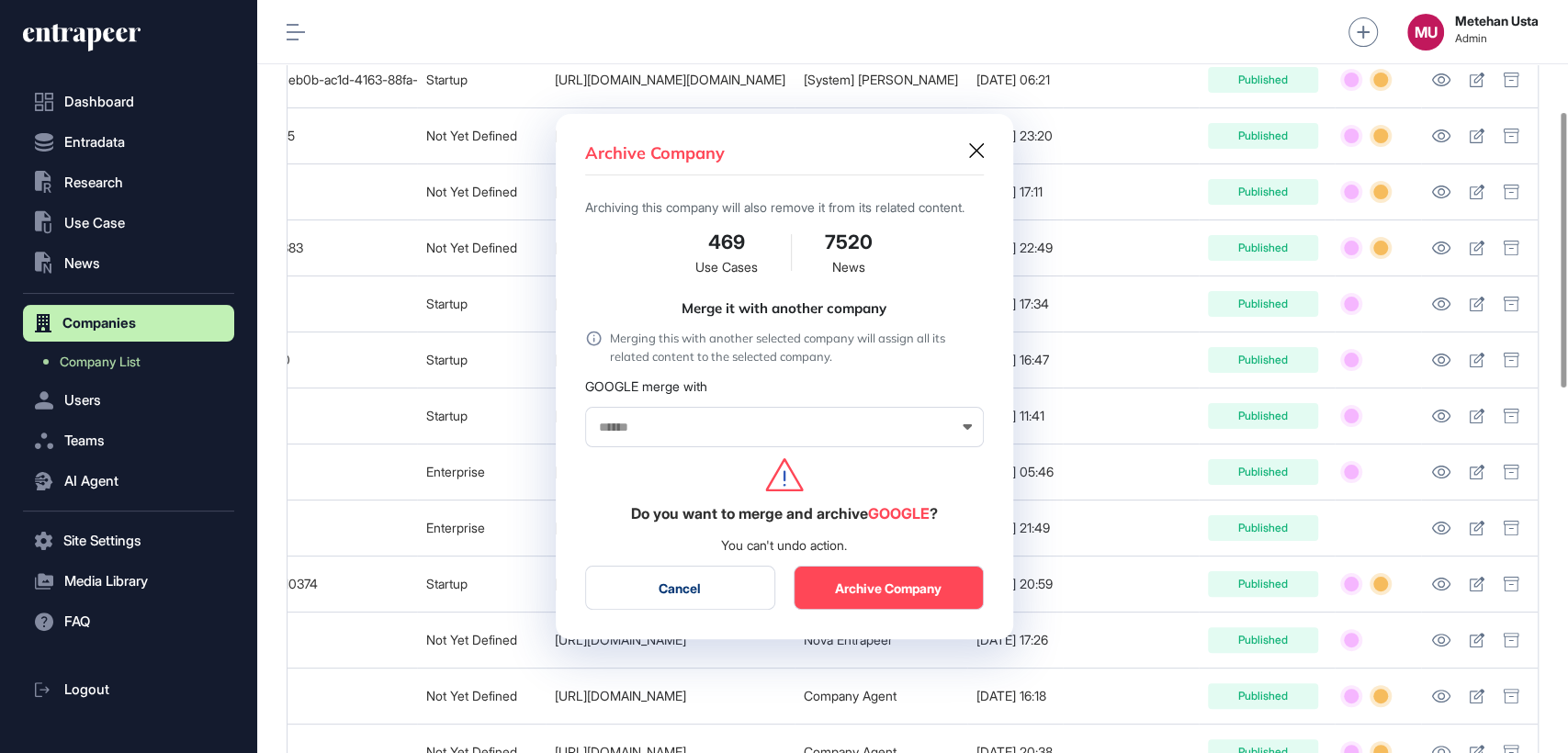
click at [975, 144] on icon at bounding box center [976, 150] width 14 height 14
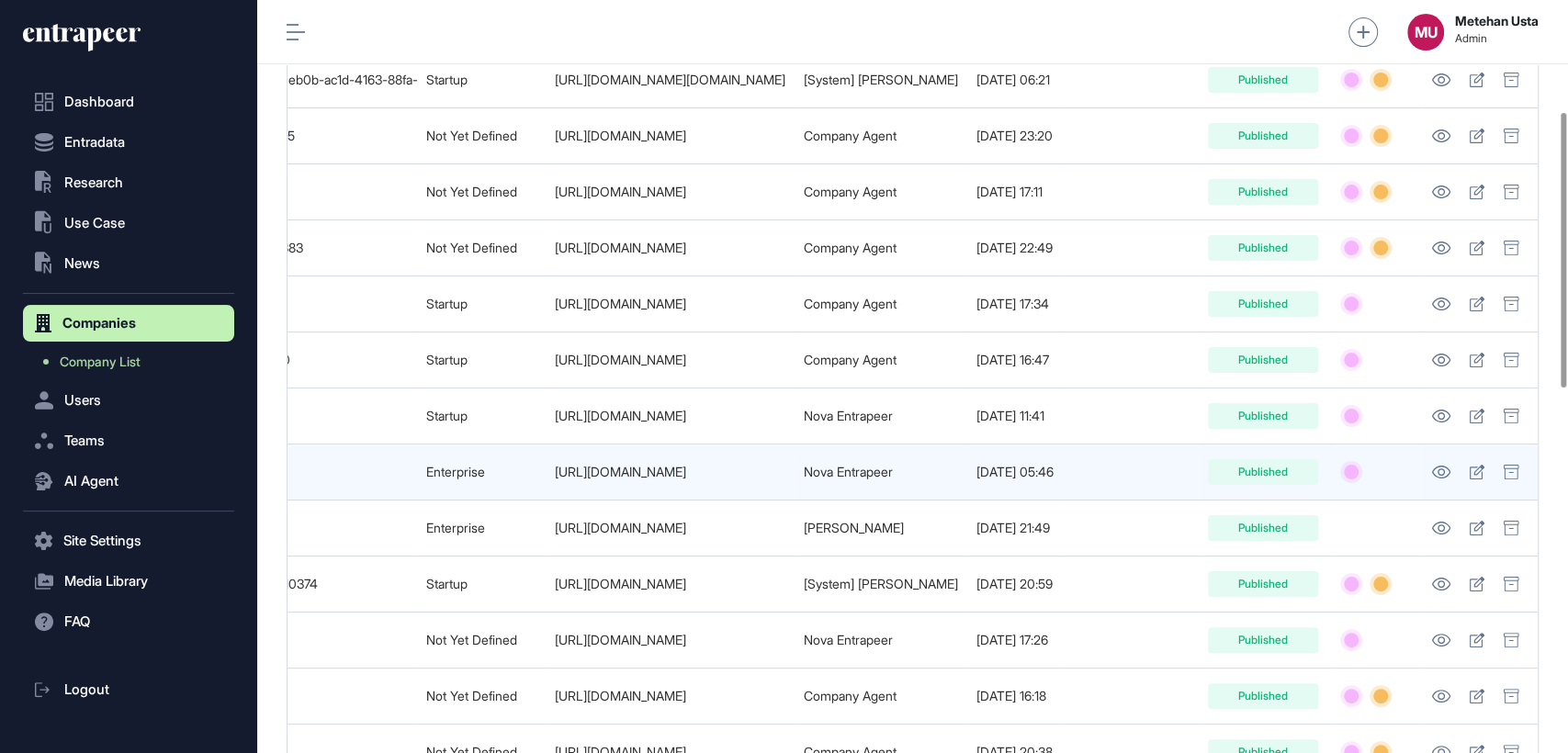
drag, startPoint x: 592, startPoint y: 471, endPoint x: 475, endPoint y: 479, distance: 117.3
click at [546, 479] on td "https://www.google.com" at bounding box center [670, 472] width 249 height 56
copy link "www.google.com"
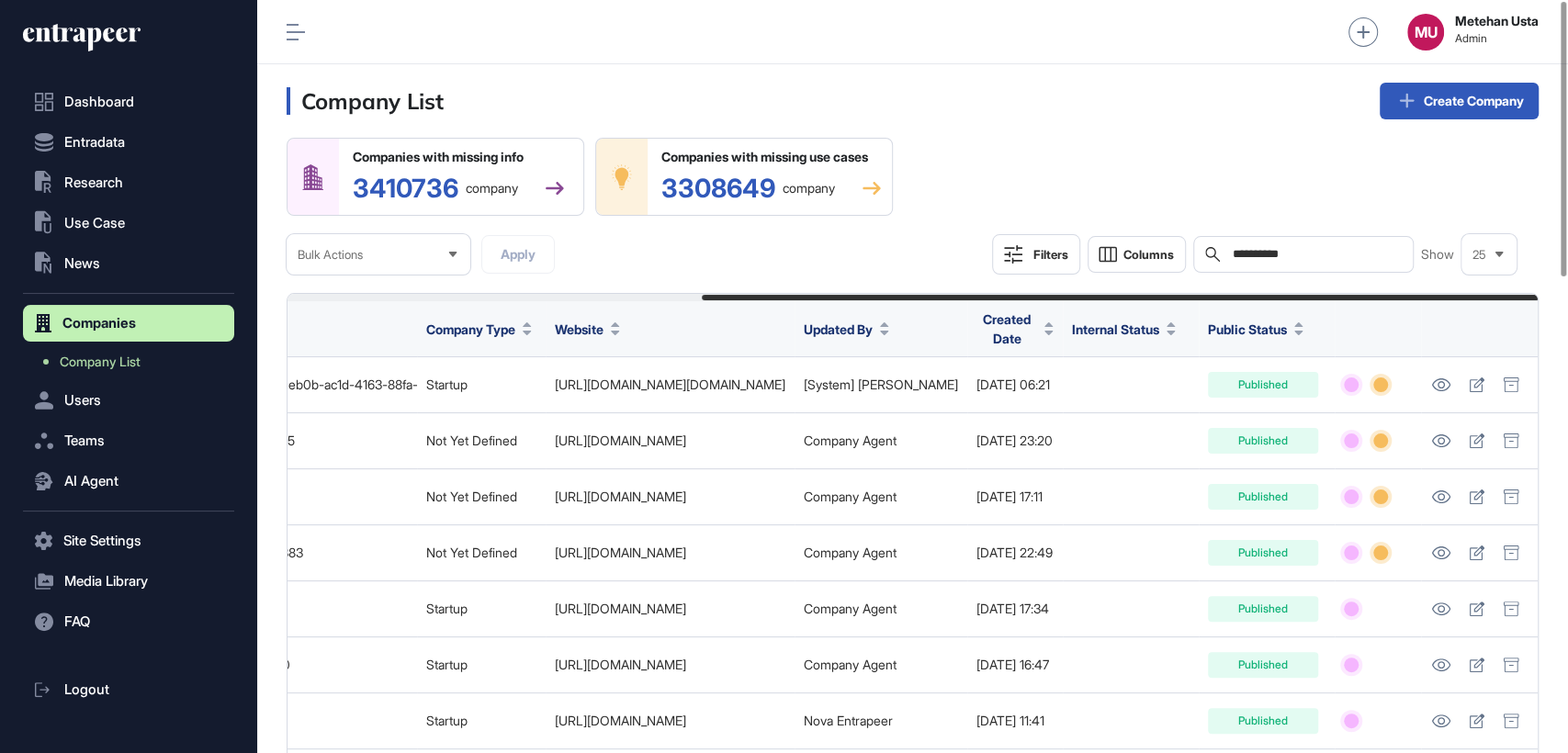
scroll to position [0, 0]
click at [1315, 260] on input "**********" at bounding box center [1316, 254] width 171 height 14
paste input "****"
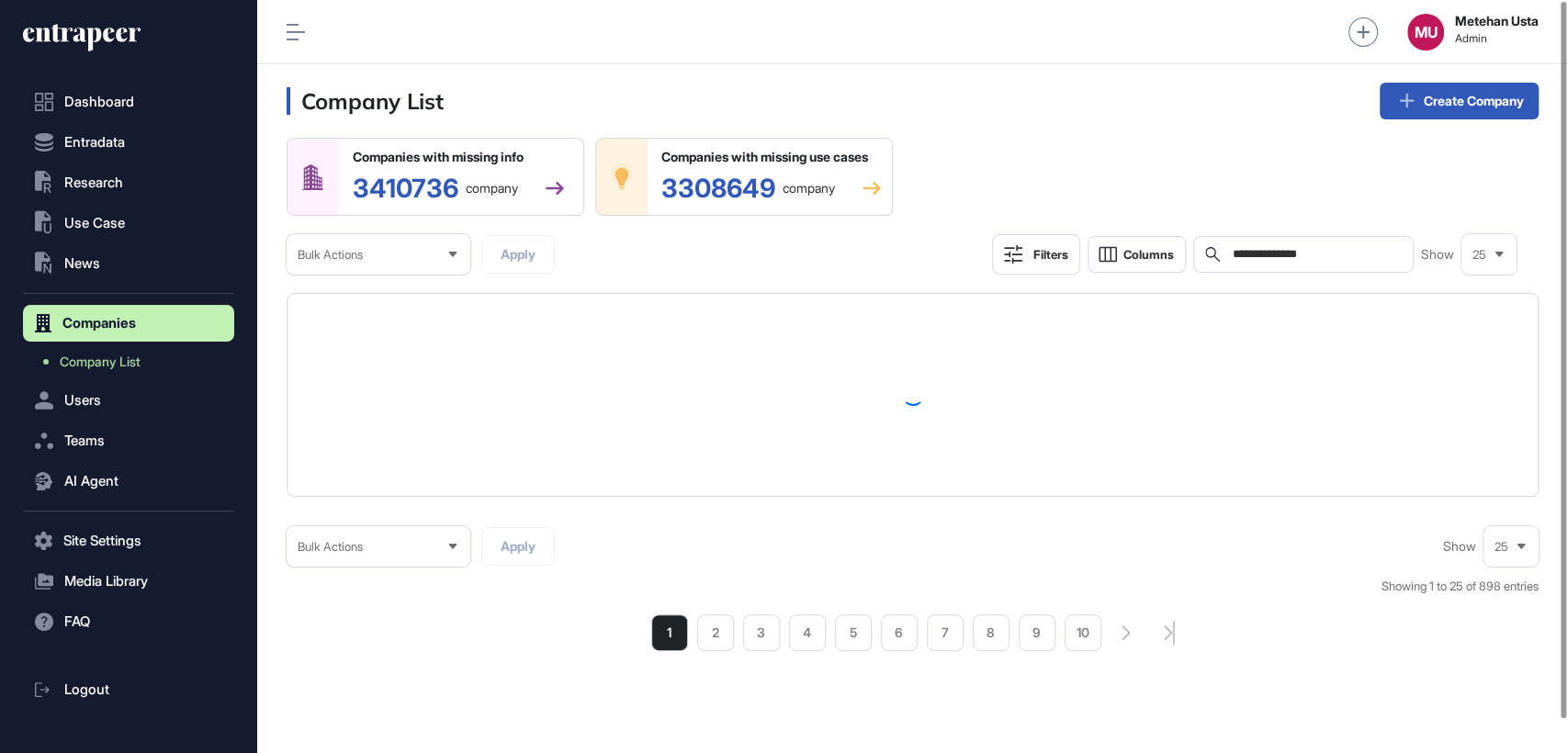
type input "**********"
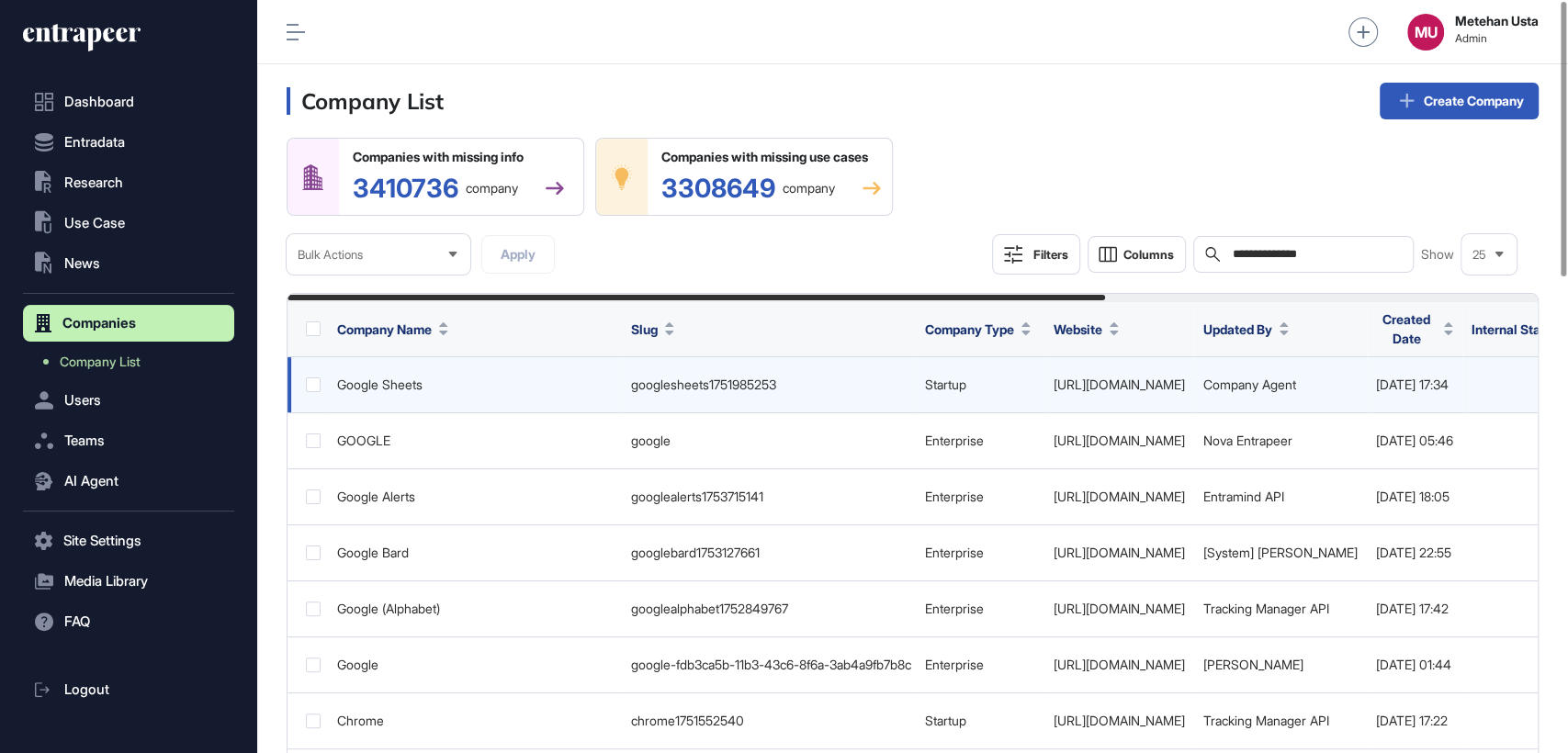
click at [1181, 391] on link "https://www.google.com/sheets/about/" at bounding box center [1119, 384] width 131 height 15
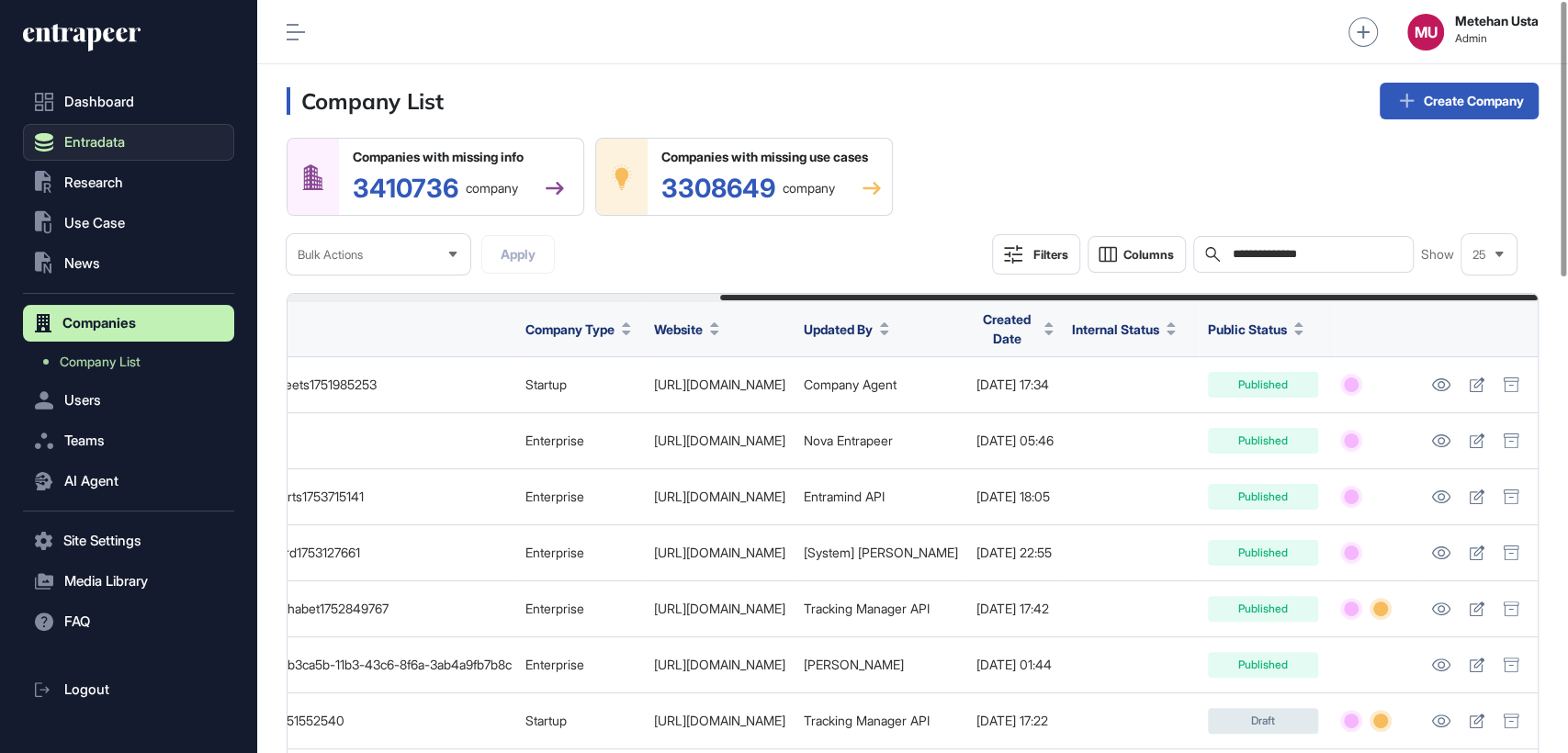
click at [98, 146] on span "Entradata" at bounding box center [95, 142] width 61 height 14
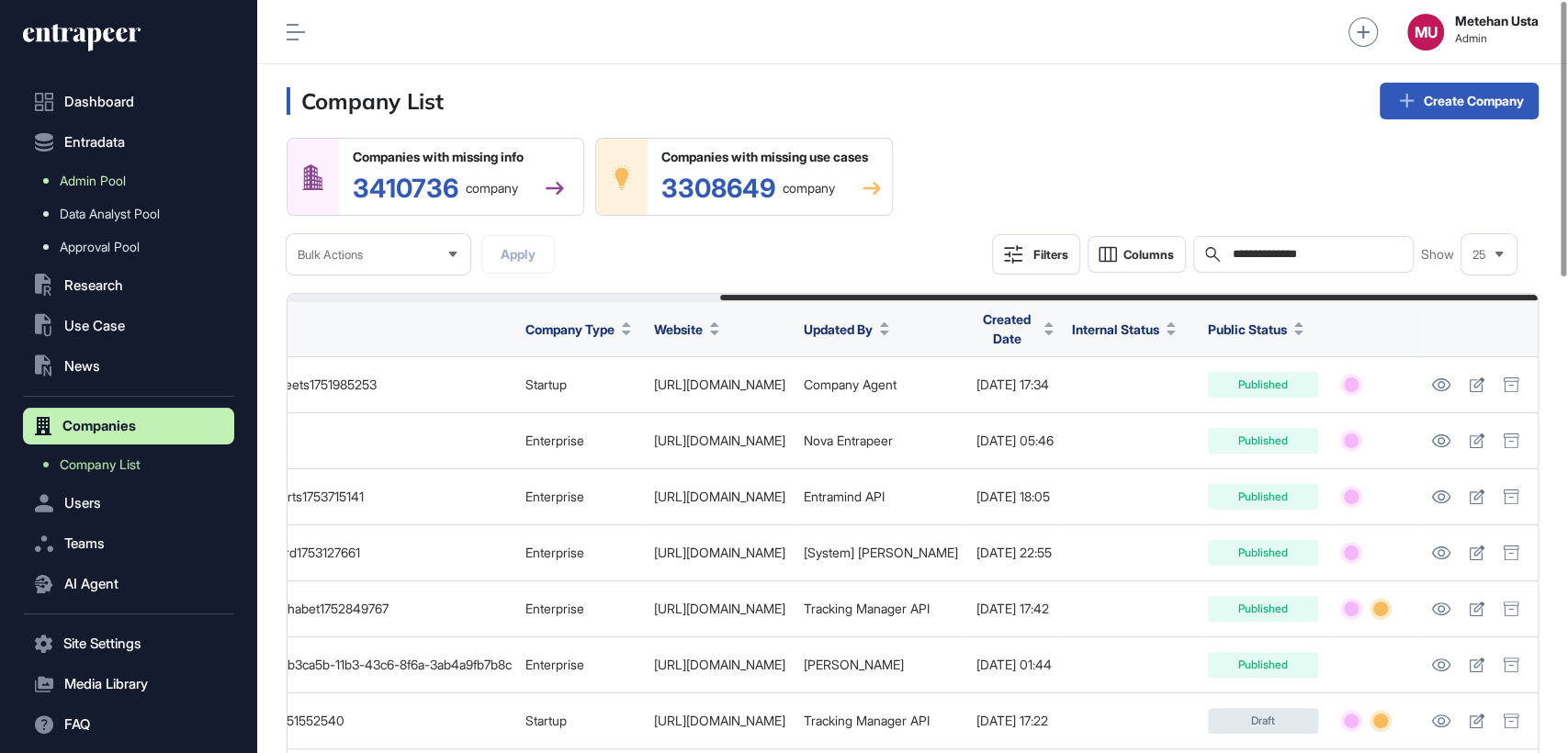
click at [102, 186] on span "Admin Pool" at bounding box center [93, 181] width 67 height 14
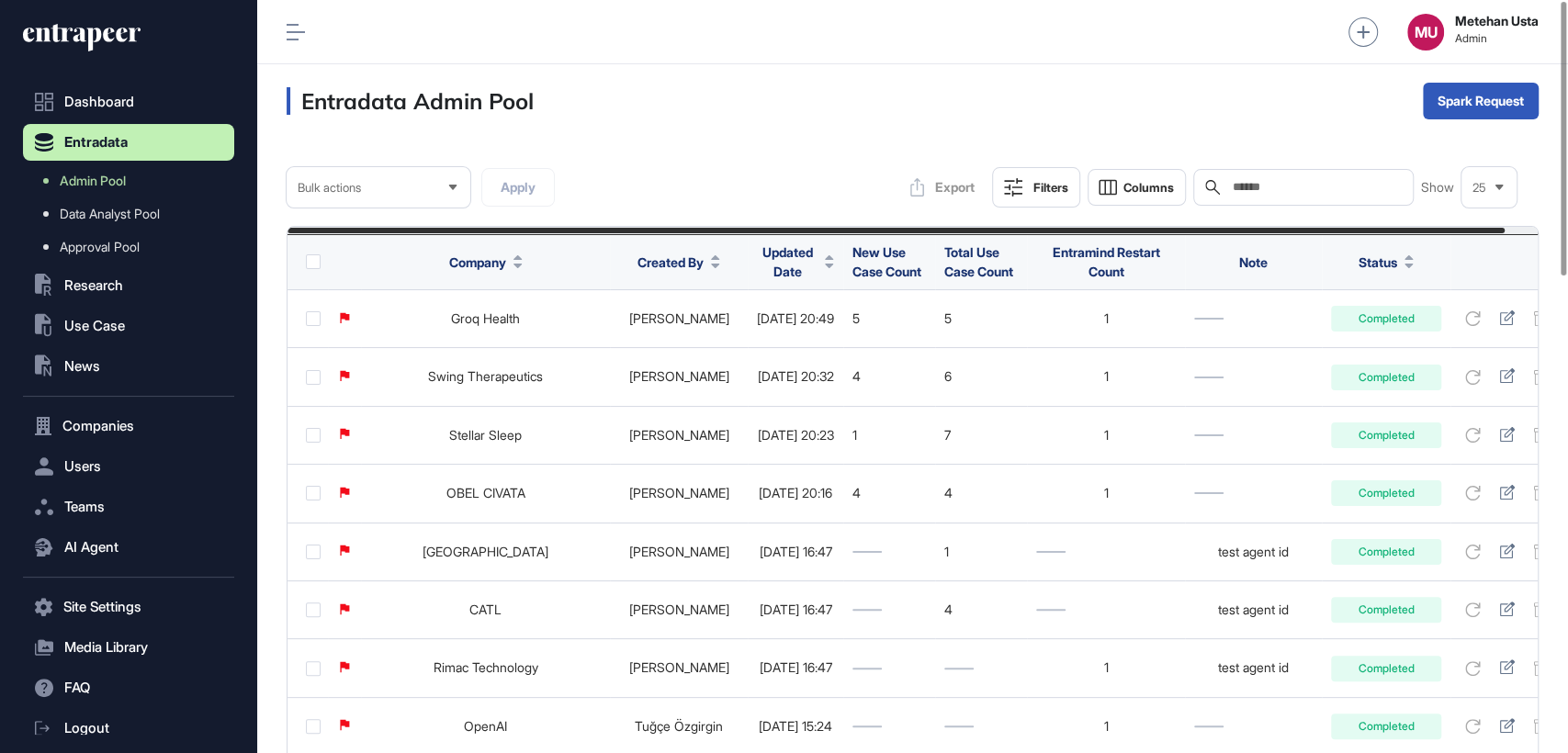
click at [1268, 192] on input "text" at bounding box center [1316, 186] width 171 height 14
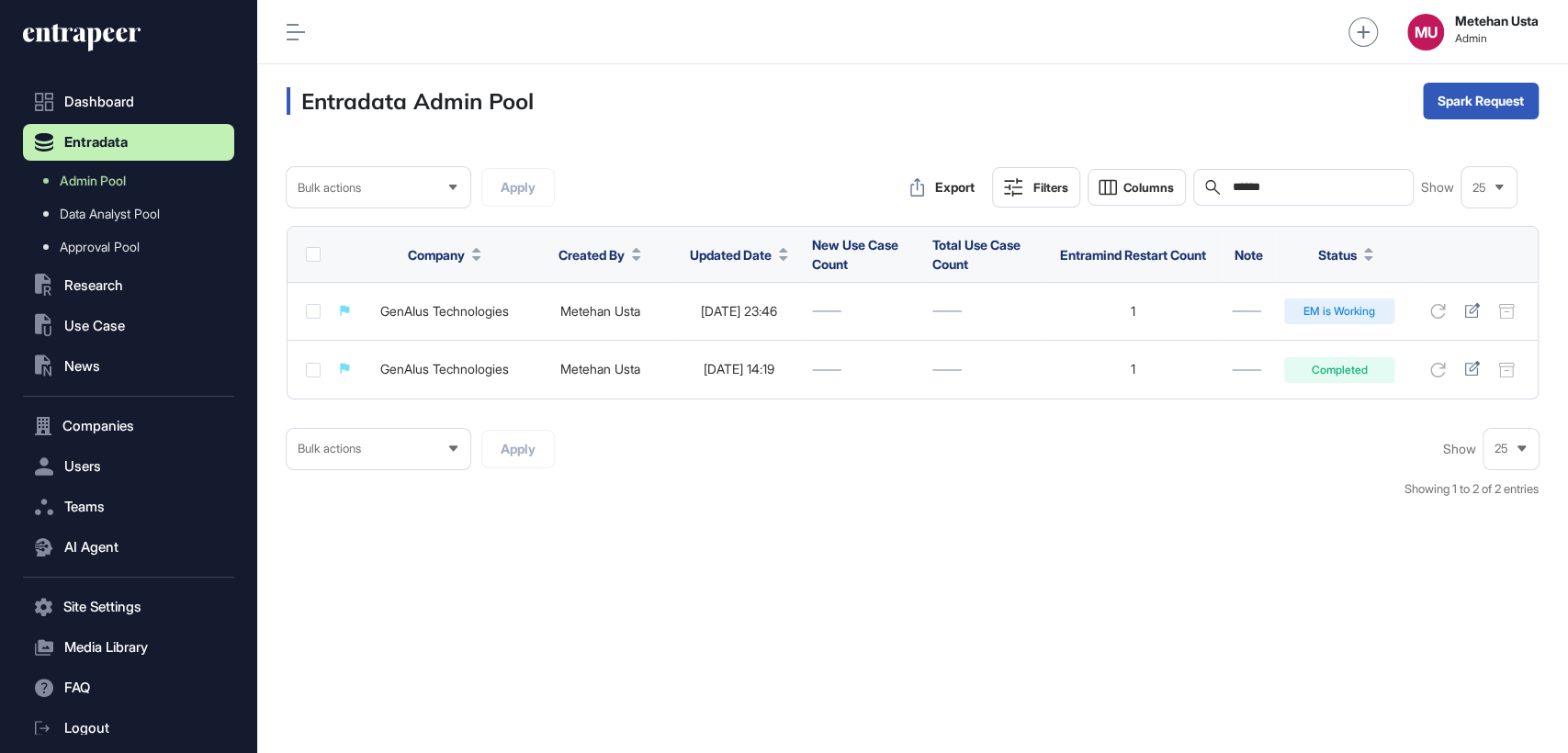
type input "*****"
drag, startPoint x: 1215, startPoint y: 187, endPoint x: 1175, endPoint y: 187, distance: 40.0
click at [1189, 187] on div "Export Filters Columns Search ***** Show 25" at bounding box center [1209, 187] width 616 height 40
click at [1009, 196] on div "Bulk actions Apply Export Filters Columns Search Show 25" at bounding box center [912, 187] width 1252 height 40
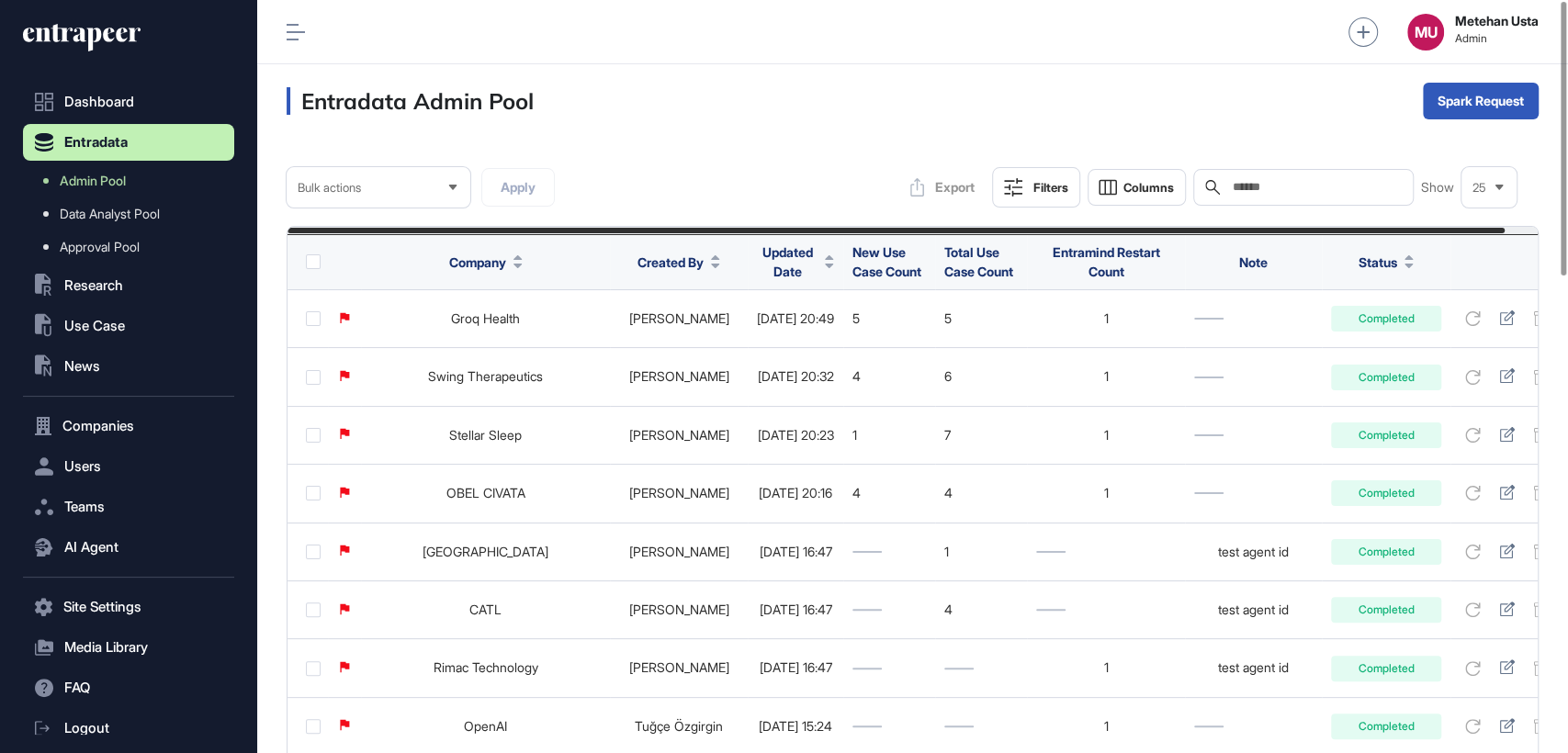
click at [1022, 191] on button "Filters" at bounding box center [1036, 187] width 88 height 40
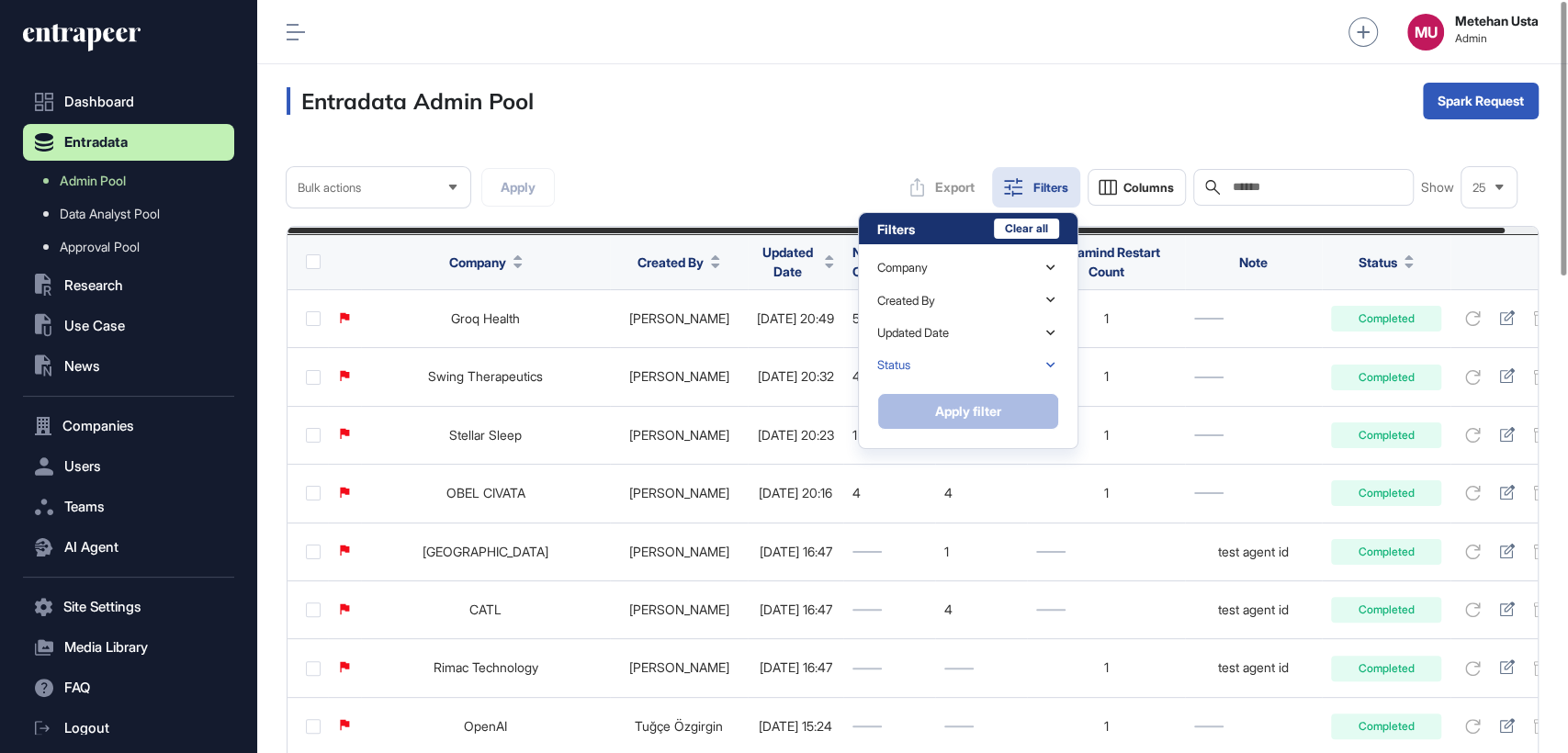
click at [910, 359] on div "Status" at bounding box center [893, 365] width 33 height 13
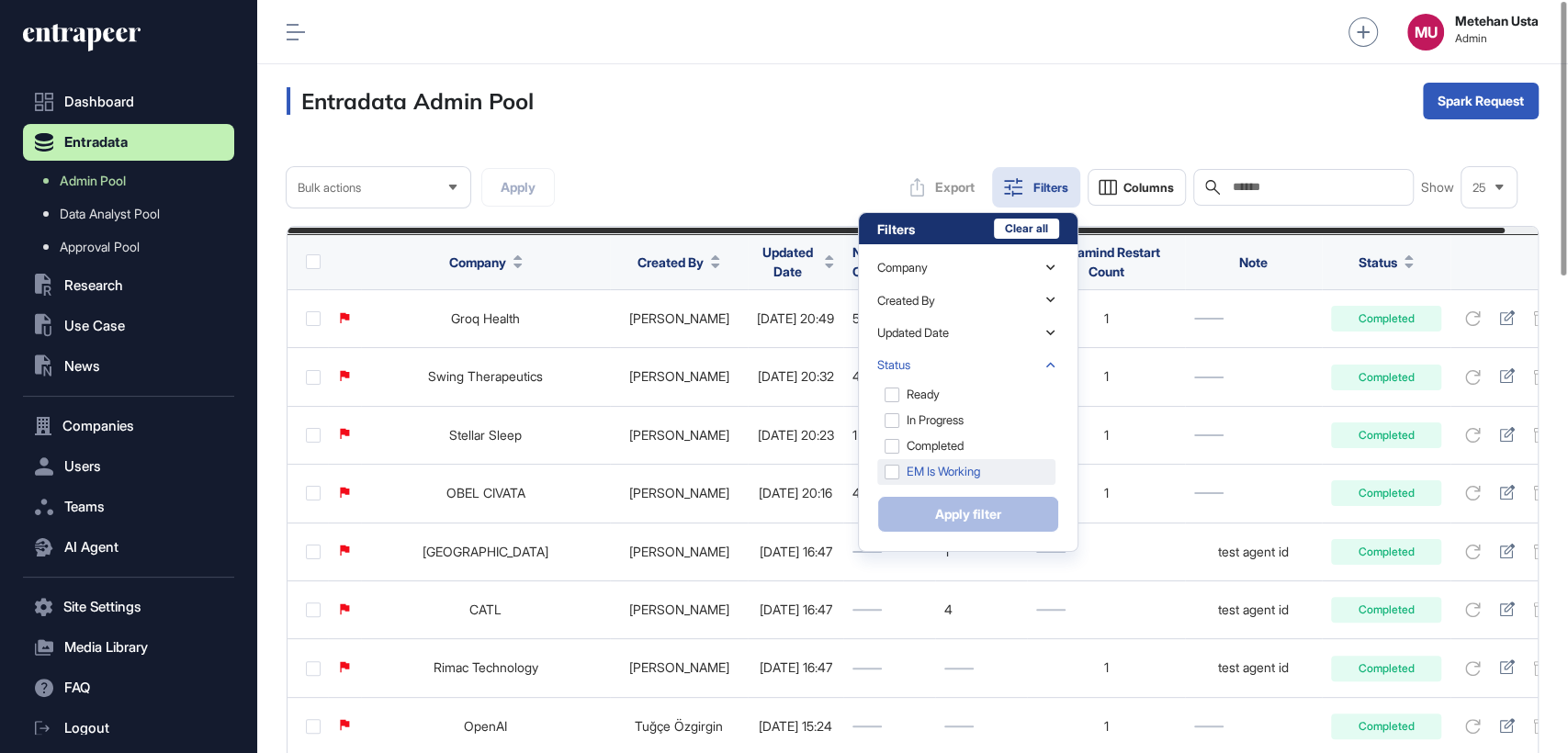
click at [951, 476] on div "EM is Working" at bounding box center [965, 472] width 178 height 26
click at [948, 501] on button "Apply filter" at bounding box center [967, 514] width 182 height 37
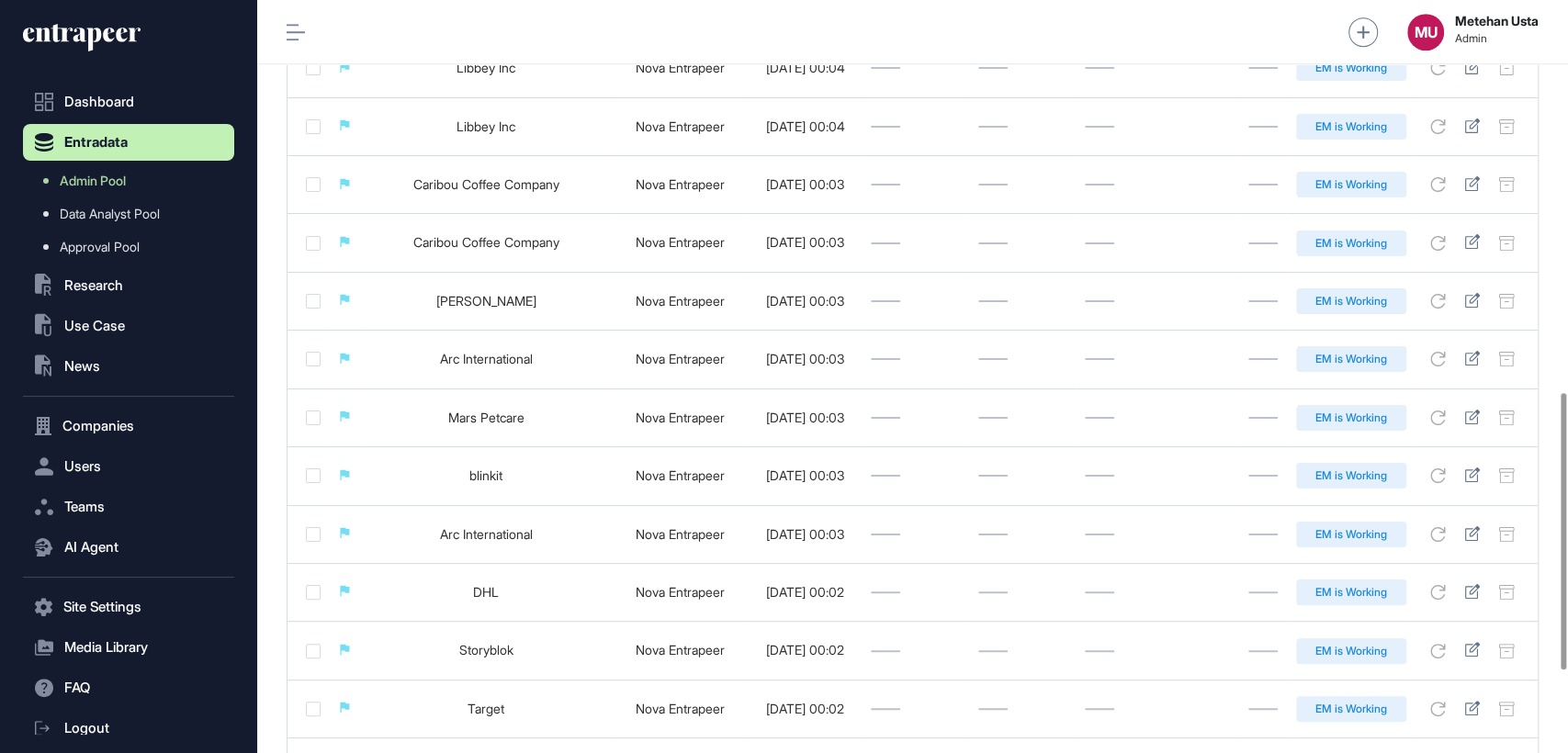
scroll to position [1290, 0]
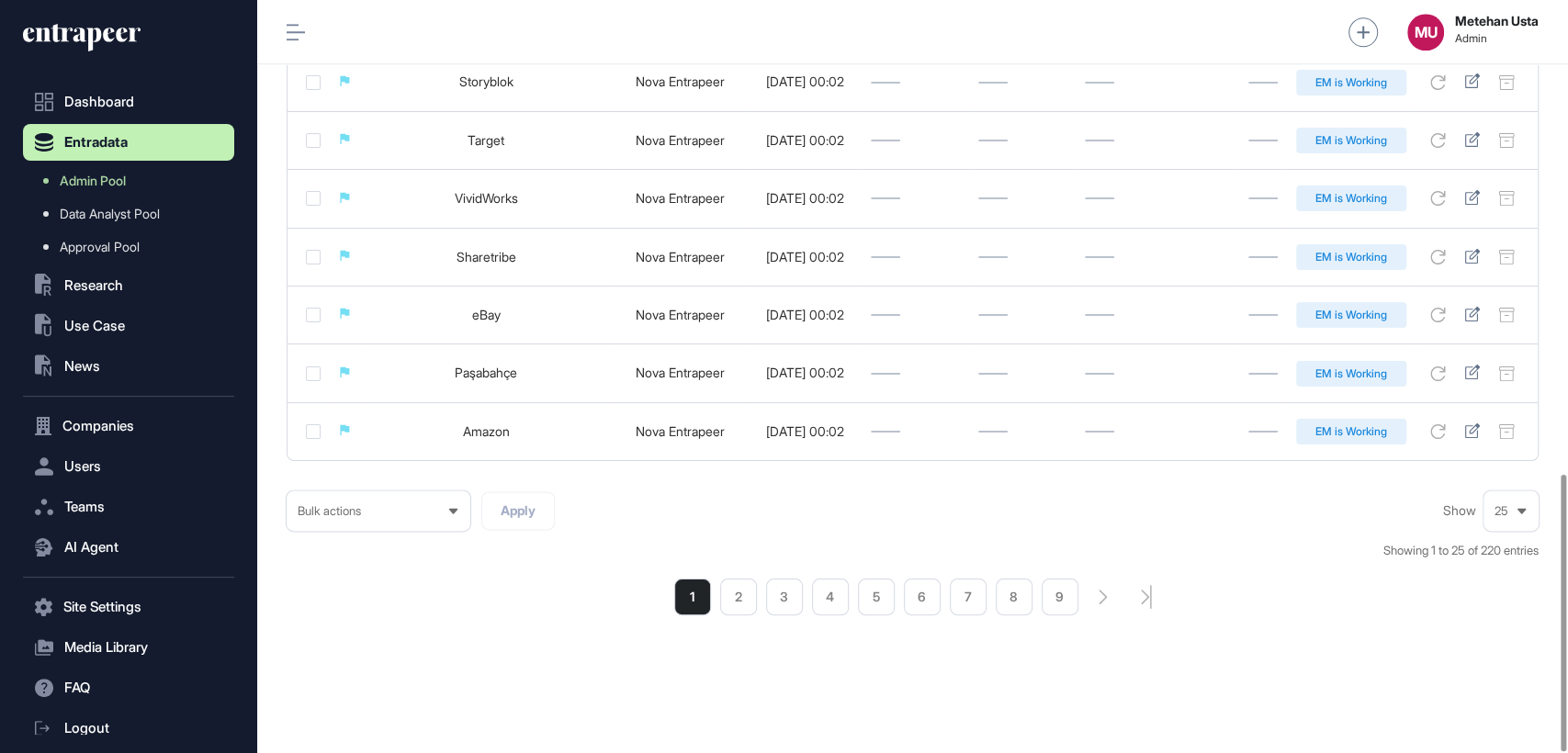
drag, startPoint x: 1506, startPoint y: 514, endPoint x: 1506, endPoint y: 525, distance: 11.0
click at [1506, 513] on span "25" at bounding box center [1500, 511] width 13 height 13
click at [1507, 474] on li "100" at bounding box center [1511, 477] width 44 height 37
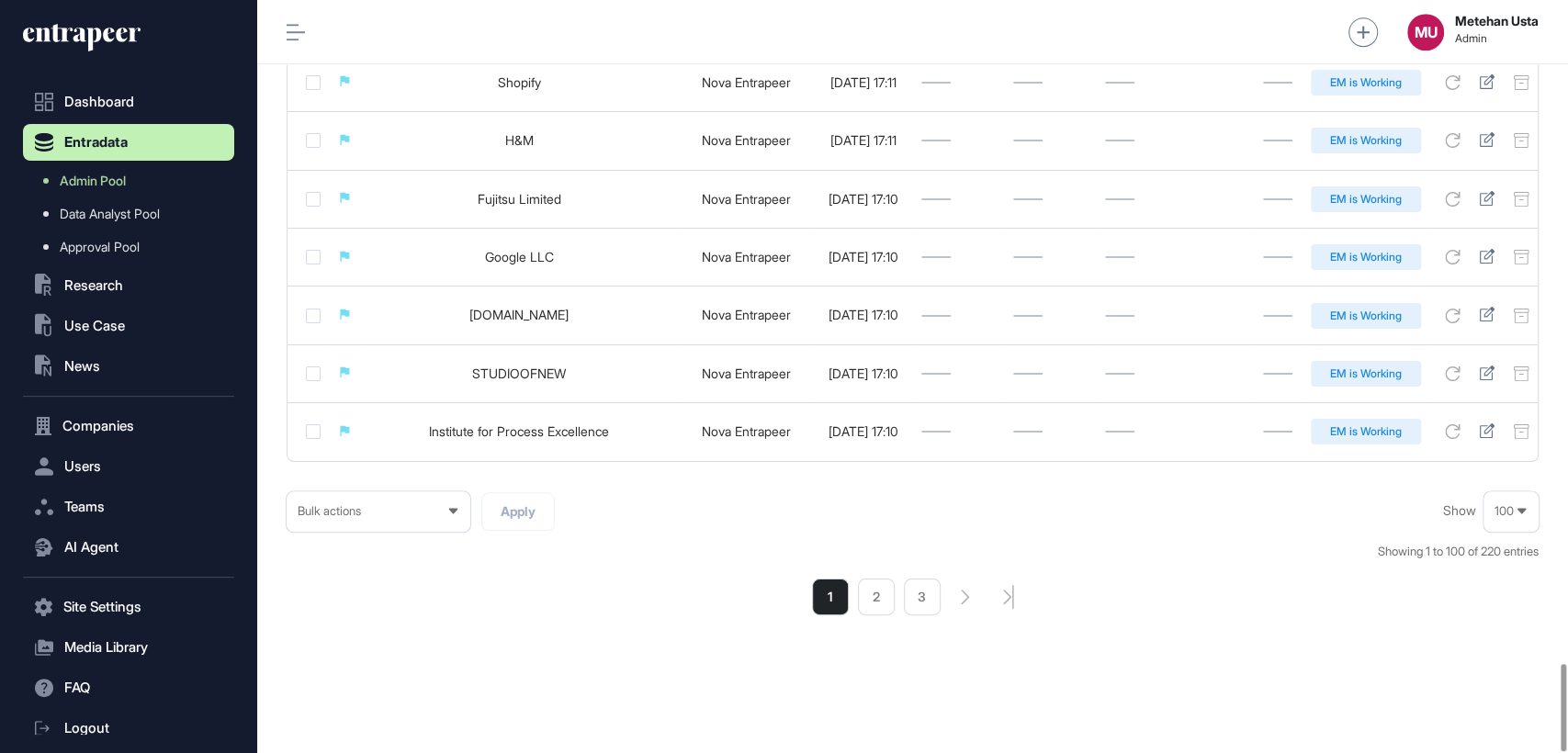
scroll to position [5714, 0]
click at [868, 606] on li "2" at bounding box center [876, 597] width 37 height 37
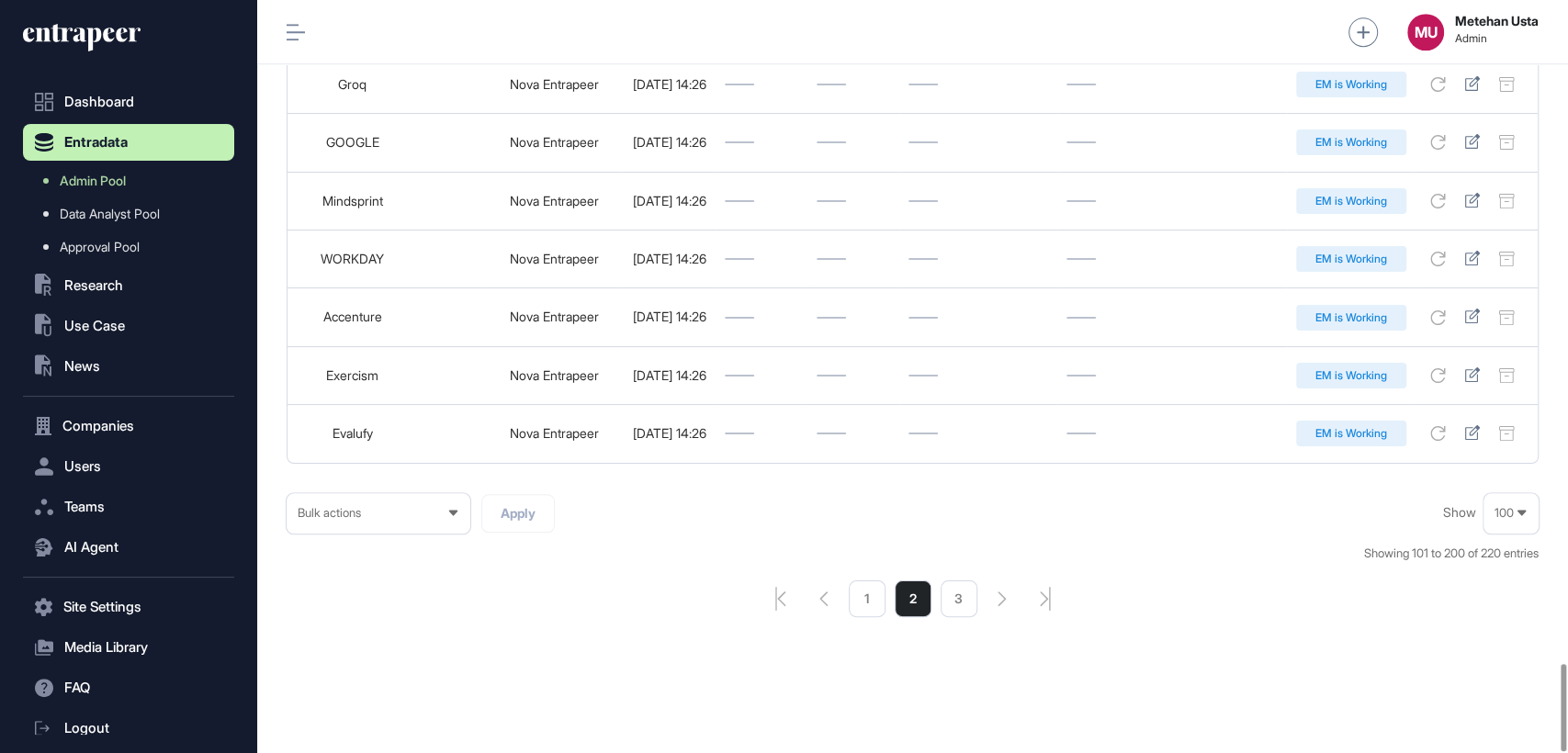
scroll to position [5714, 0]
click at [955, 593] on li "3" at bounding box center [958, 597] width 37 height 37
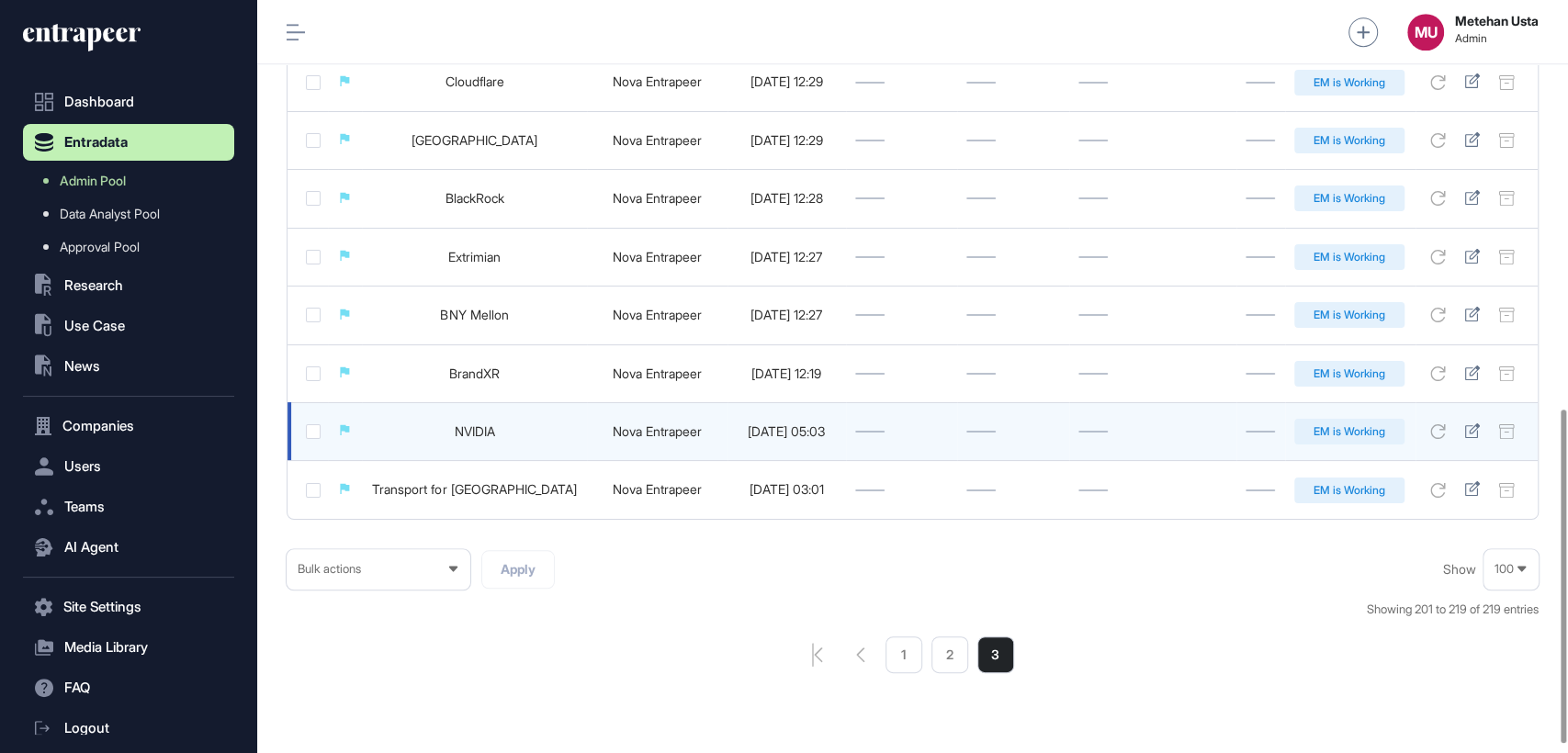
scroll to position [937, 0]
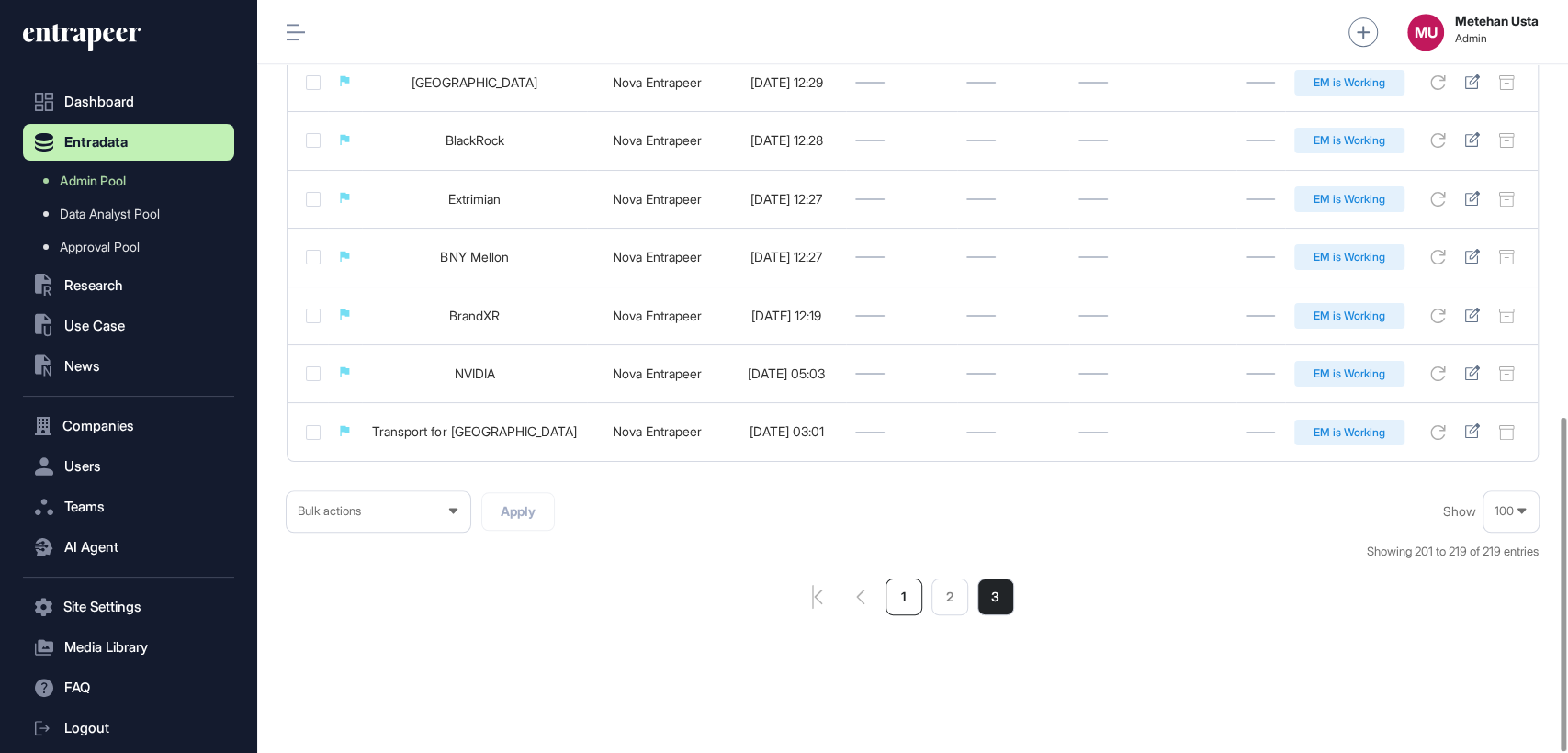
click at [900, 598] on li "1" at bounding box center [903, 597] width 37 height 37
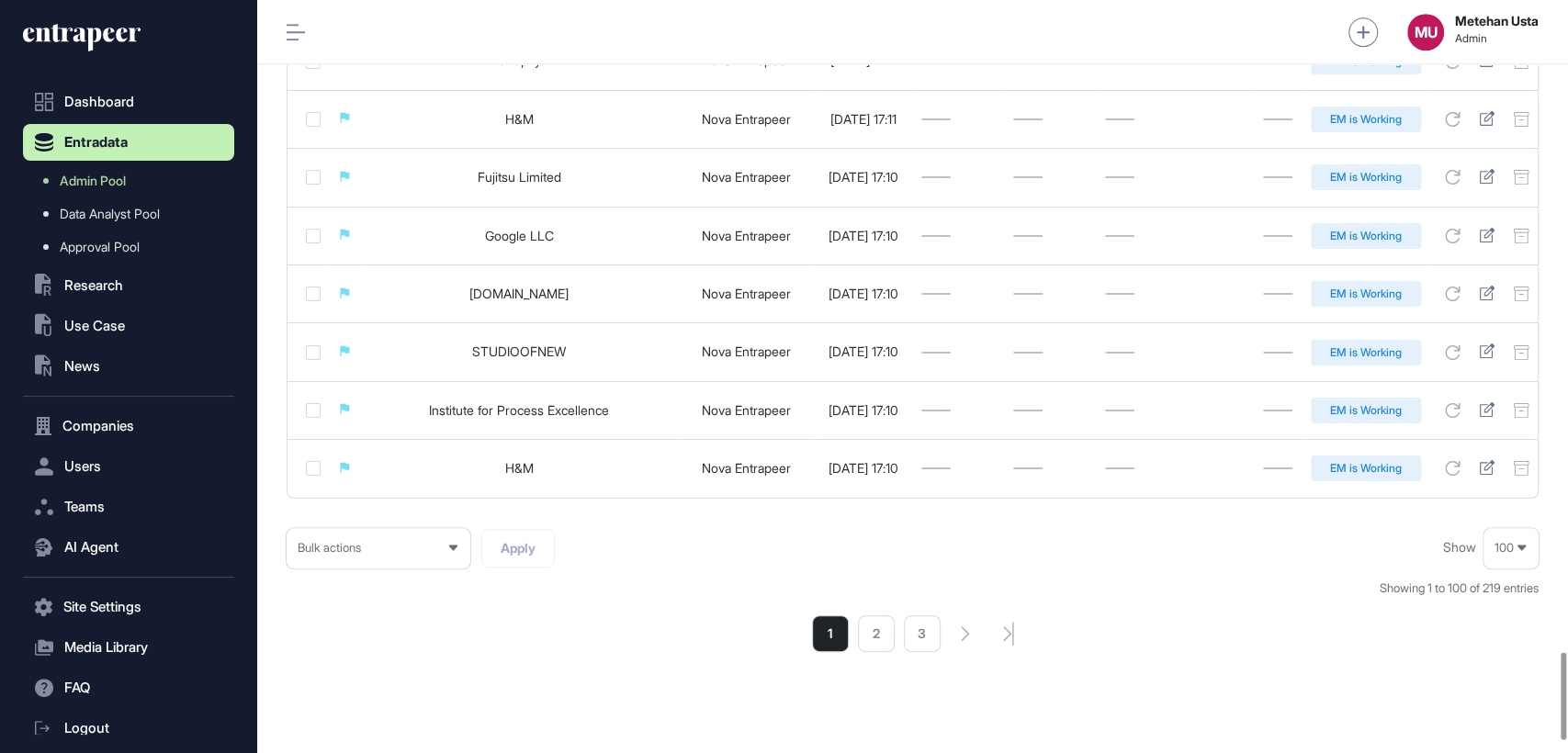
scroll to position [5714, 0]
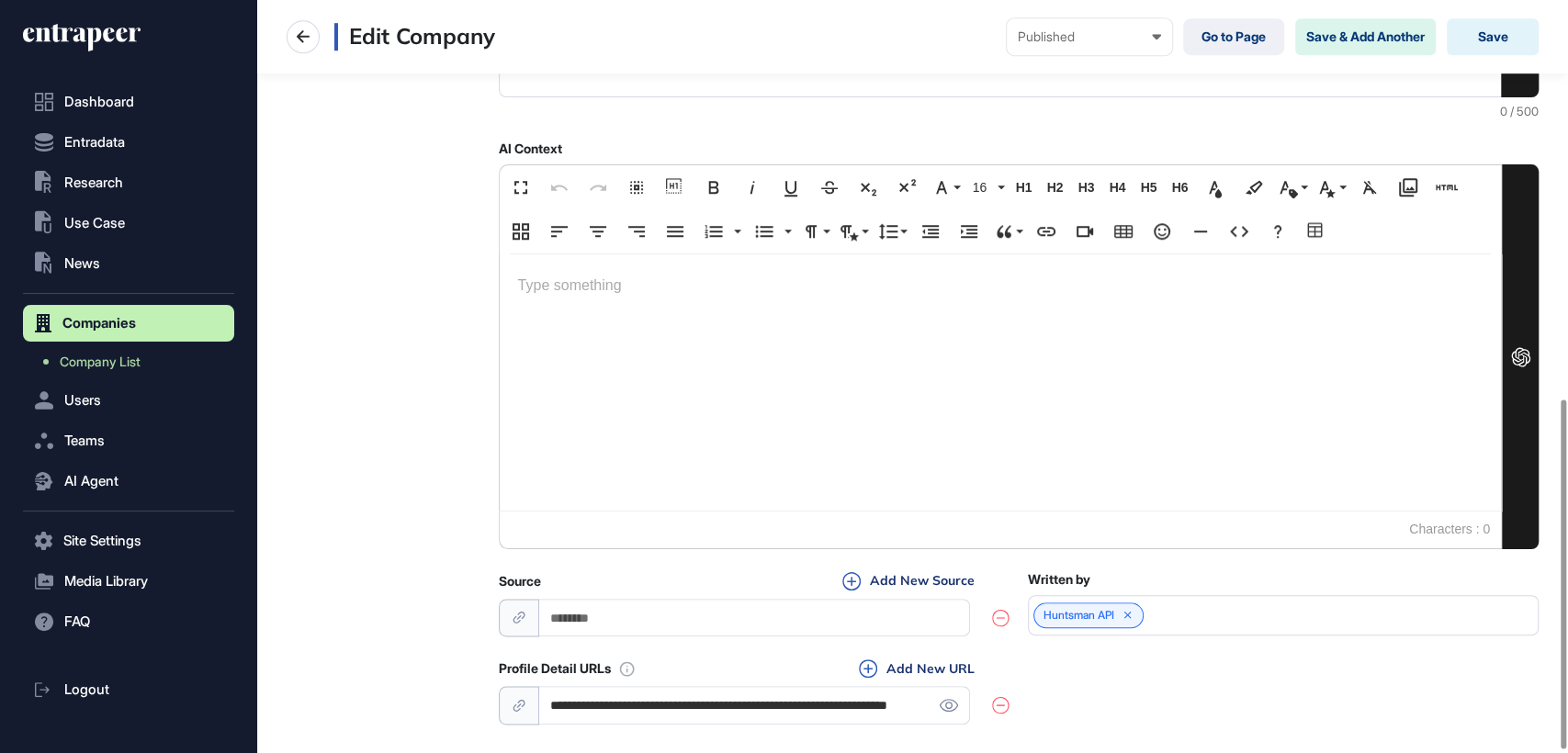
scroll to position [867, 0]
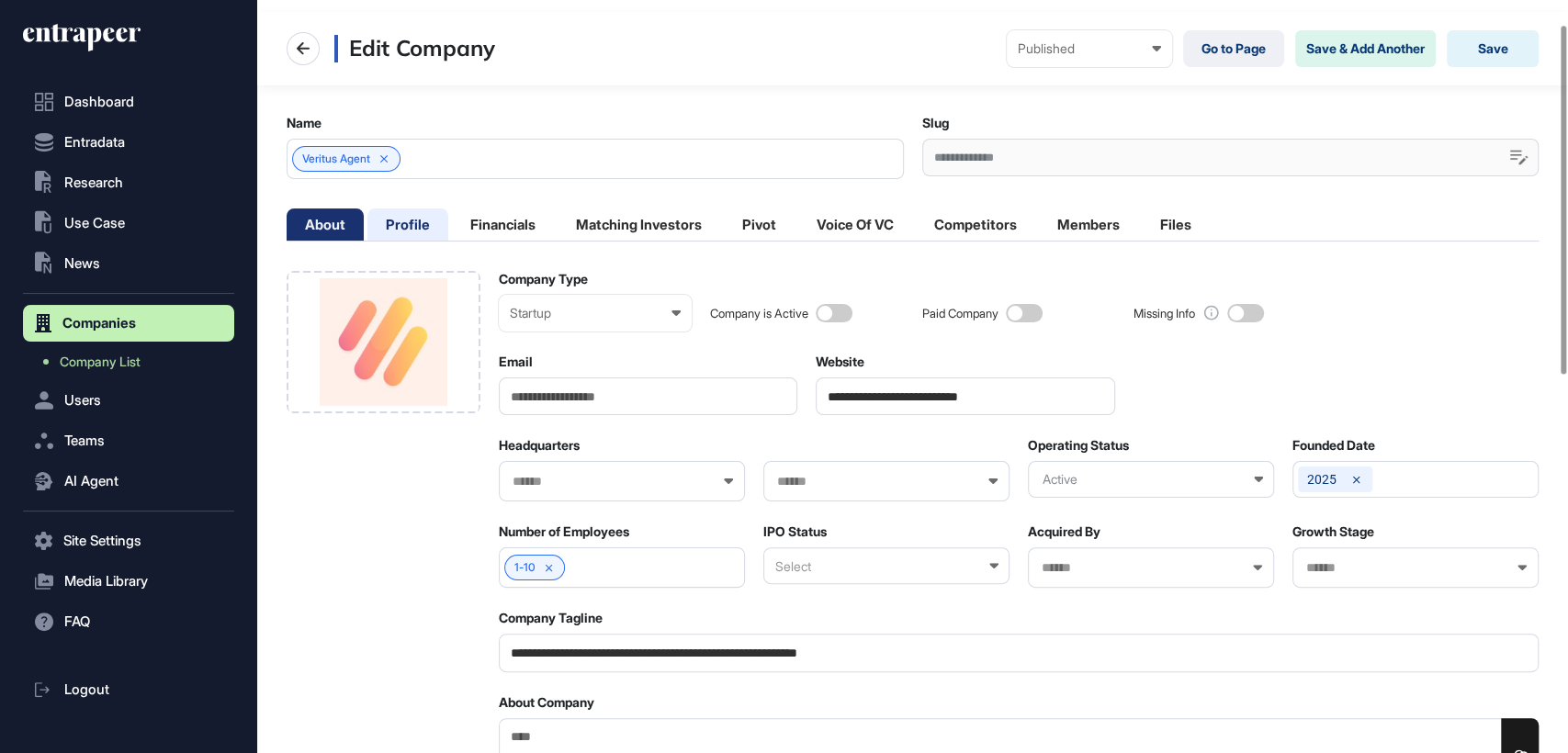
scroll to position [51, 0]
click at [406, 229] on li "Profile" at bounding box center [407, 225] width 81 height 32
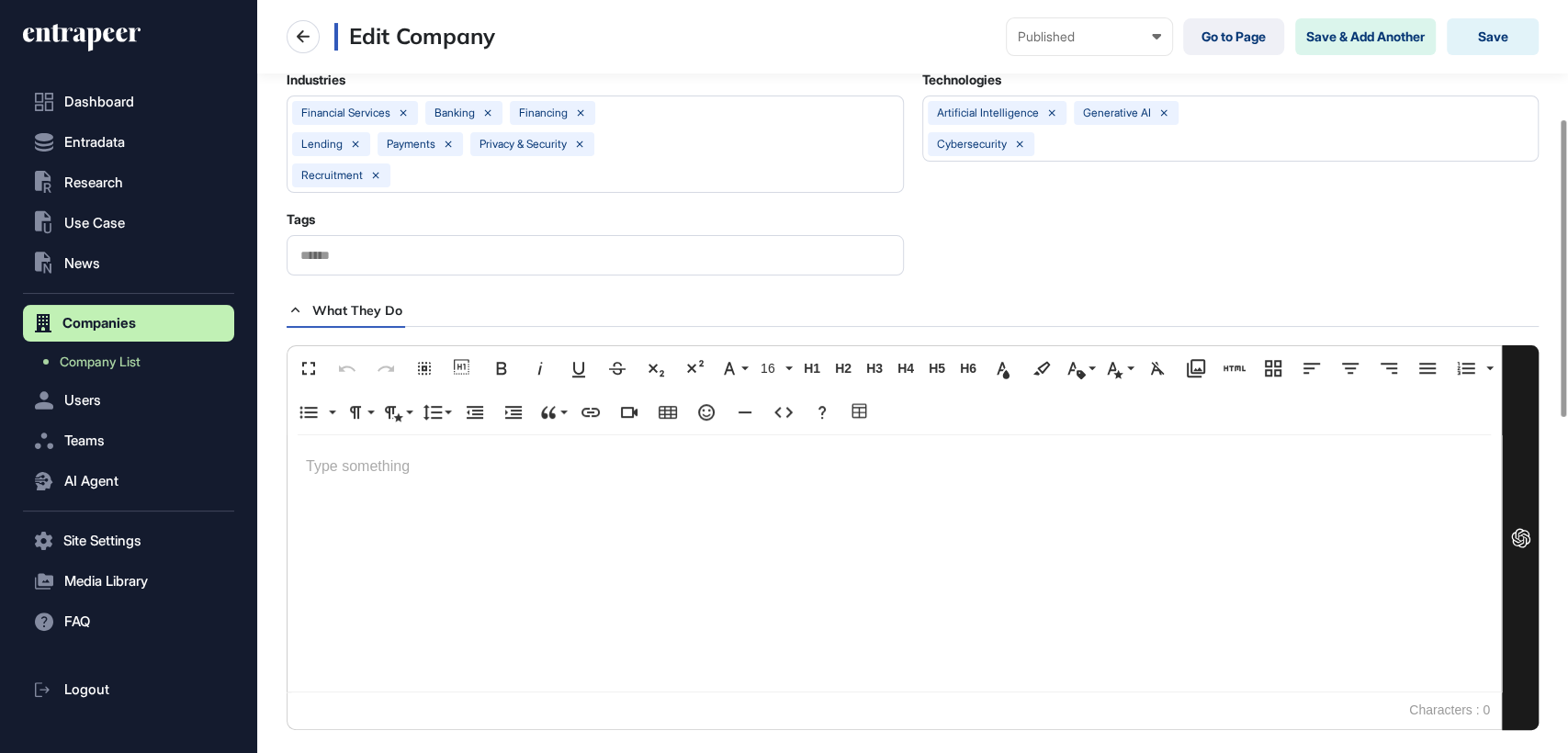
scroll to position [301, 0]
click at [366, 475] on p at bounding box center [894, 466] width 1176 height 27
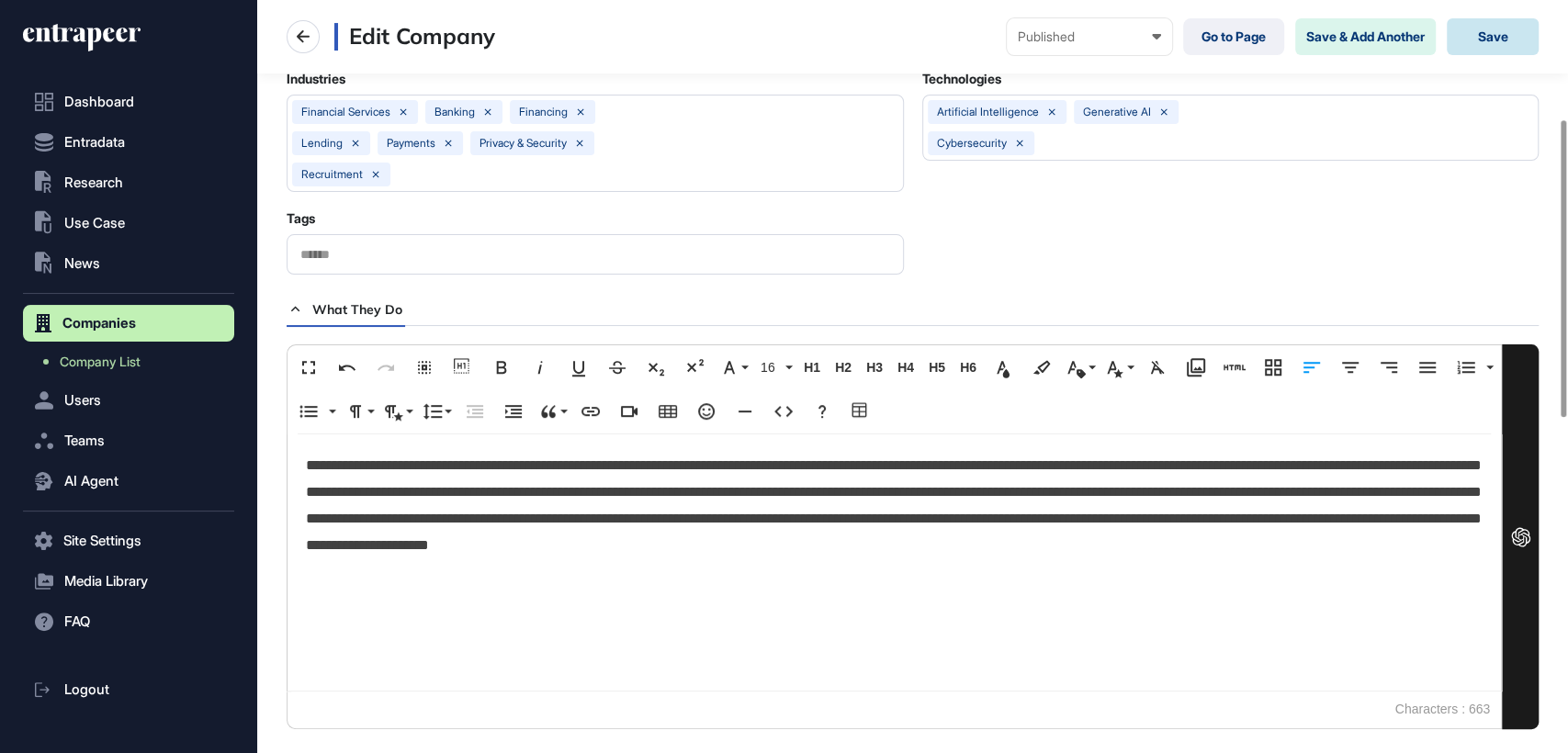
click at [1494, 27] on button "Save" at bounding box center [1492, 36] width 92 height 37
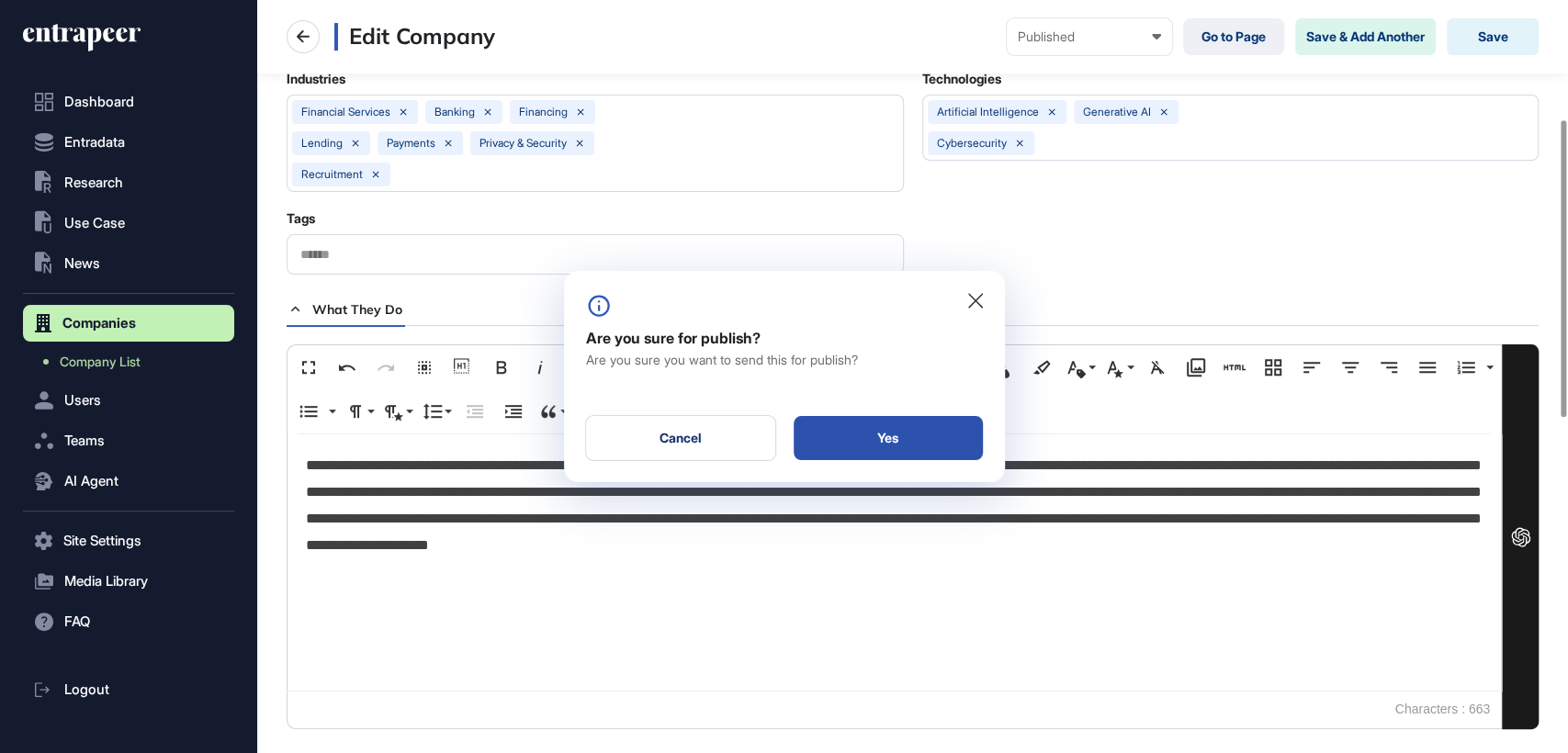
click at [875, 452] on div "Yes" at bounding box center [888, 438] width 189 height 44
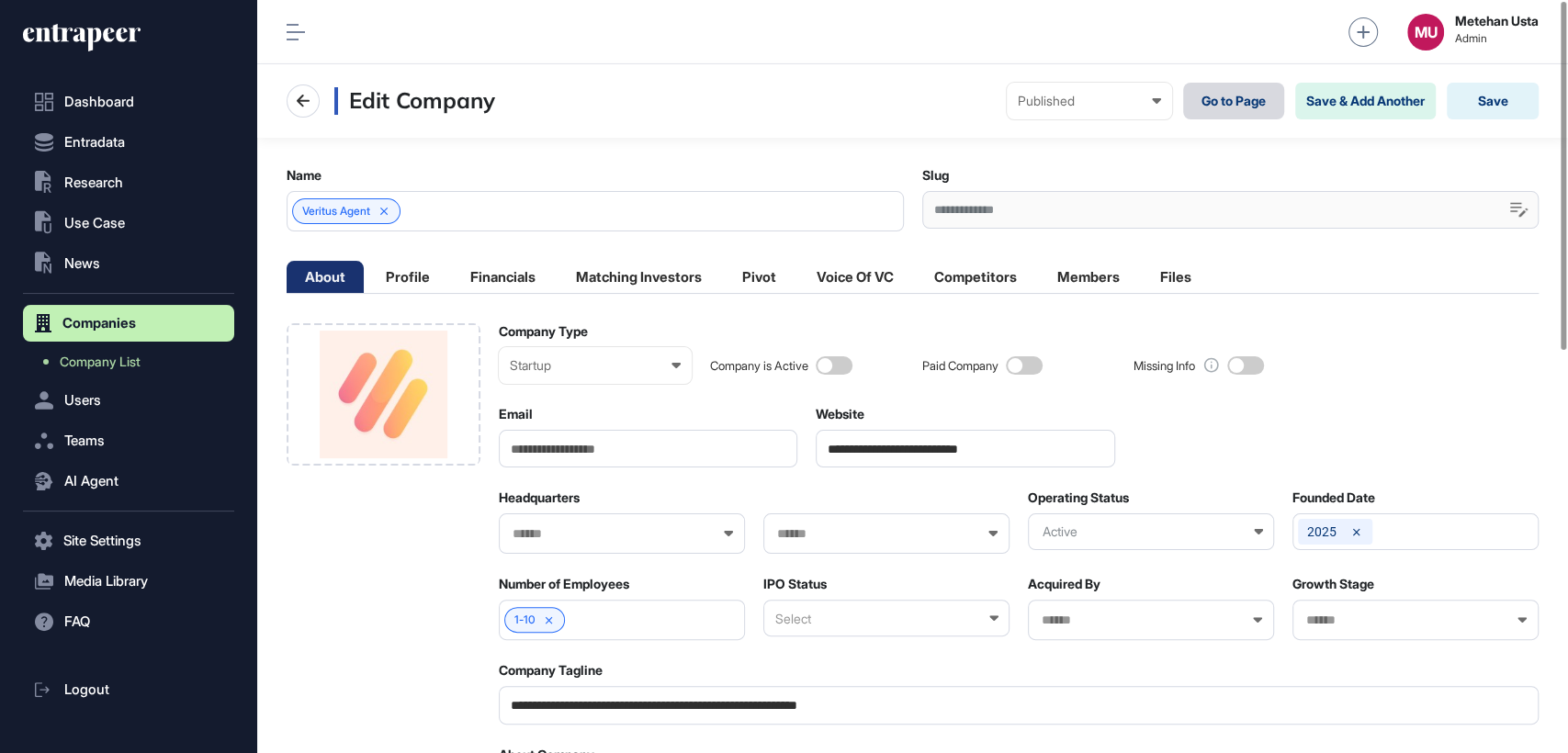
click at [1239, 101] on link "Go to Page" at bounding box center [1233, 101] width 101 height 37
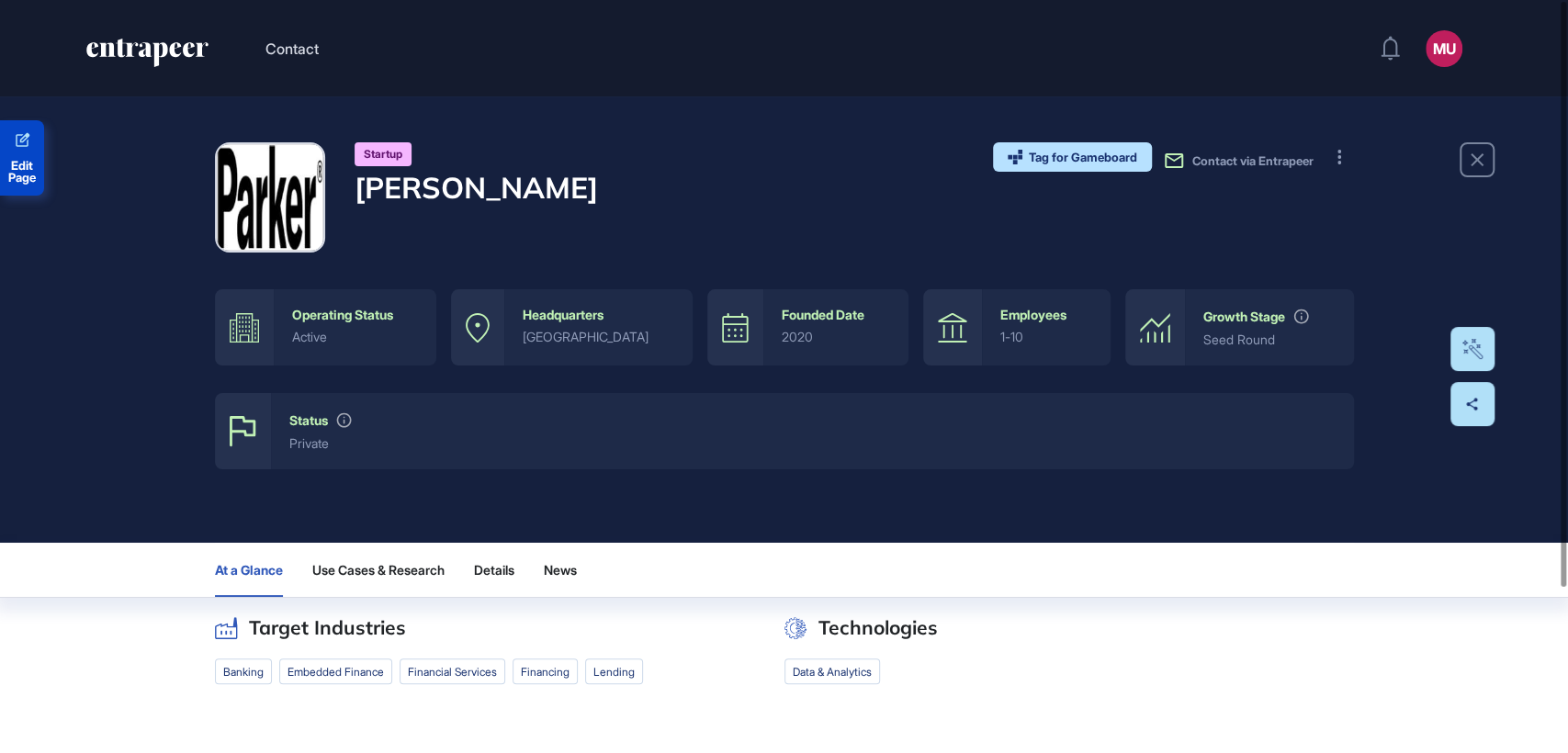
click at [40, 166] on span "Edit Page" at bounding box center [22, 171] width 44 height 24
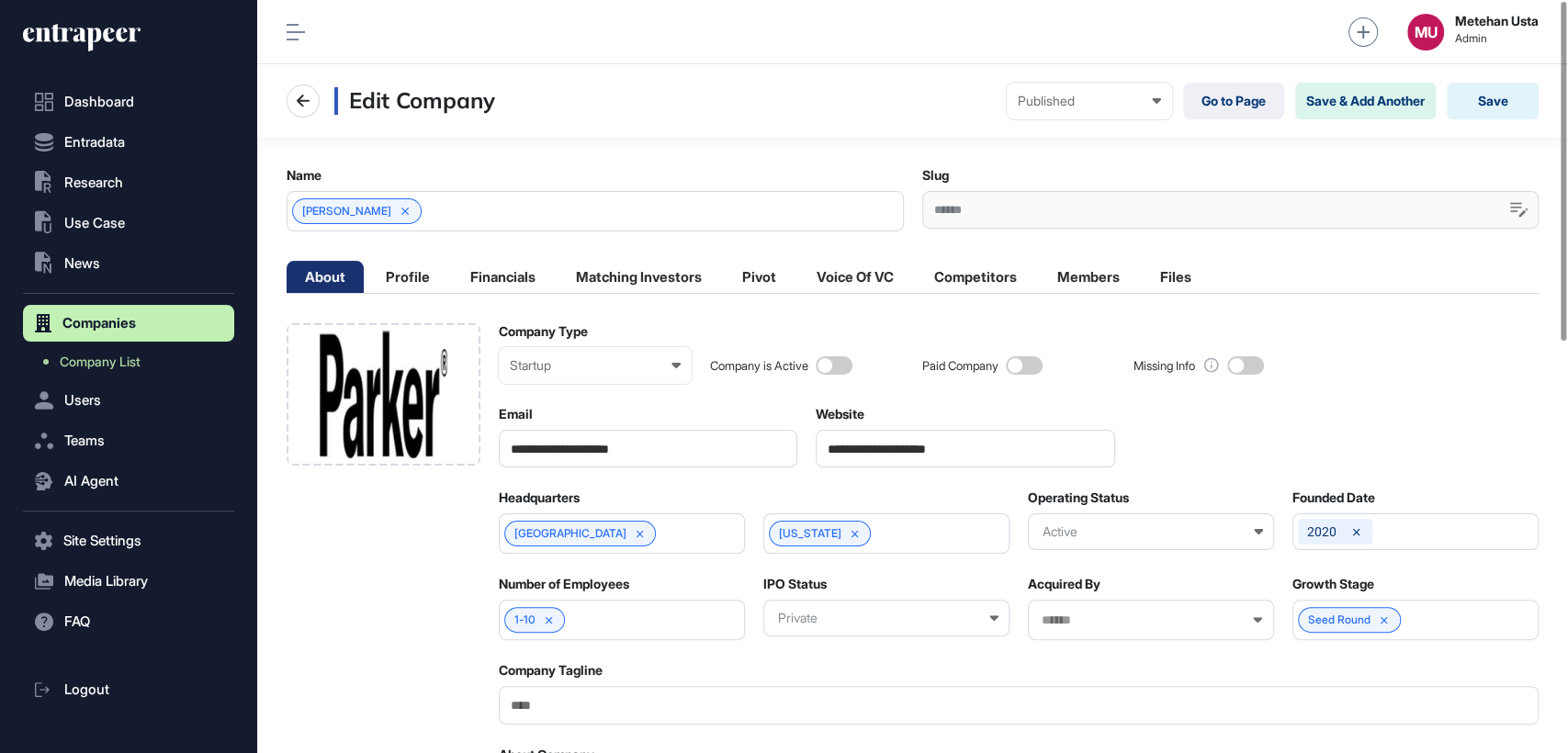
click at [929, 444] on input "**********" at bounding box center [965, 449] width 300 height 38
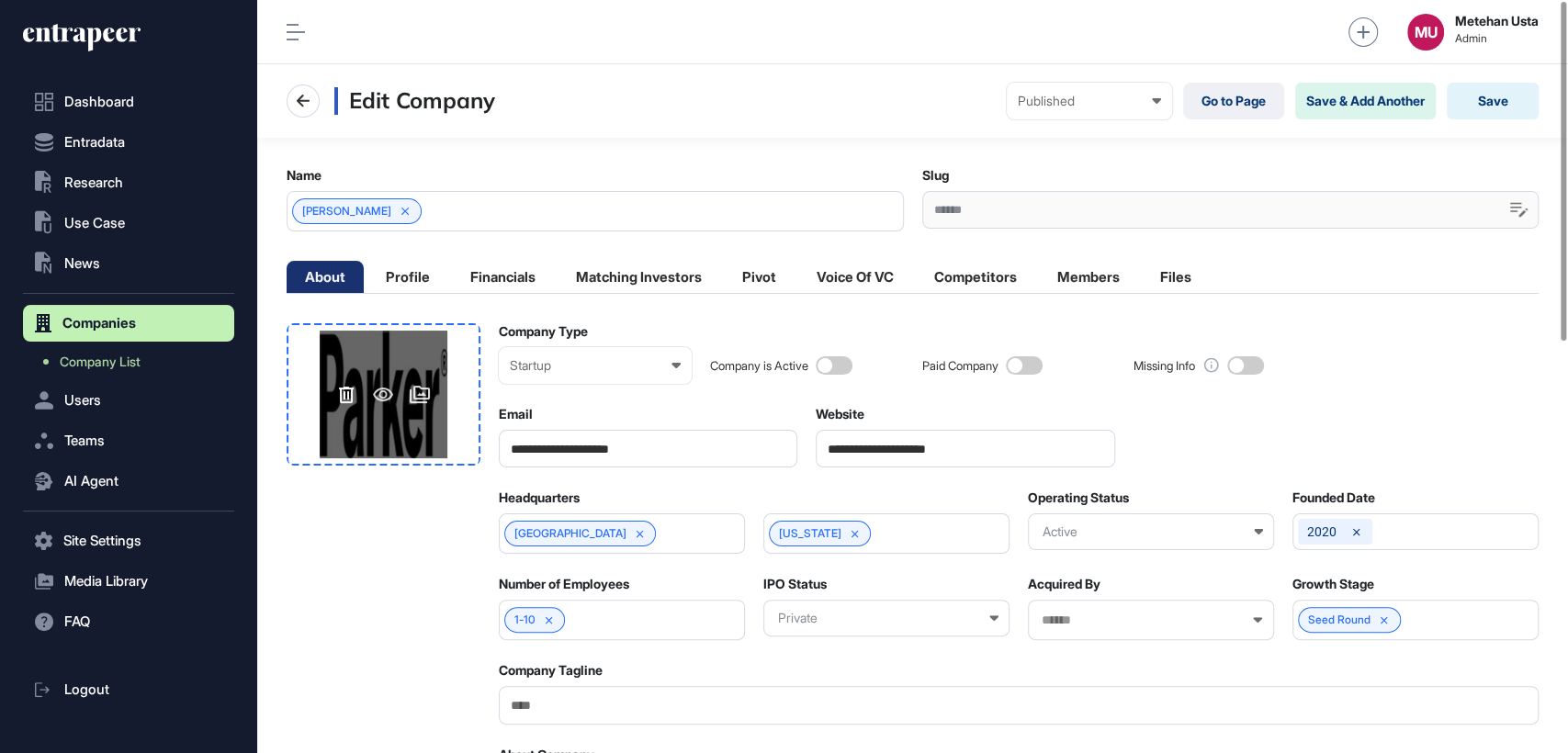
click at [340, 391] on icon at bounding box center [345, 395] width 14 height 16
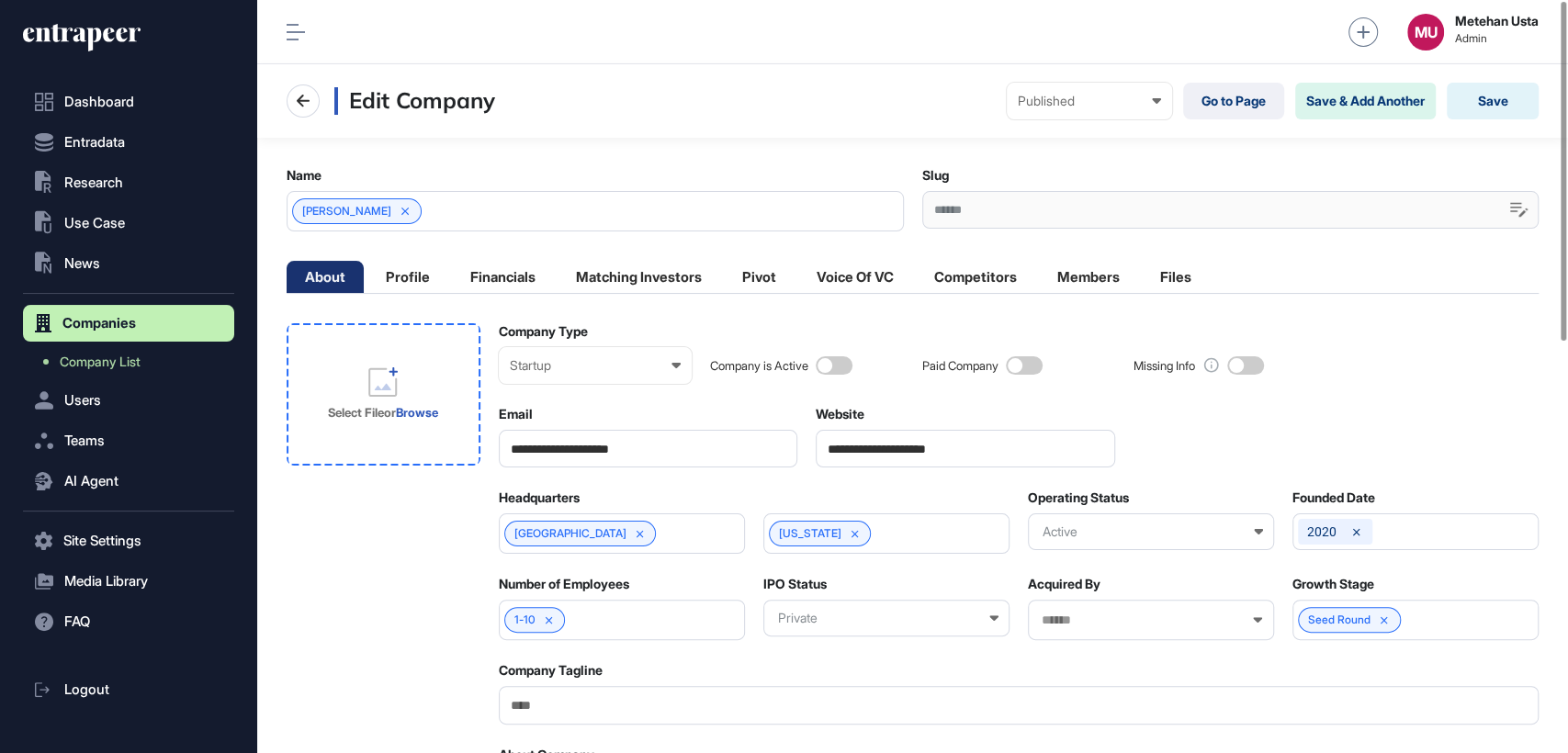
click at [393, 392] on icon at bounding box center [382, 381] width 29 height 29
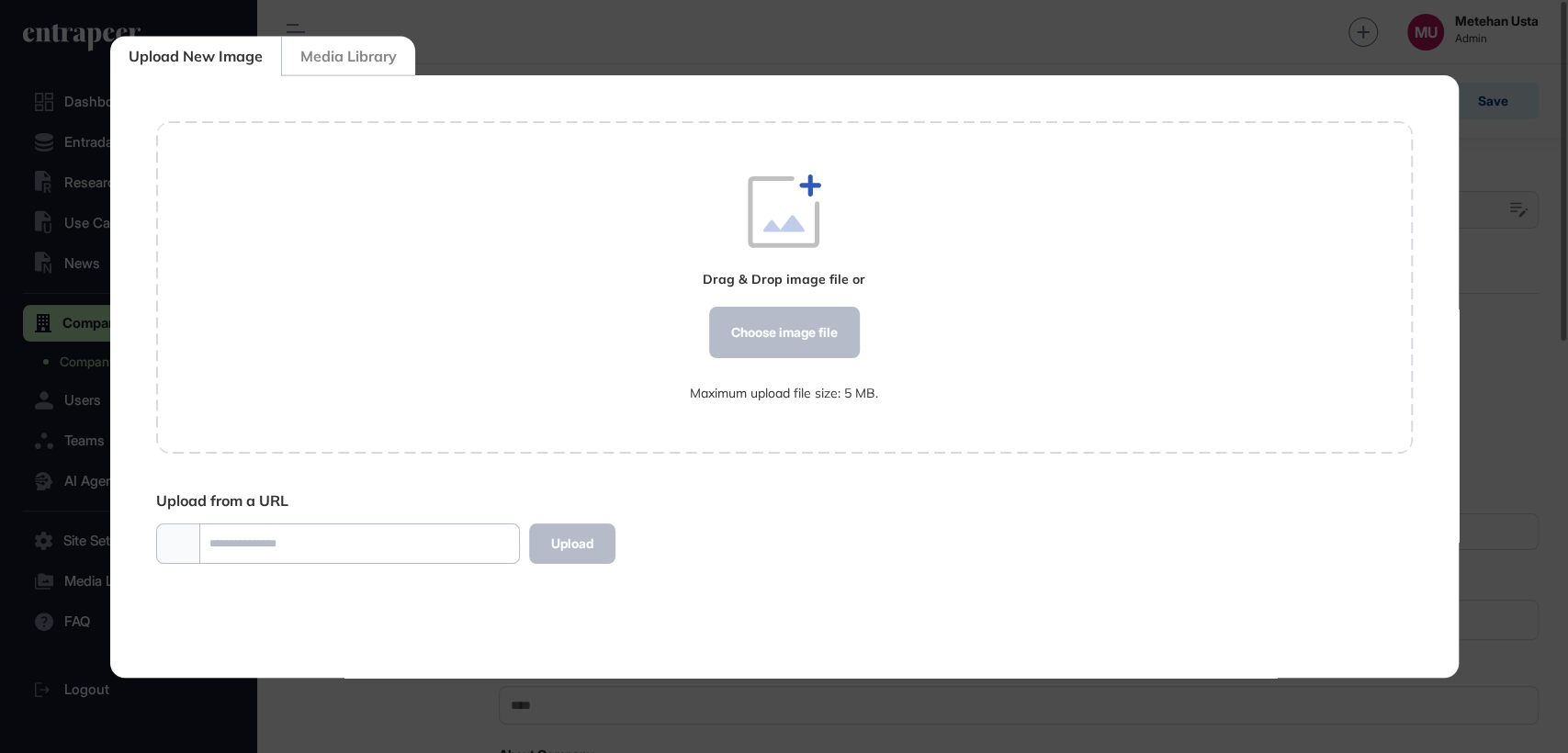
scroll to position [8, 0]
click at [802, 365] on div "Drag & Drop image file or Choose image file Maximum upload file size: 5 MB." at bounding box center [784, 288] width 188 height 226
click at [808, 339] on div "Choose image file" at bounding box center [784, 333] width 150 height 51
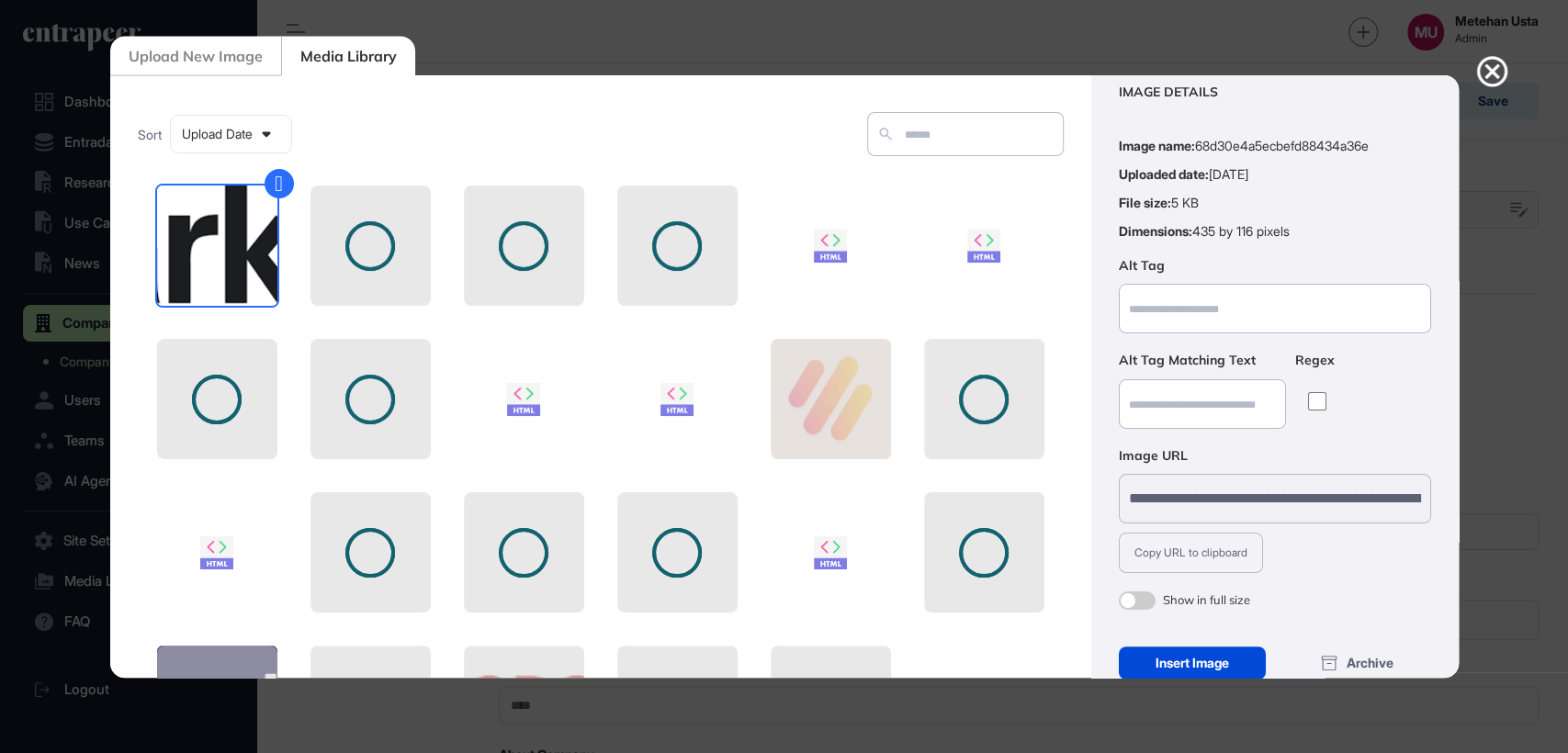
scroll to position [67, 0]
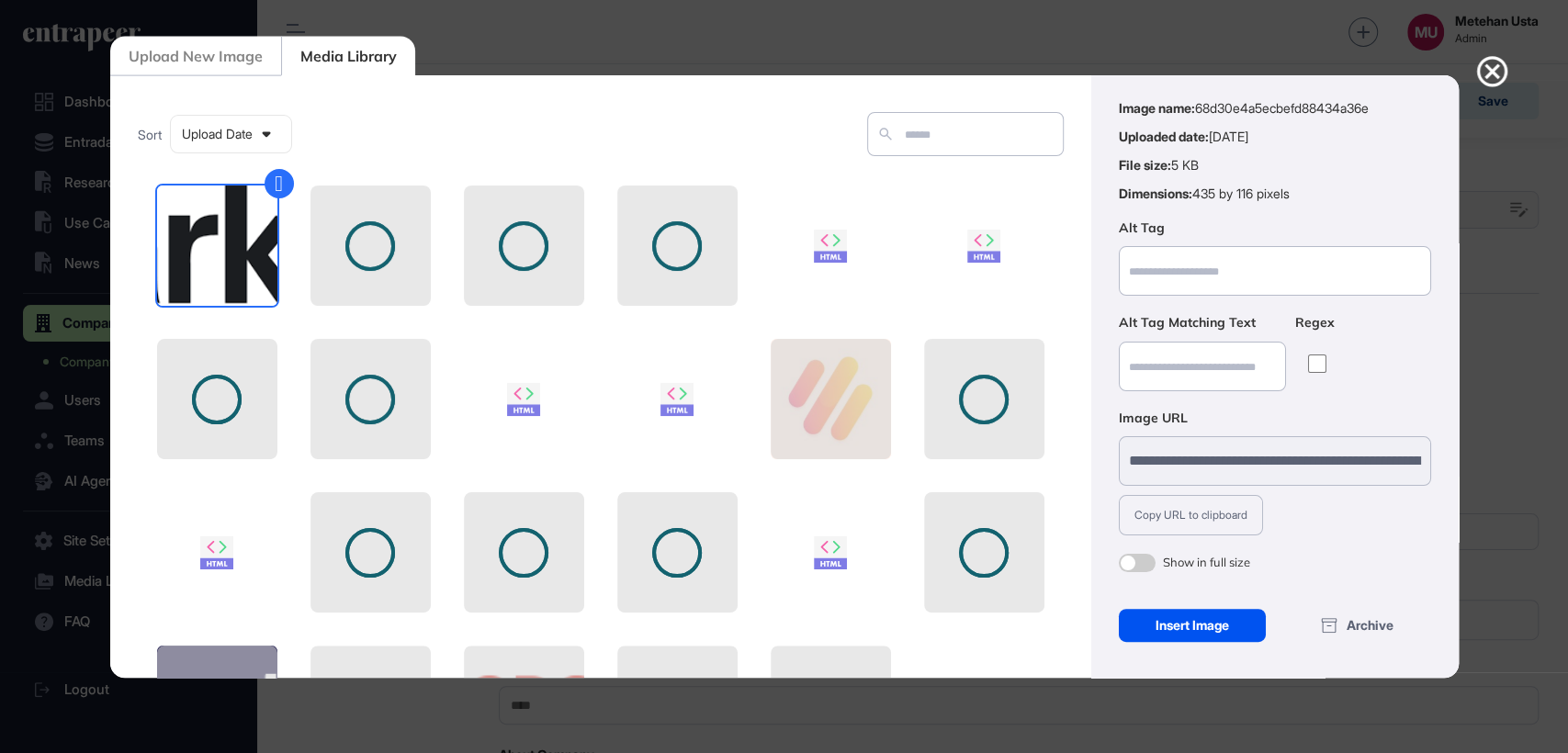
click at [1168, 608] on div "Insert Image" at bounding box center [1192, 625] width 148 height 33
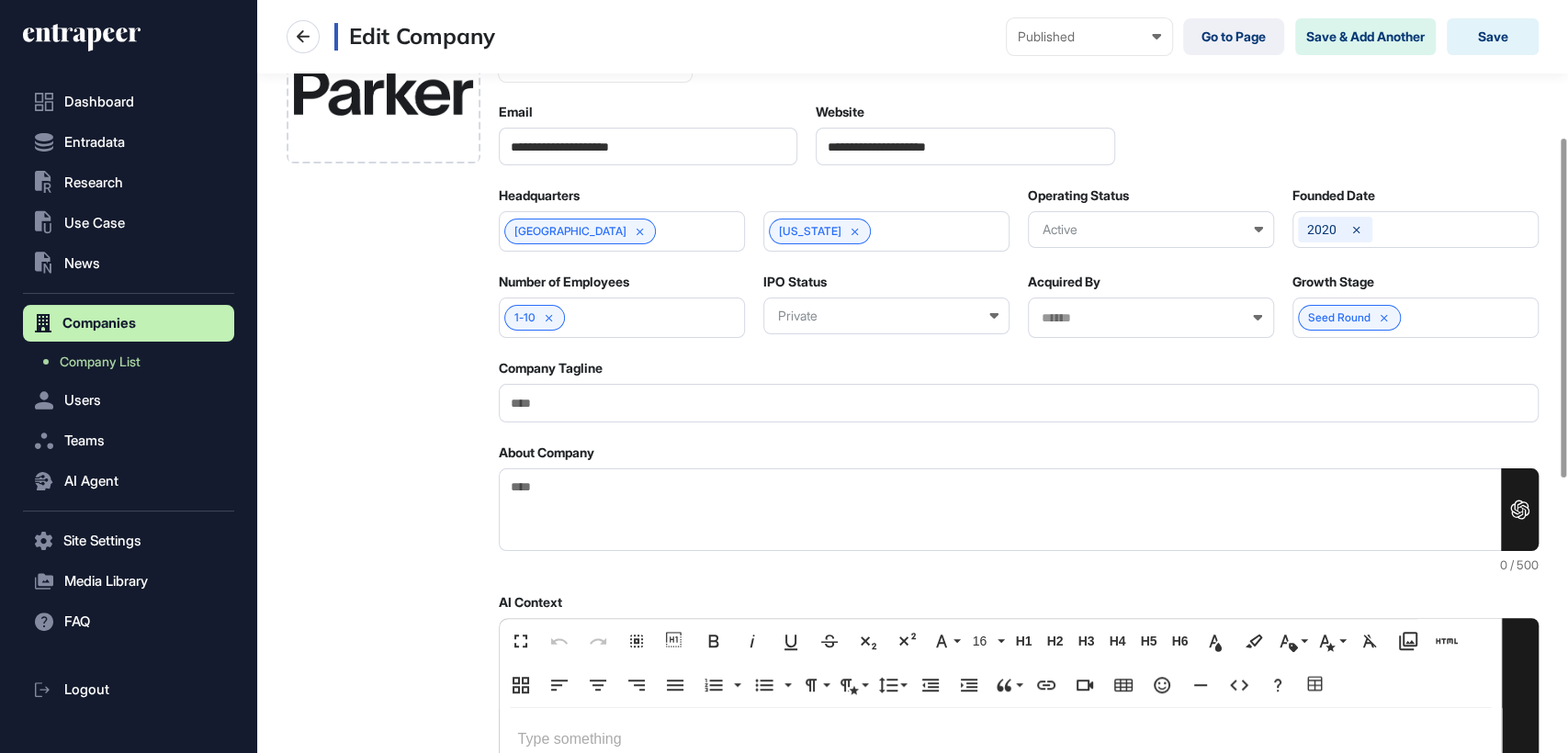
scroll to position [303, 0]
click at [544, 405] on input "Company Tagline" at bounding box center [1018, 402] width 1040 height 38
paste input "**********"
type input "**********"
click at [441, 349] on div at bounding box center [383, 624] width 194 height 1207
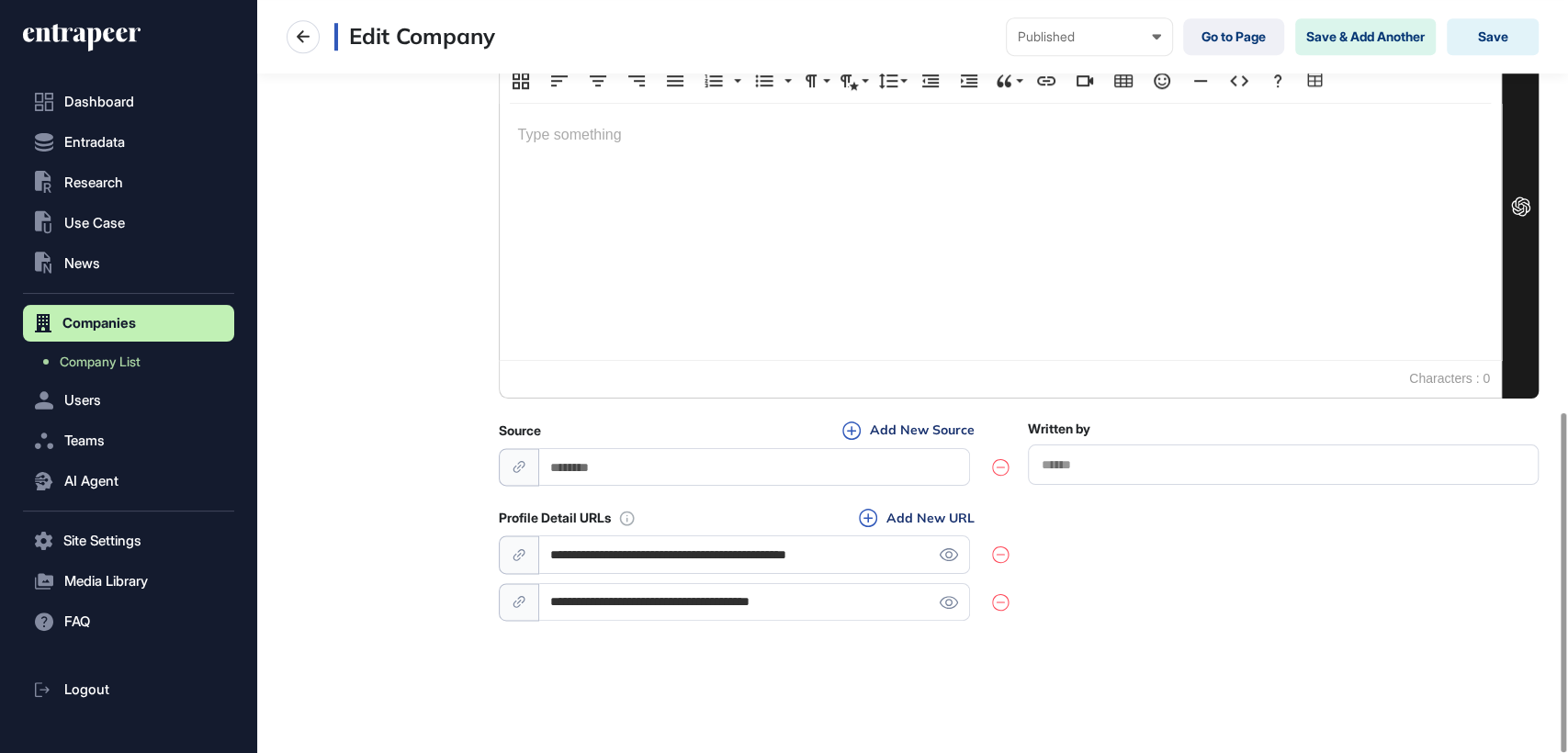
scroll to position [914, 0]
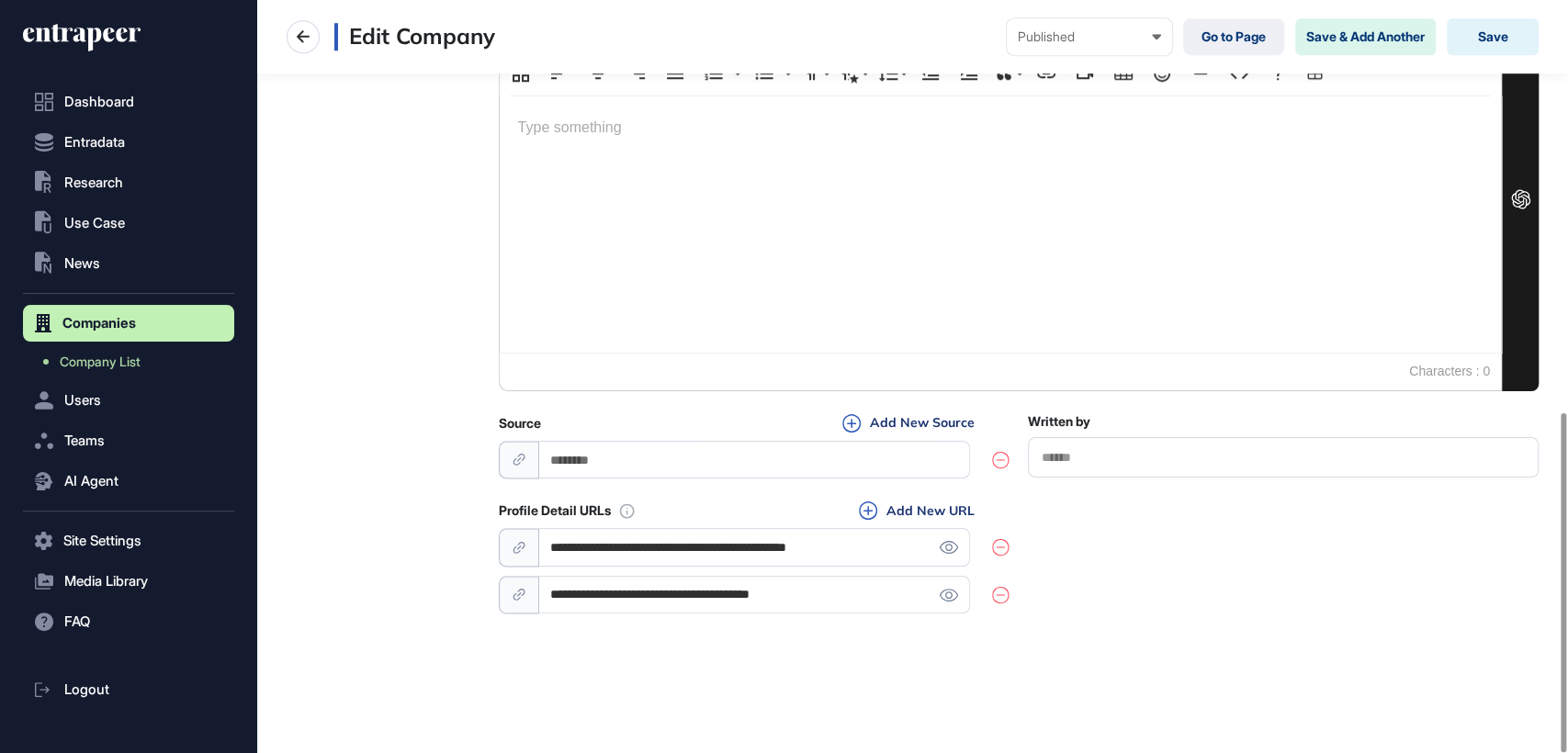
click at [709, 532] on input "**********" at bounding box center [755, 547] width 432 height 38
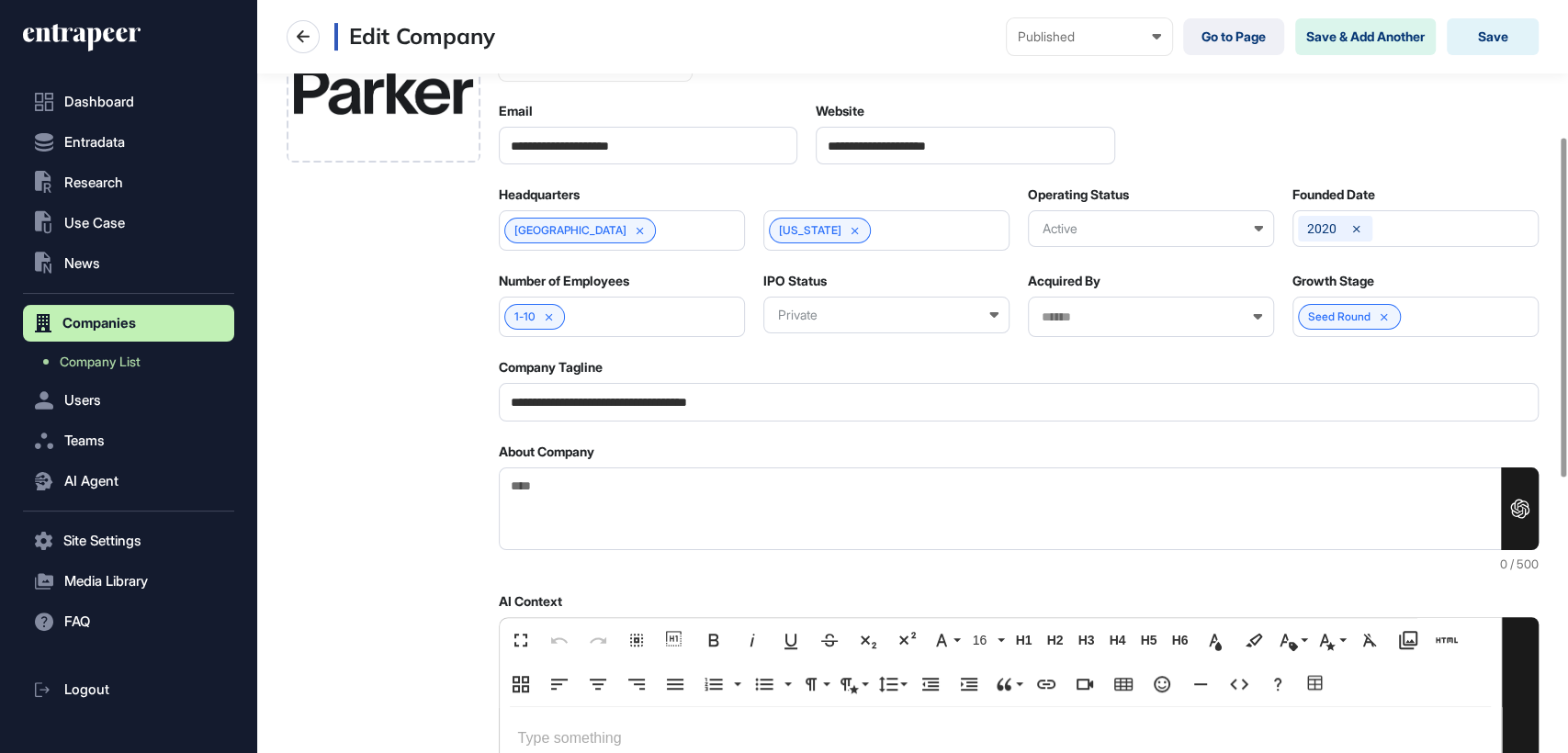
scroll to position [302, 0]
click at [552, 481] on textarea "About Company" at bounding box center [1018, 511] width 1040 height 84
paste textarea "**********"
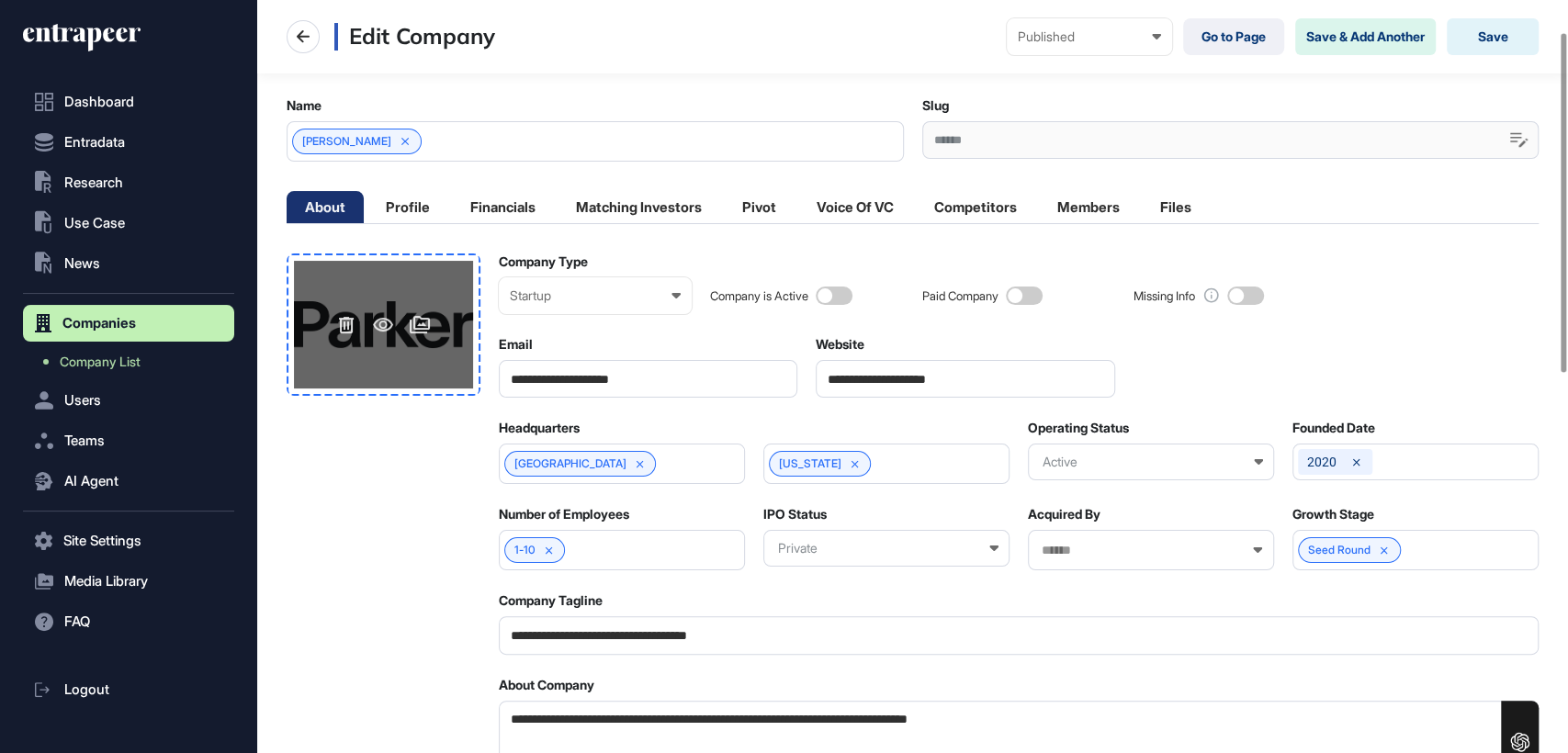
scroll to position [0, 0]
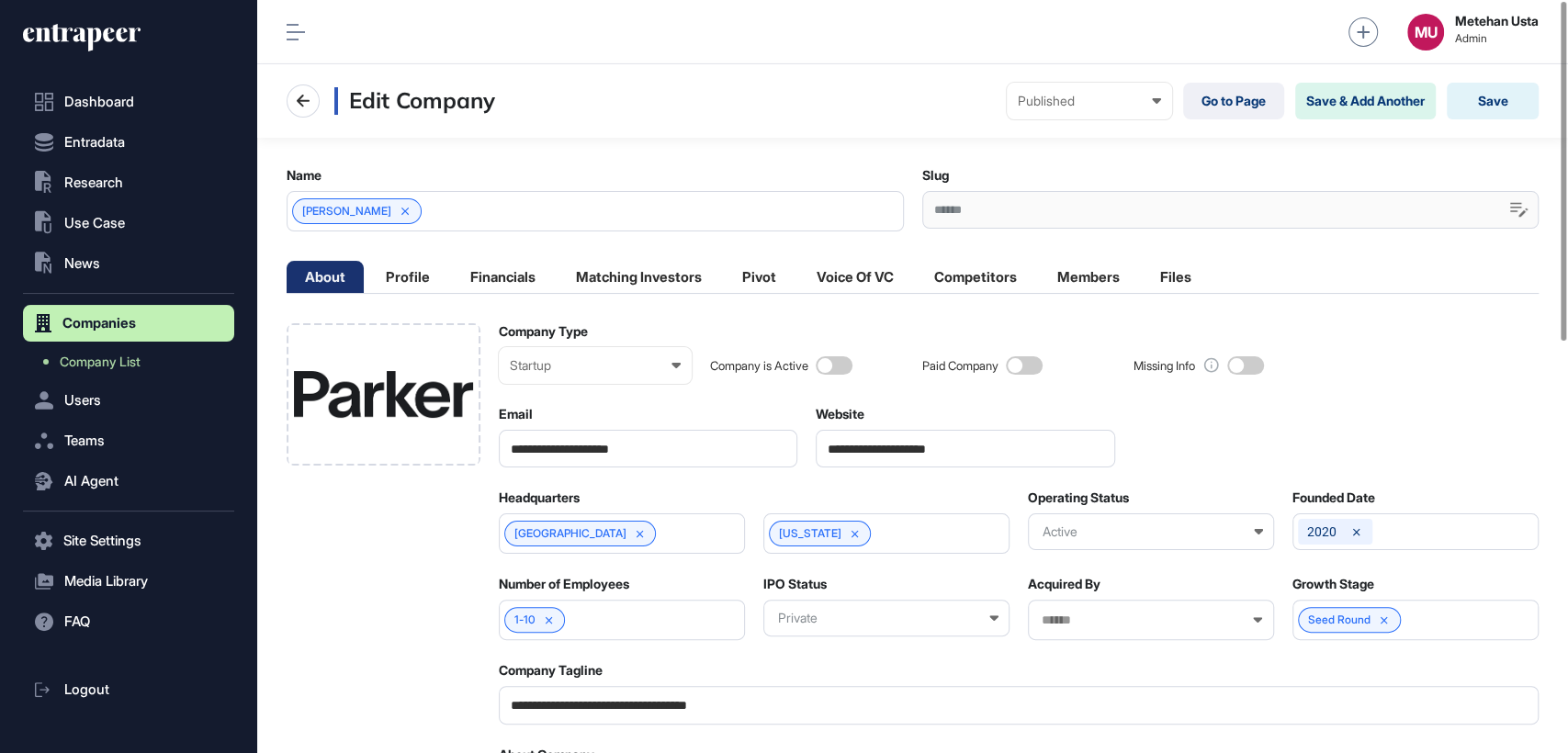
type textarea "**********"
click at [414, 272] on li "Profile" at bounding box center [407, 277] width 81 height 32
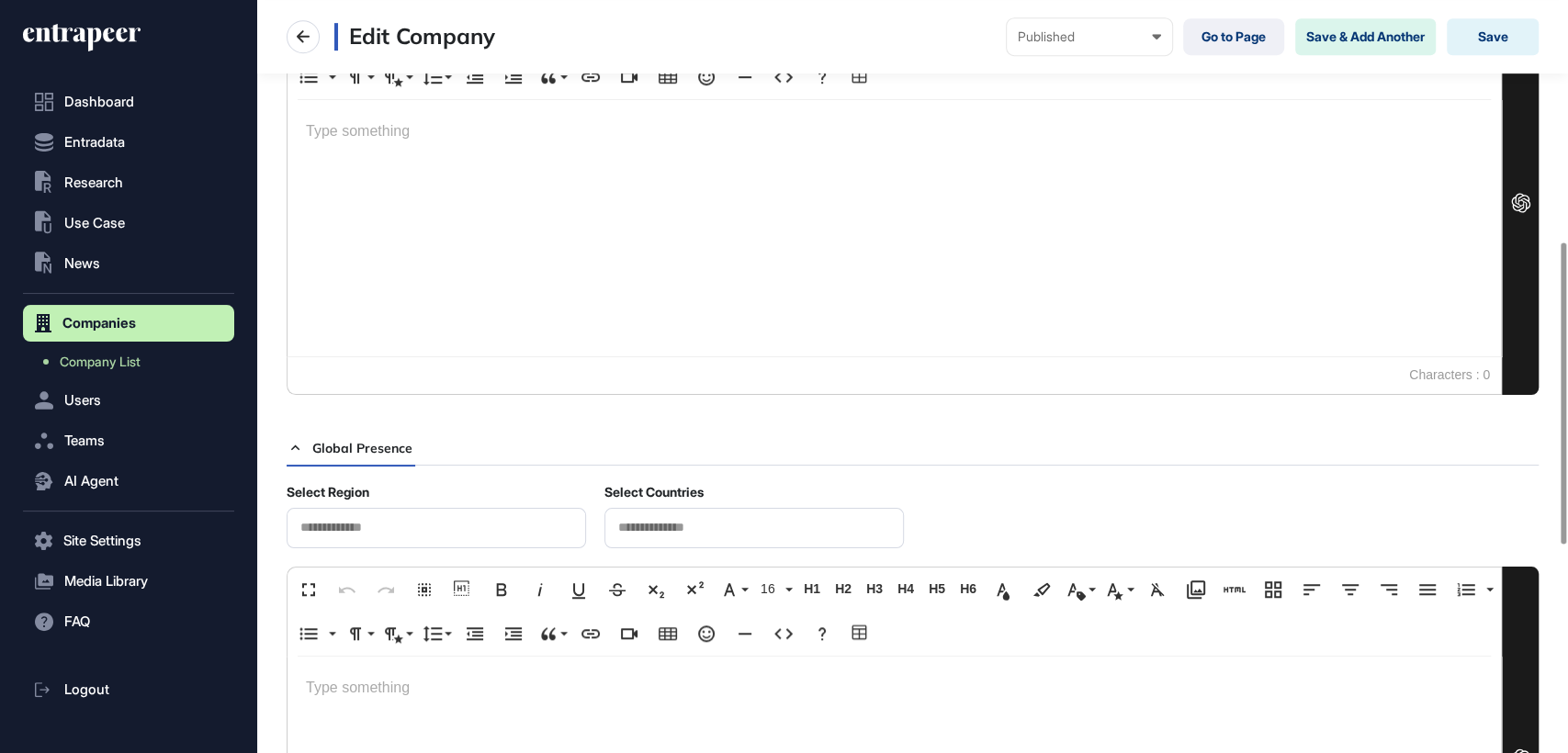
scroll to position [608, 0]
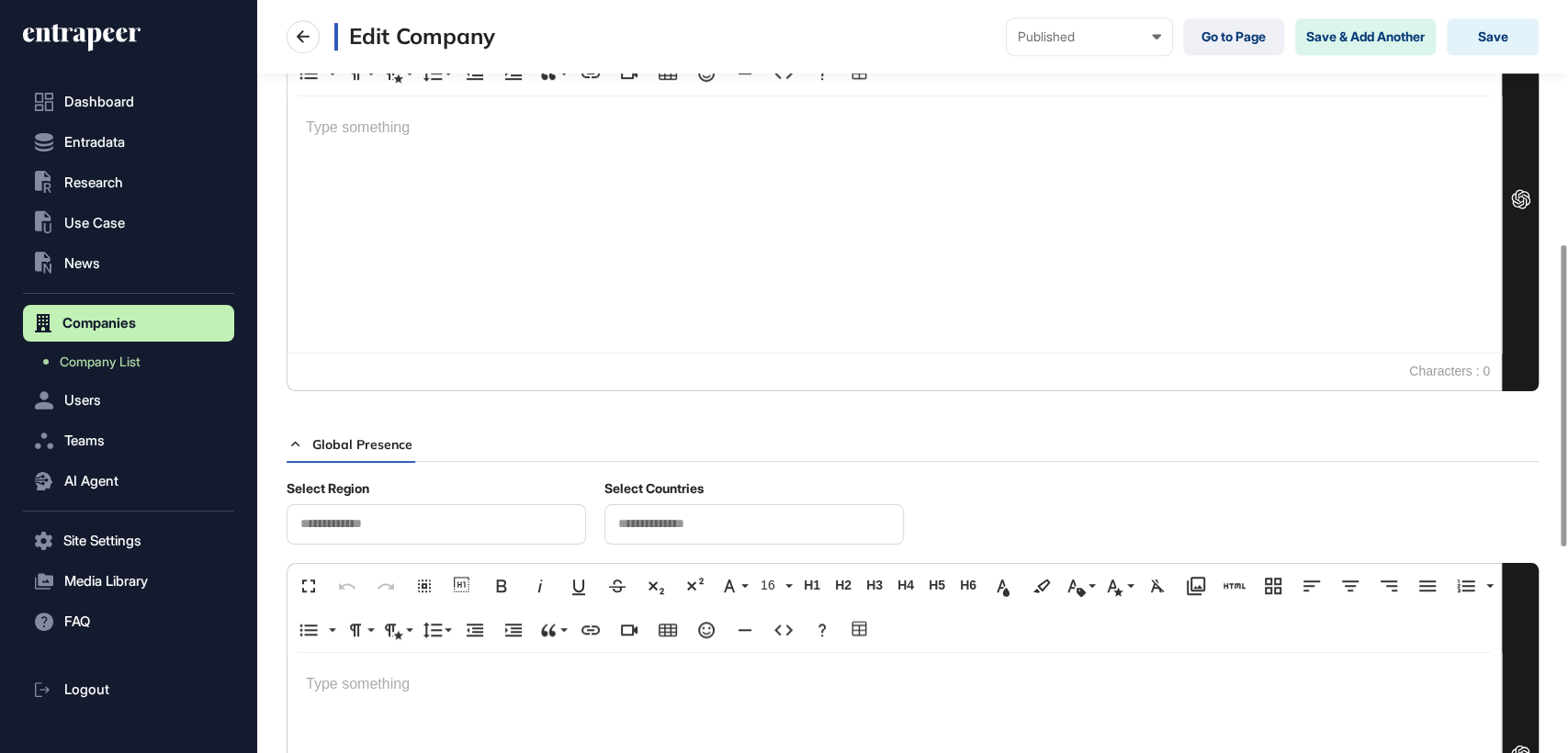
click at [357, 178] on div at bounding box center [894, 223] width 1213 height 256
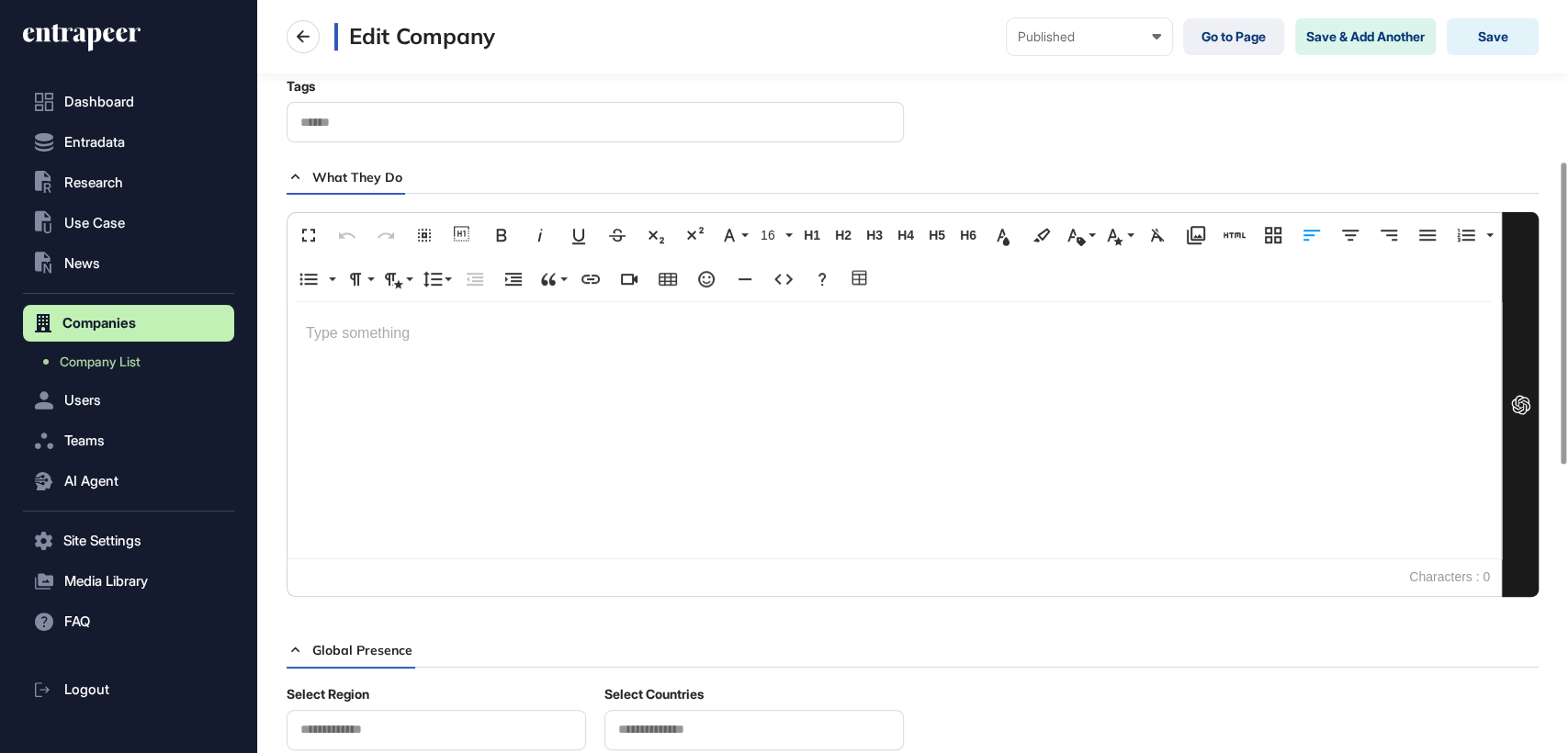
scroll to position [404, 0]
click at [311, 319] on p at bounding box center [894, 332] width 1176 height 27
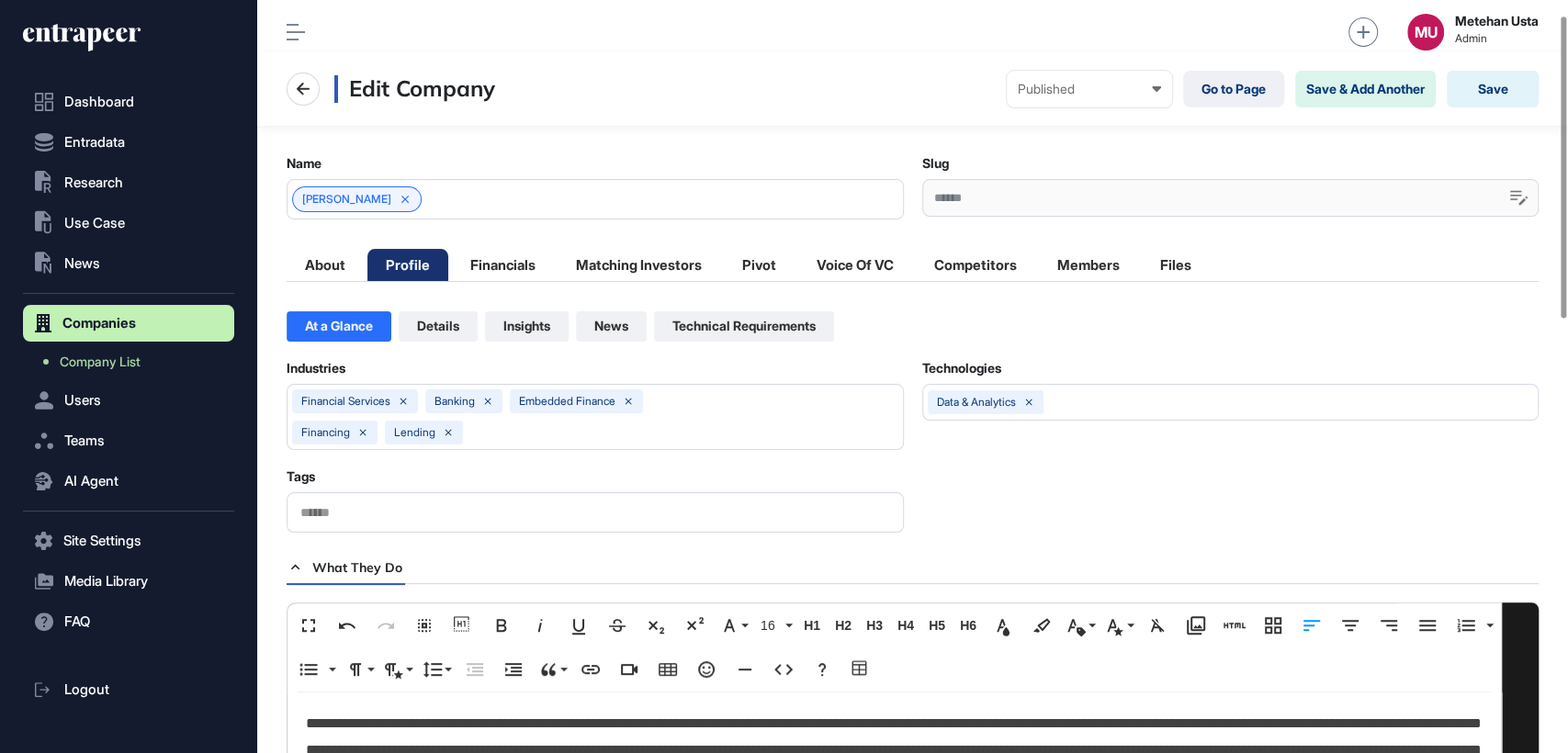
scroll to position [0, 0]
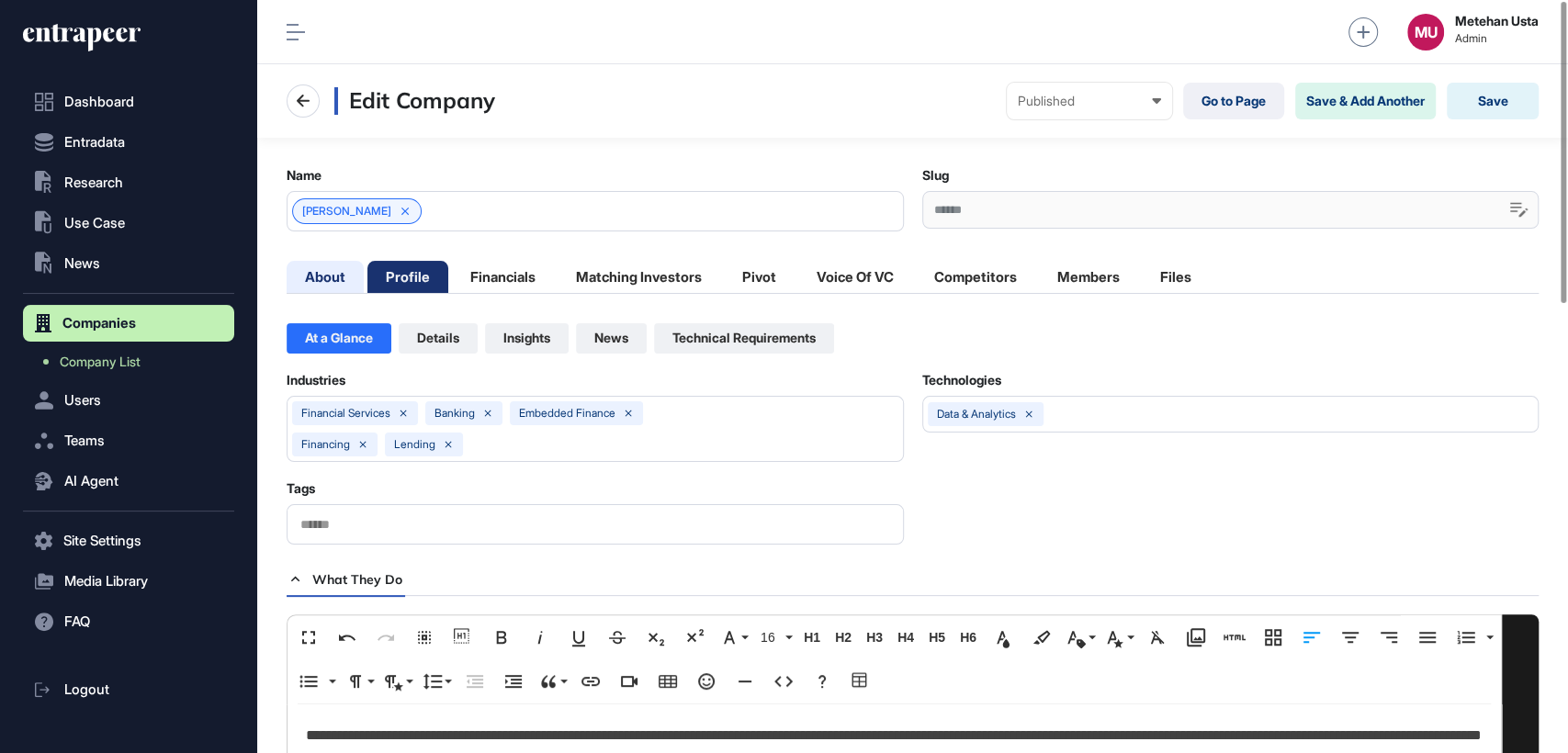
click at [324, 271] on li "About" at bounding box center [324, 277] width 77 height 32
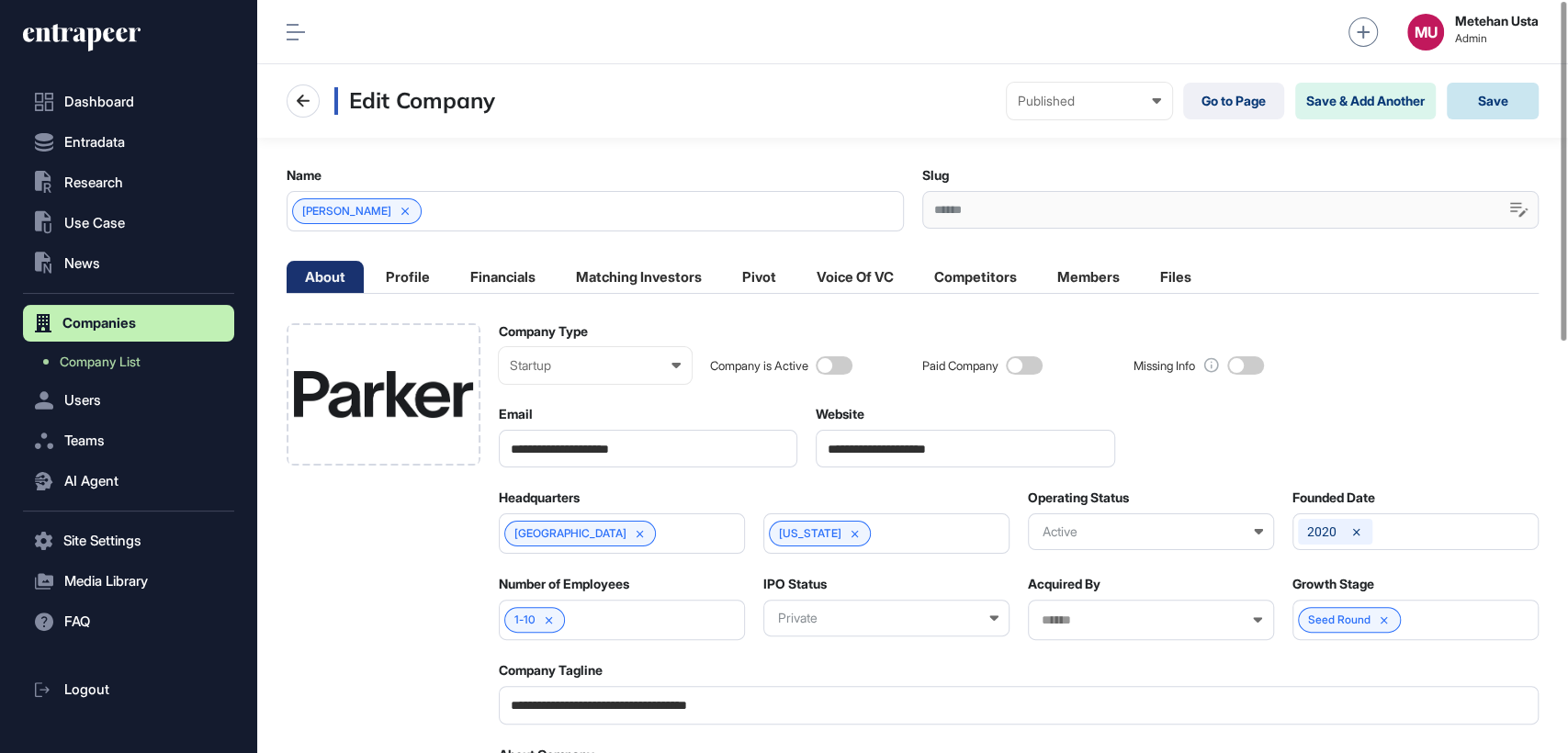
click at [1473, 101] on button "Save" at bounding box center [1492, 101] width 92 height 37
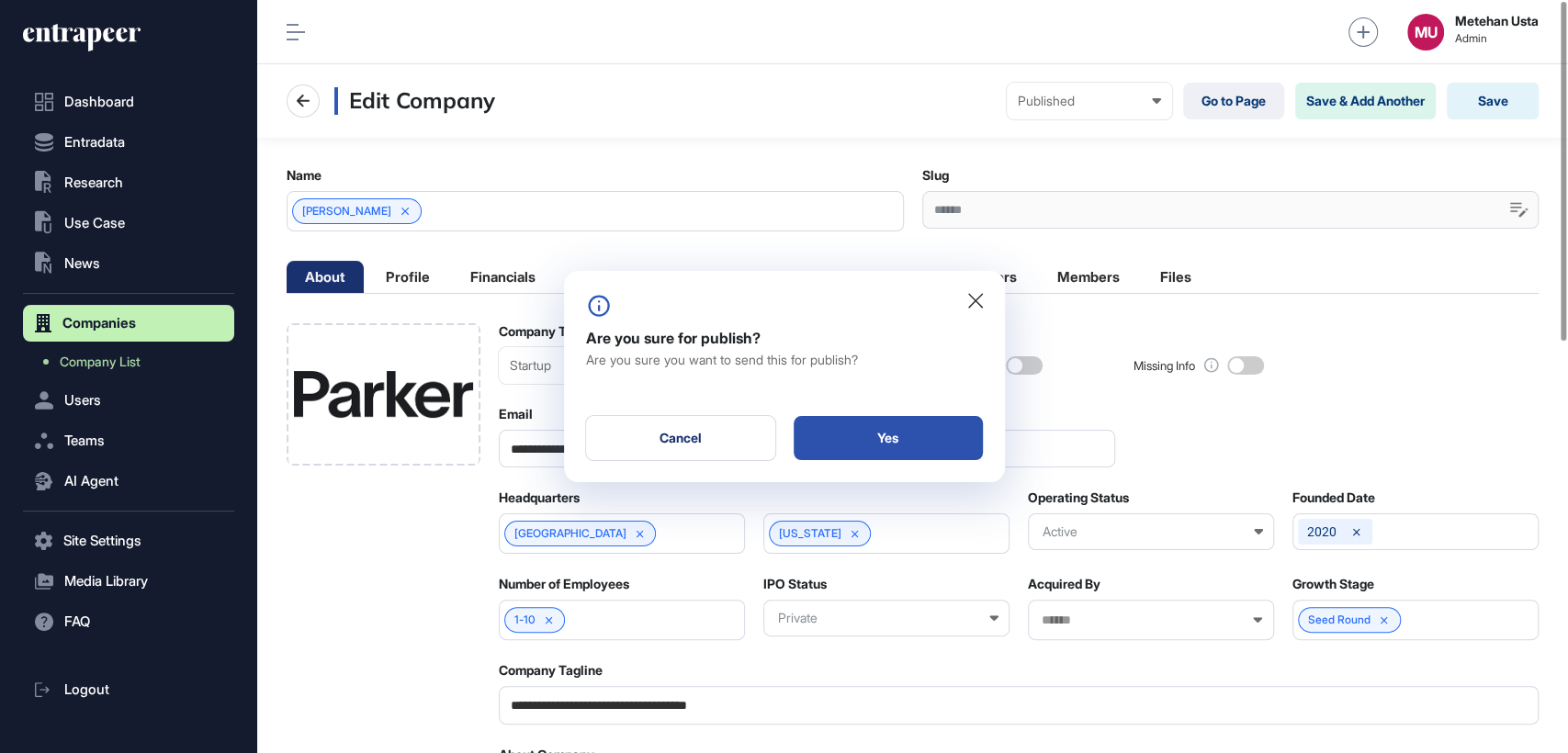
click at [860, 421] on div "Yes" at bounding box center [888, 438] width 189 height 44
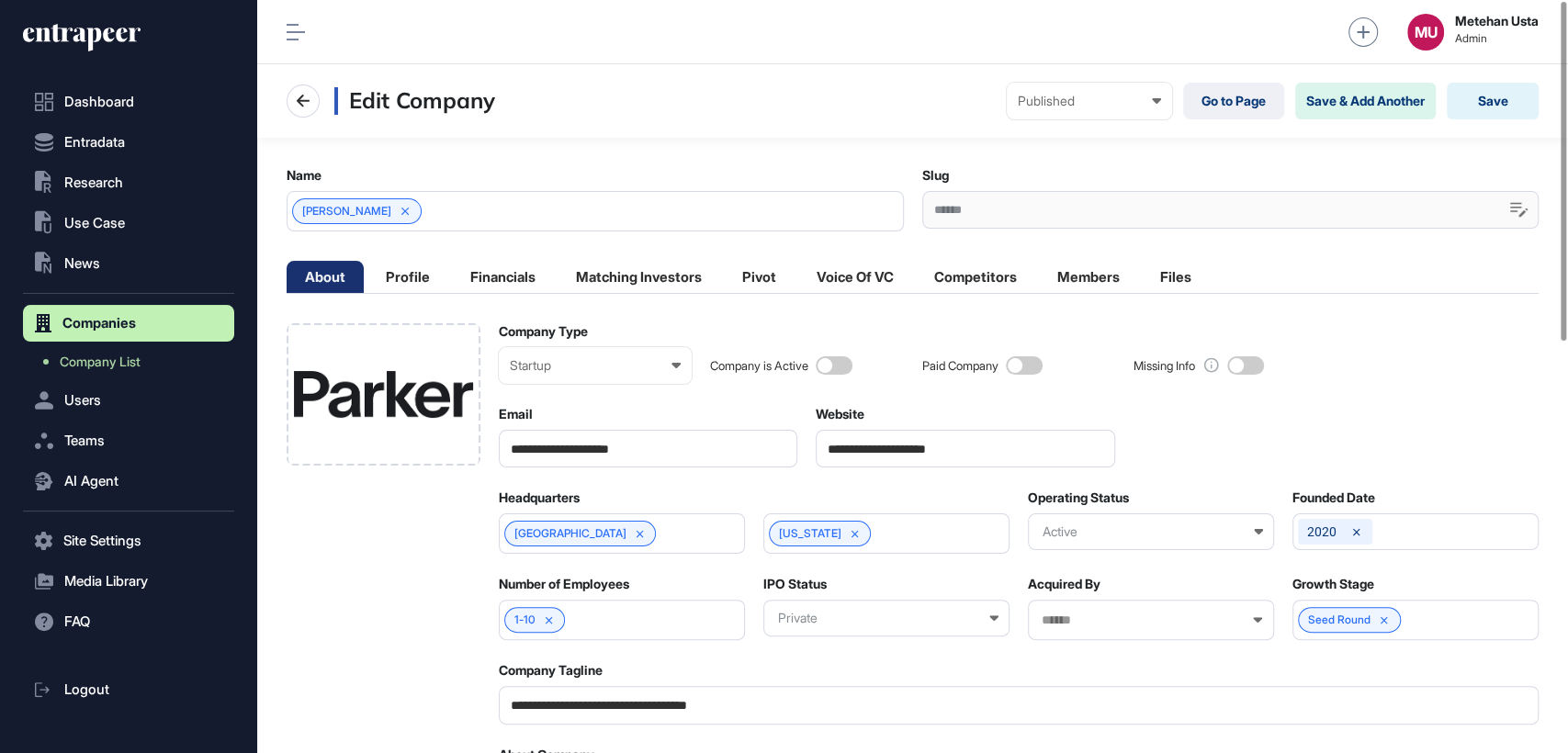
drag, startPoint x: 611, startPoint y: 326, endPoint x: 494, endPoint y: 333, distance: 117.2
drag, startPoint x: 625, startPoint y: 325, endPoint x: 499, endPoint y: 333, distance: 126.3
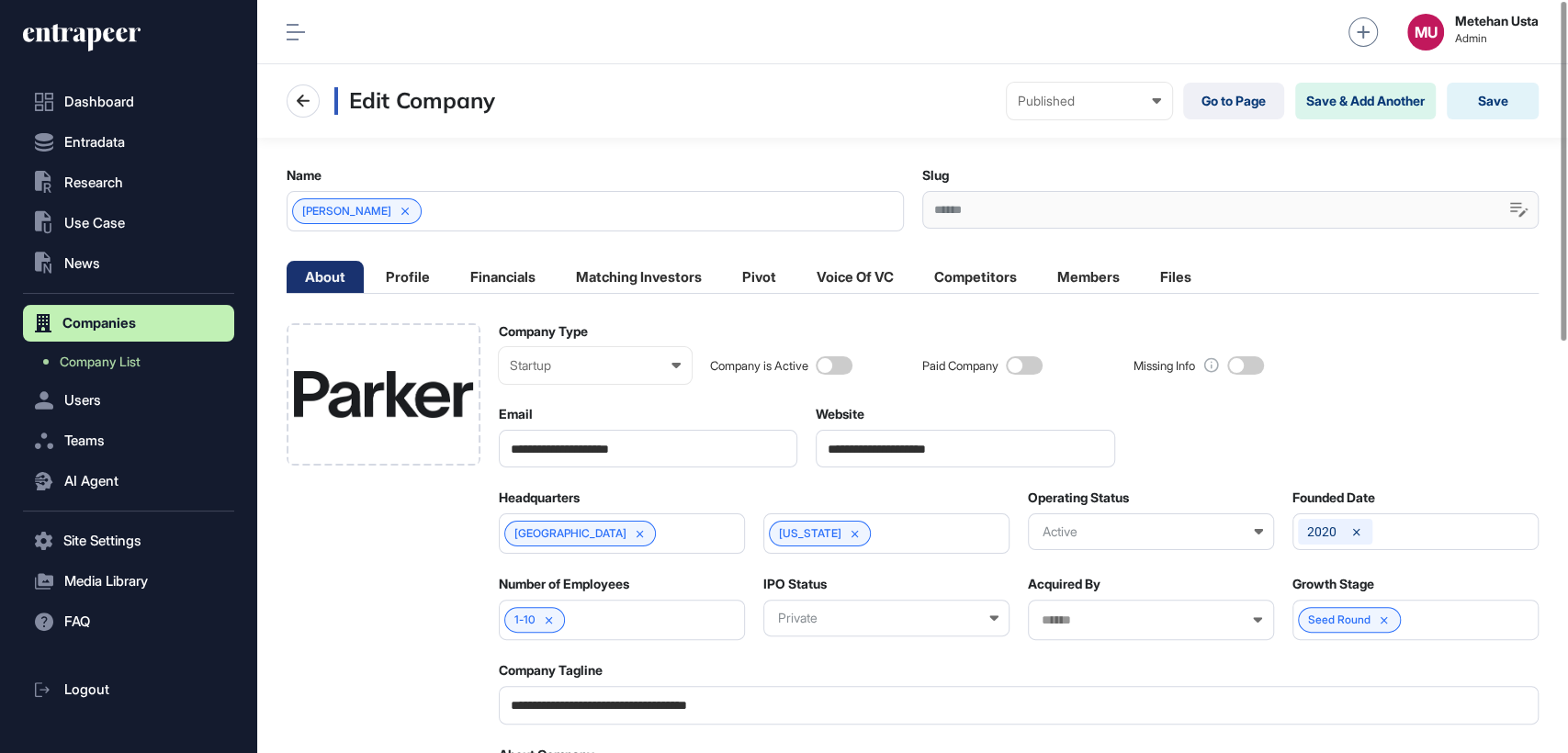
click at [499, 333] on div "Company Type" at bounding box center [595, 331] width 194 height 16
click at [413, 288] on li "Profile" at bounding box center [407, 277] width 81 height 32
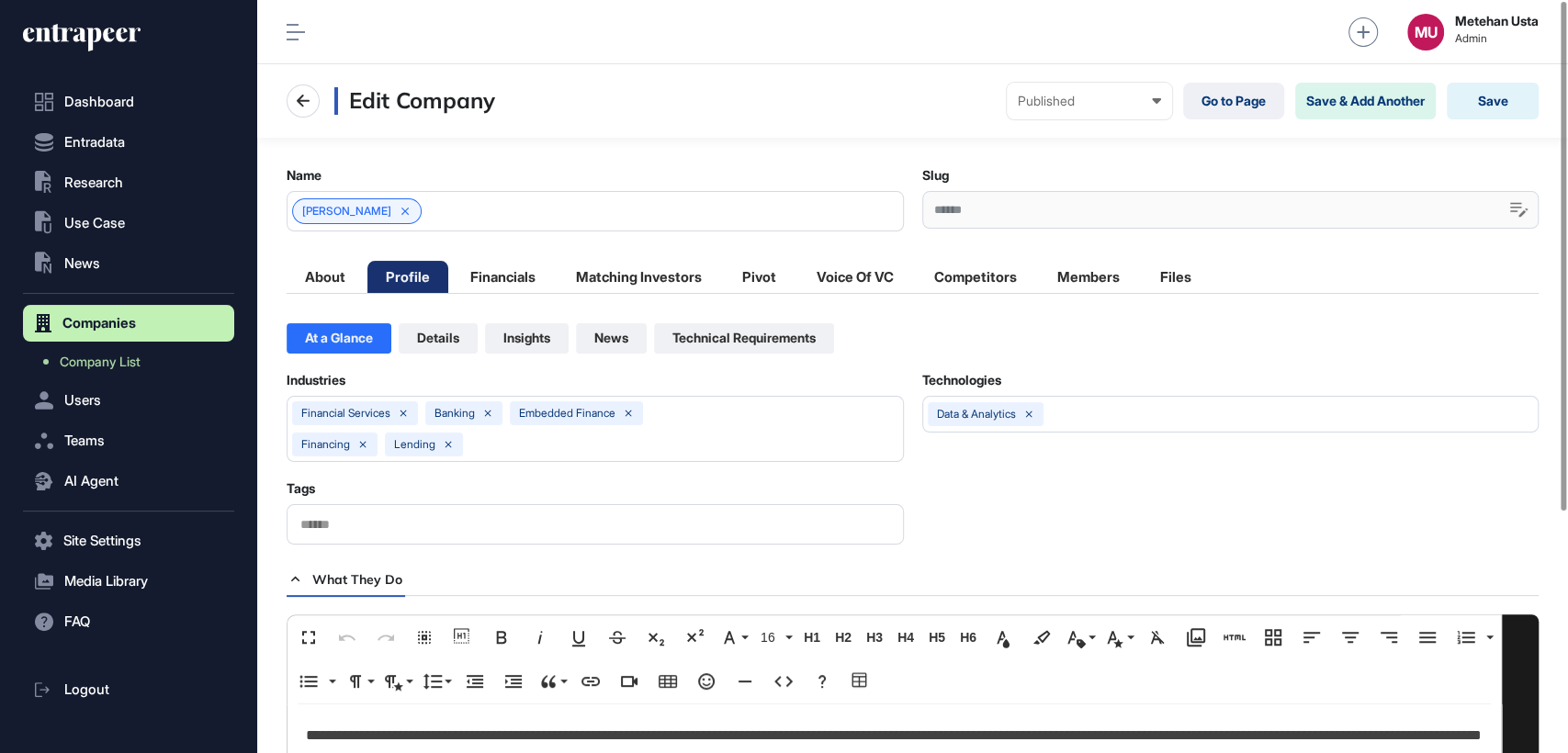
scroll to position [0, 8]
click at [1492, 90] on button "Save" at bounding box center [1492, 101] width 92 height 37
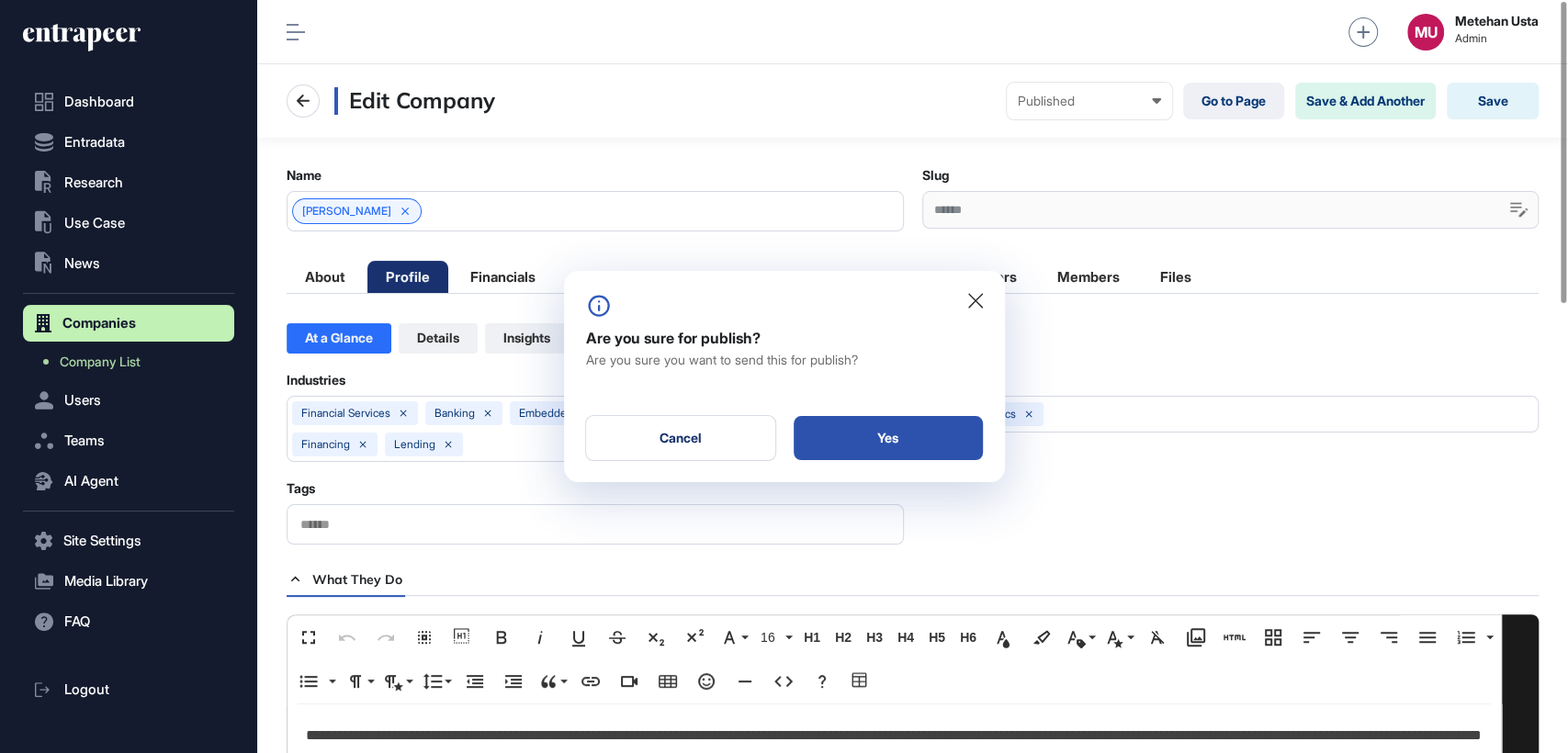
click at [908, 442] on div "Yes" at bounding box center [888, 438] width 189 height 44
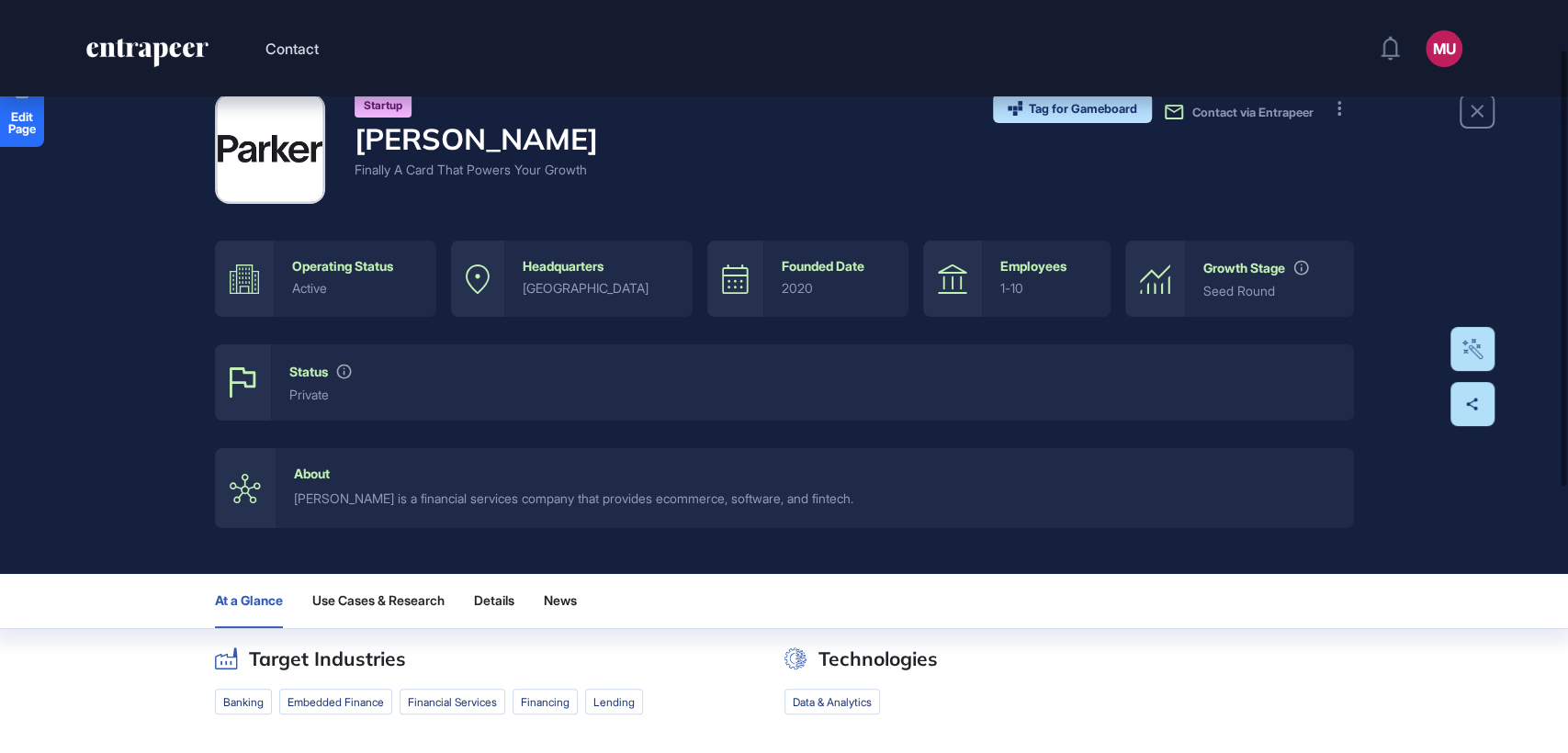
scroll to position [12, 0]
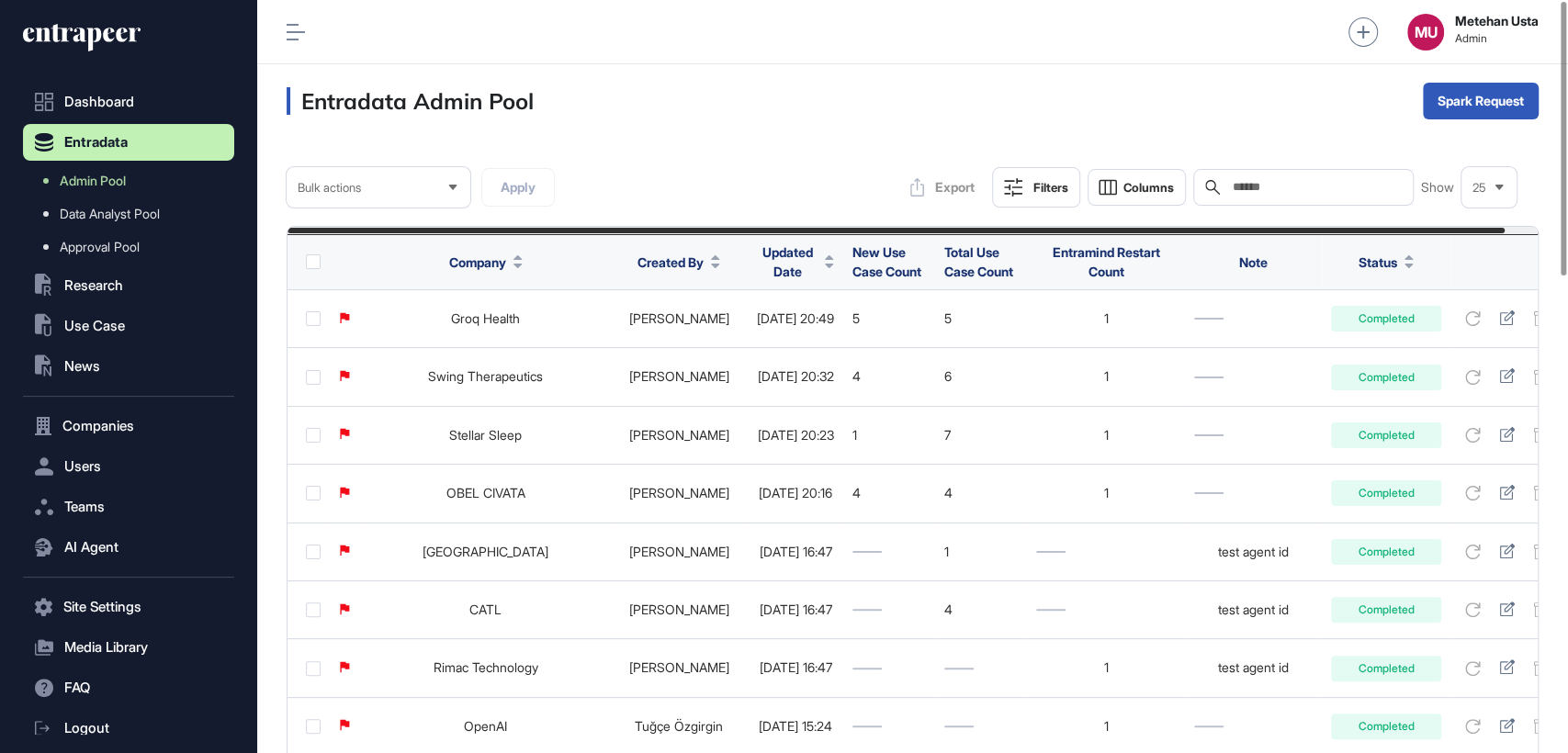
click at [1332, 191] on input "text" at bounding box center [1316, 186] width 171 height 14
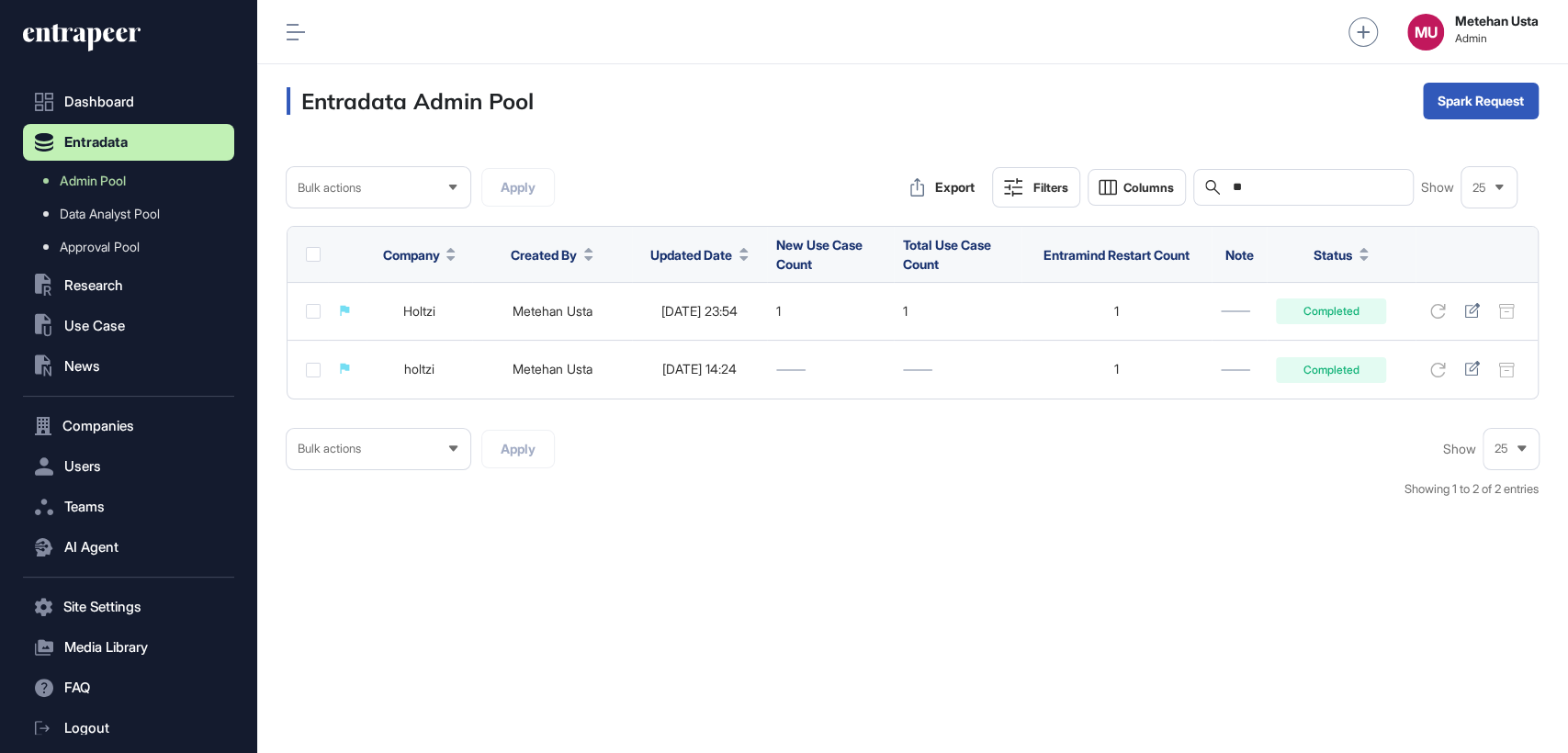
type input "*"
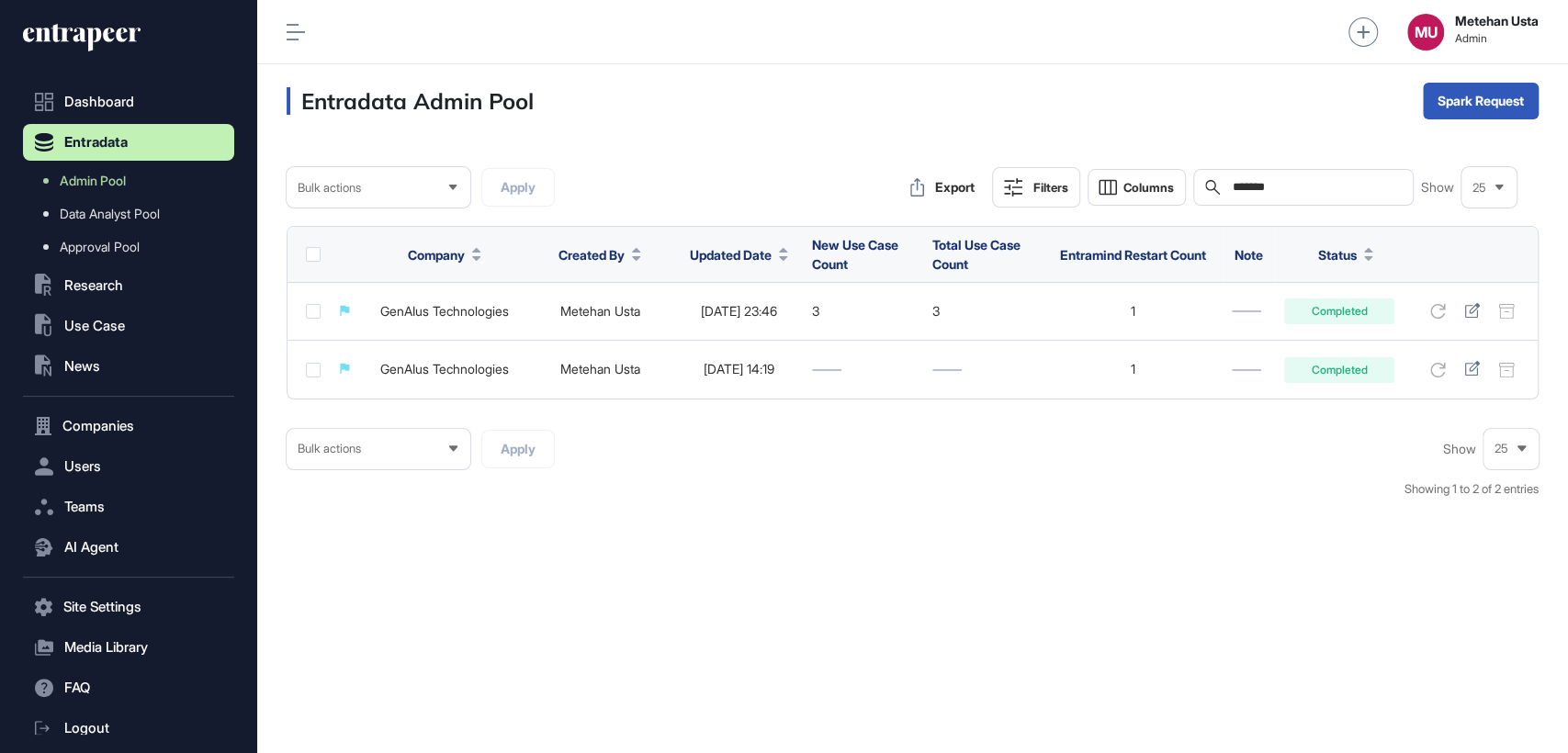
type input "*******"
click at [1467, 166] on div "Bulk" at bounding box center [1481, 173] width 114 height 29
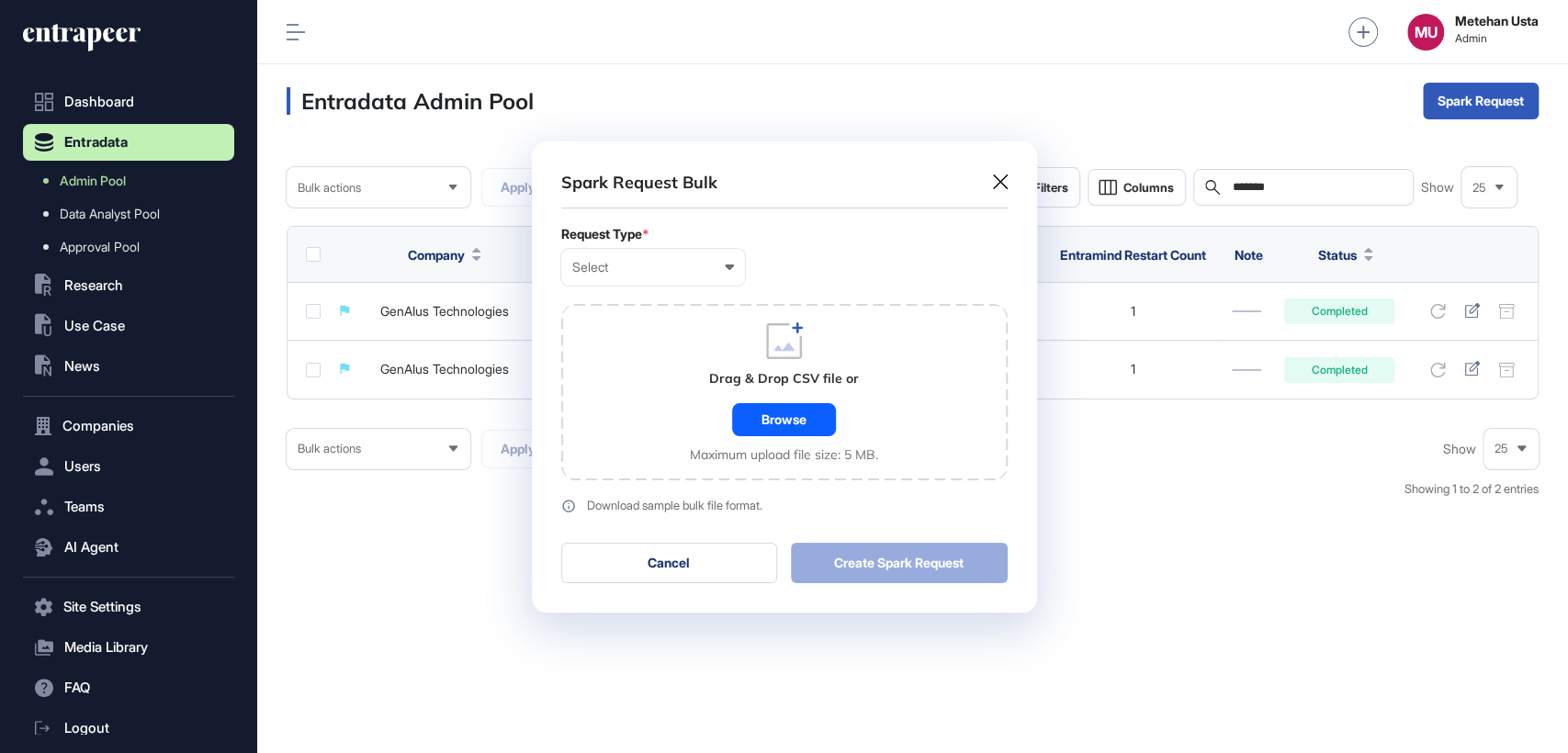
scroll to position [0, 8]
click at [633, 267] on div "Select" at bounding box center [653, 266] width 162 height 14
click at [0, 0] on div "Company" at bounding box center [0, 0] width 0 height 0
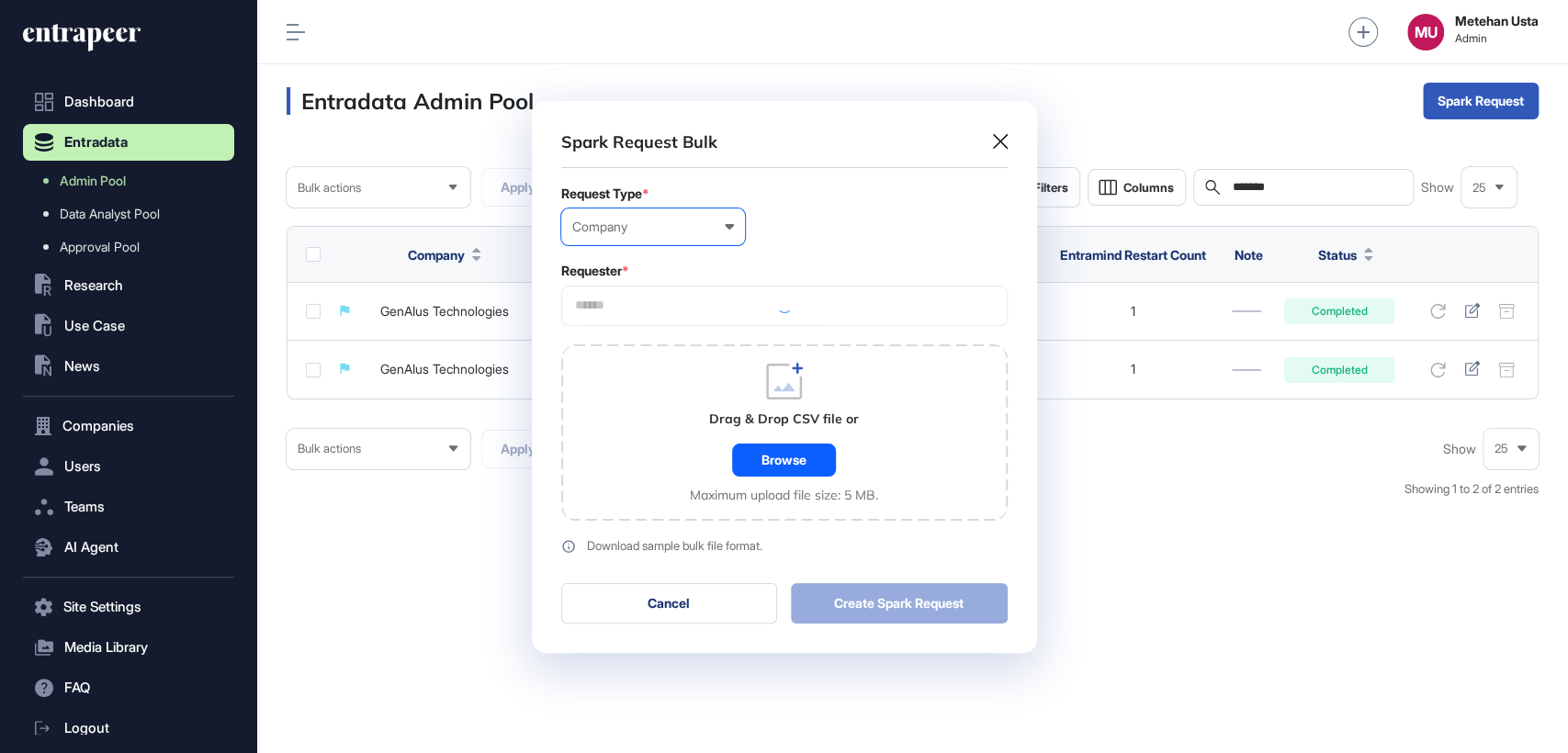
scroll to position [551, 505]
click at [695, 310] on input "text" at bounding box center [784, 305] width 422 height 15
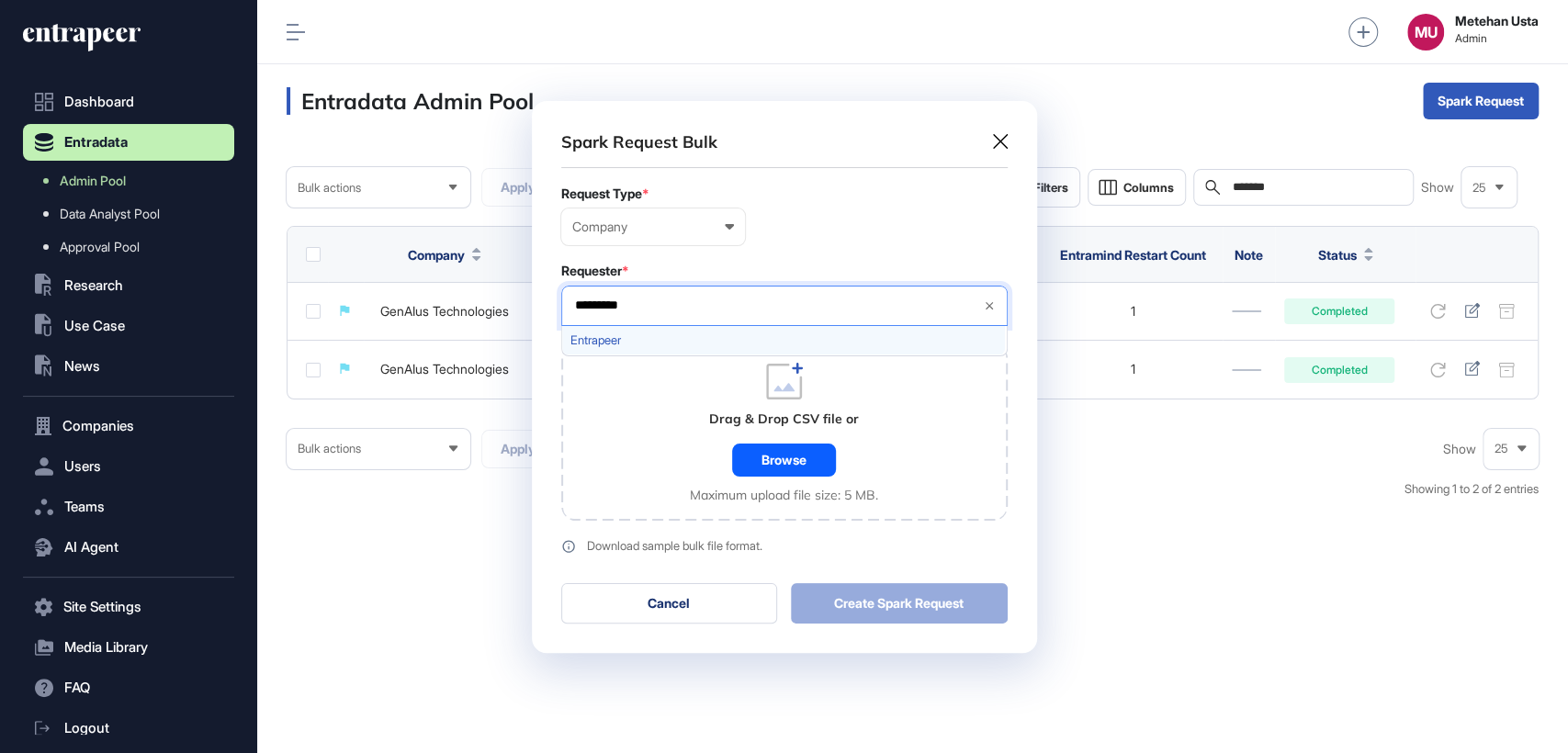
type input "*********"
click at [614, 338] on span "Entrapeer" at bounding box center [784, 340] width 426 height 13
click at [735, 266] on div "Requester *" at bounding box center [784, 270] width 446 height 14
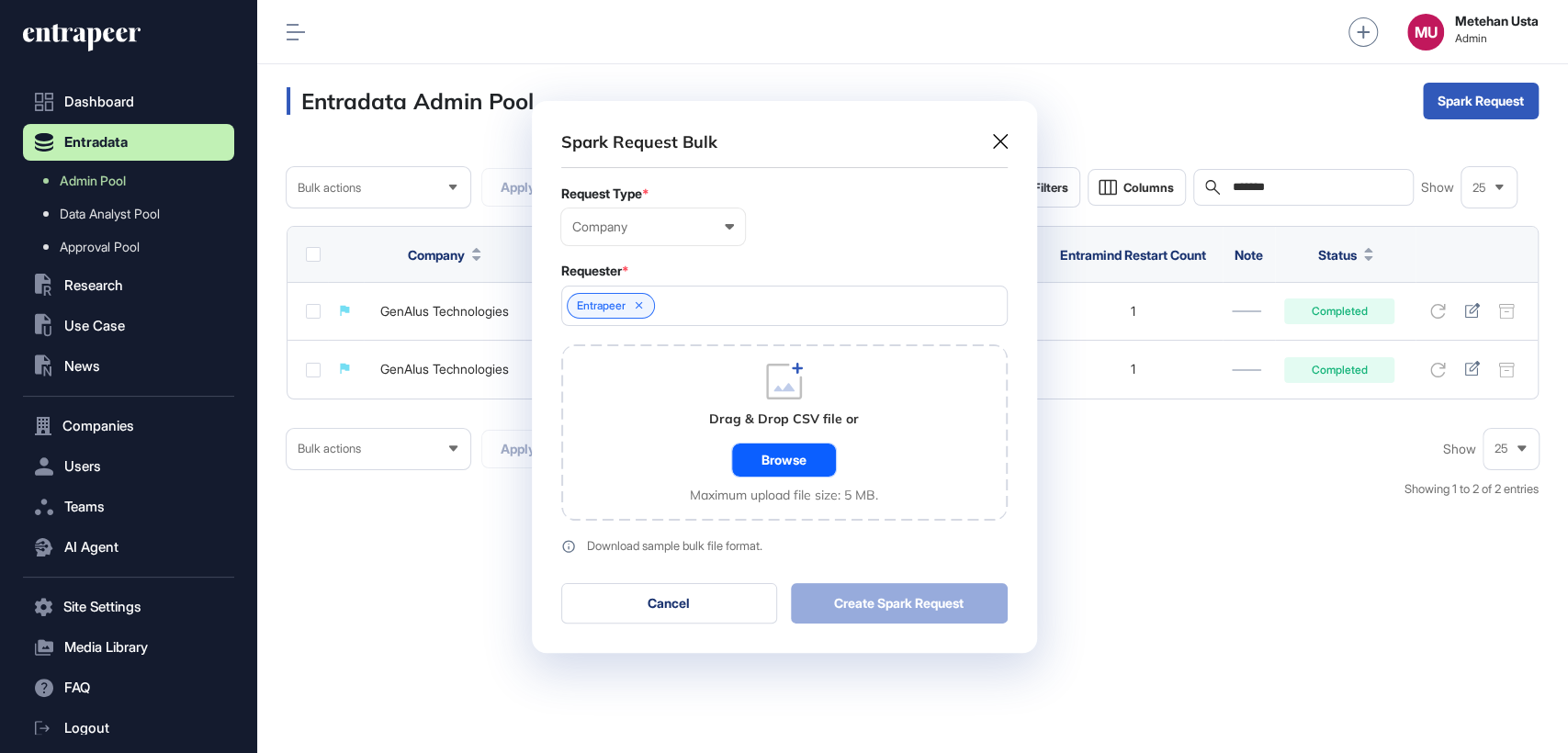
click at [788, 471] on div "Browse" at bounding box center [784, 460] width 104 height 33
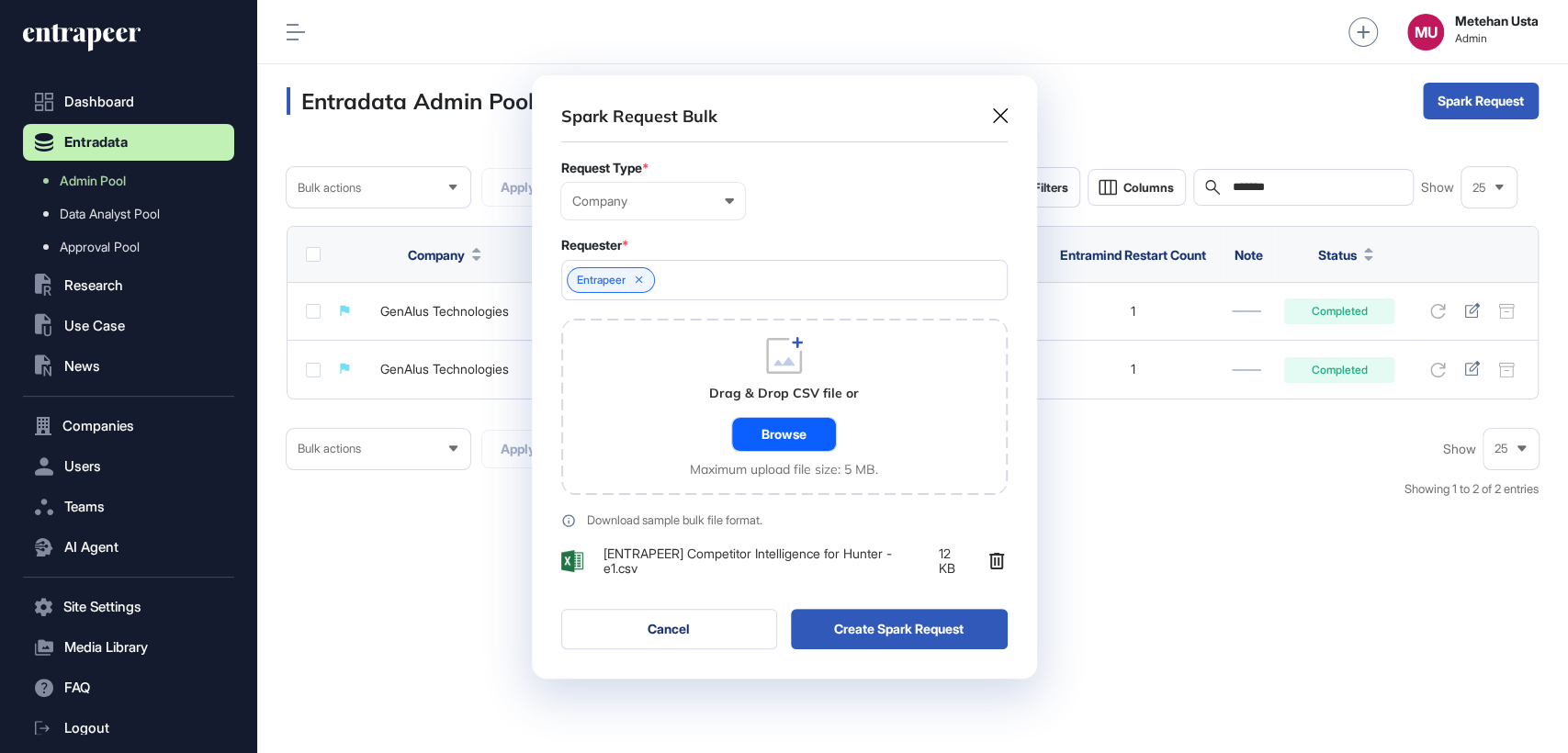
scroll to position [603, 505]
click at [928, 647] on button "Create Spark Request" at bounding box center [900, 628] width 217 height 40
